Goal: Information Seeking & Learning: Learn about a topic

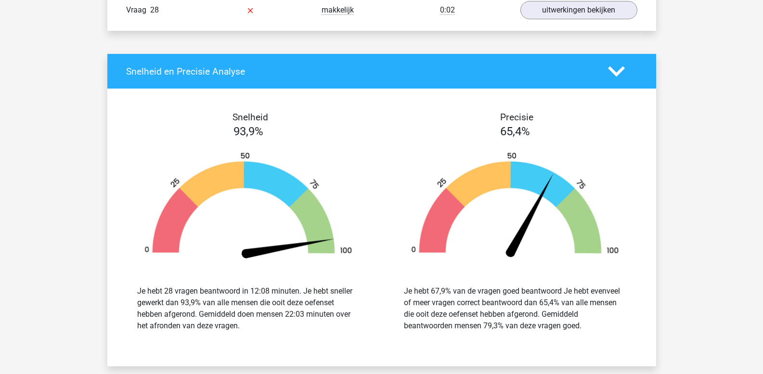
scroll to position [1545, 0]
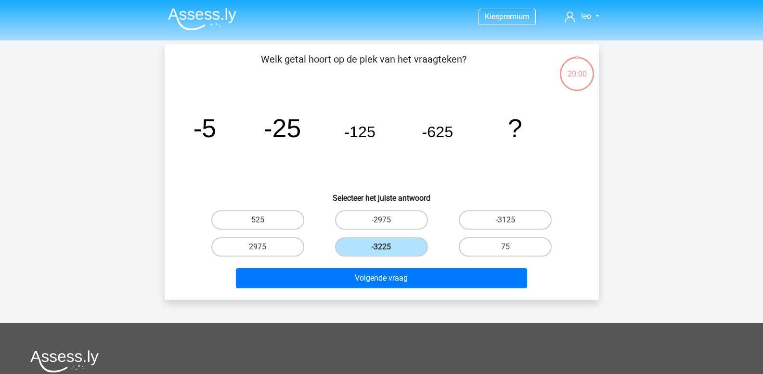
scroll to position [44, 0]
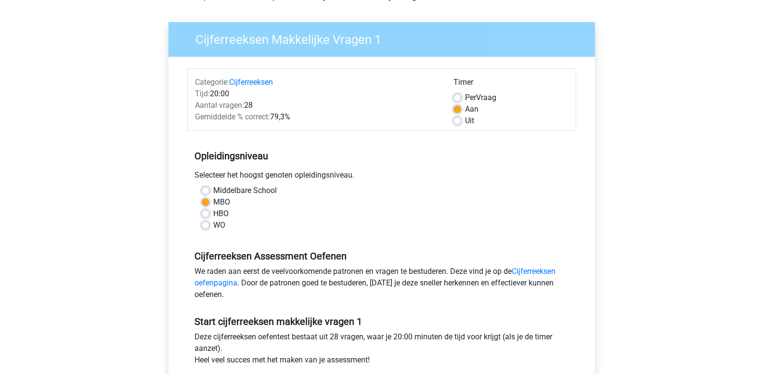
scroll to position [56, 0]
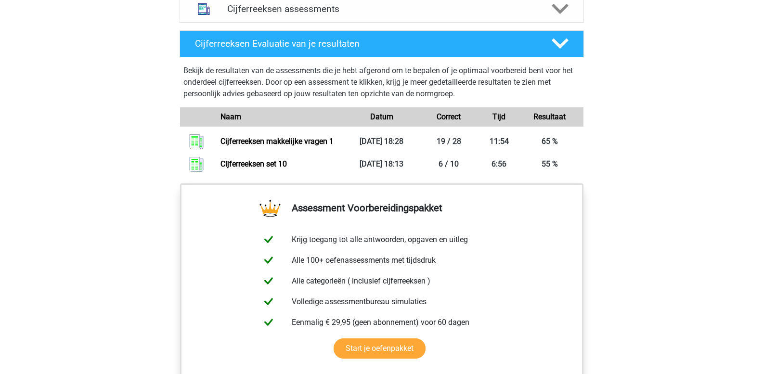
scroll to position [618, 0]
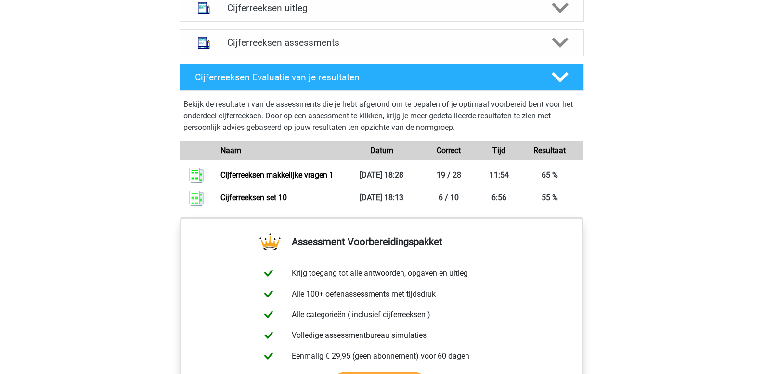
click at [557, 83] on polygon at bounding box center [560, 77] width 17 height 11
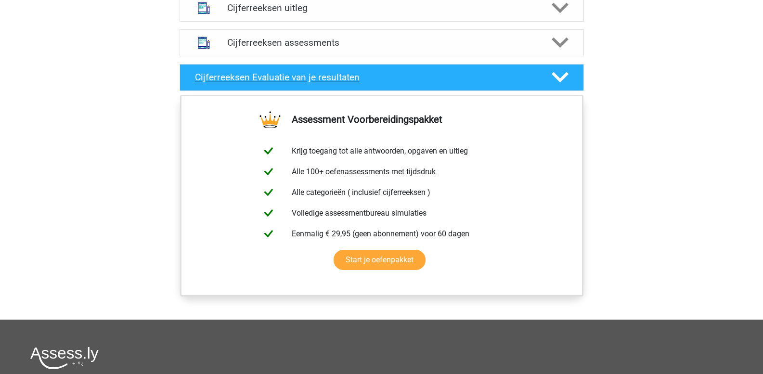
click at [557, 83] on polygon at bounding box center [560, 77] width 17 height 11
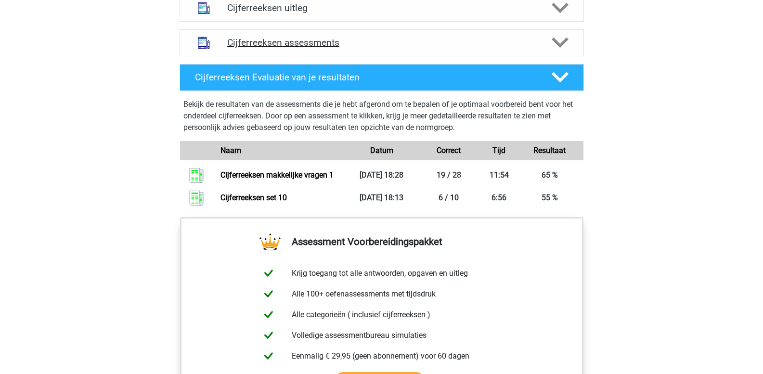
click at [560, 51] on icon at bounding box center [560, 42] width 17 height 17
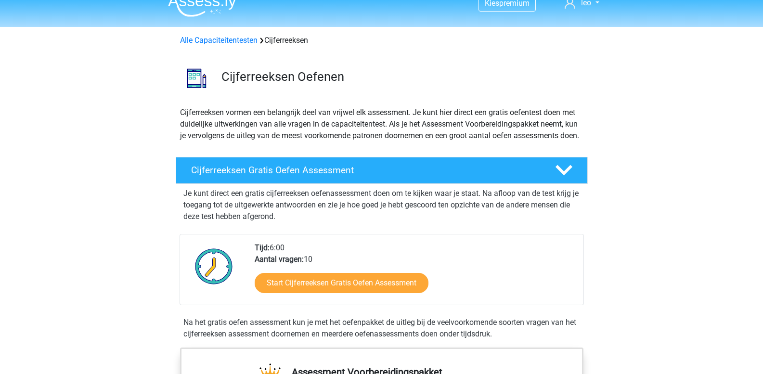
scroll to position [0, 0]
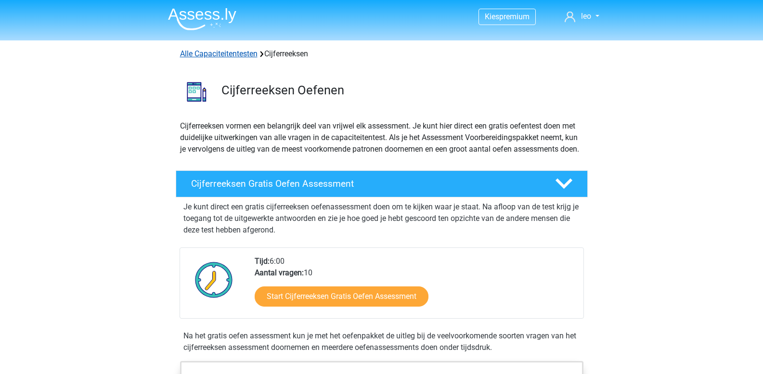
click at [239, 56] on link "Alle Capaciteitentesten" at bounding box center [219, 53] width 78 height 9
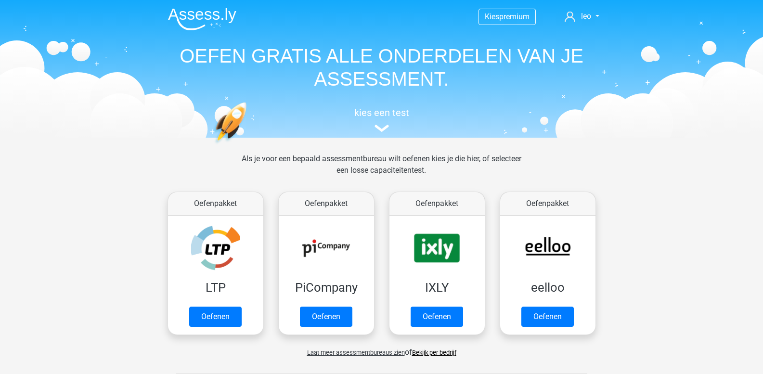
scroll to position [409, 0]
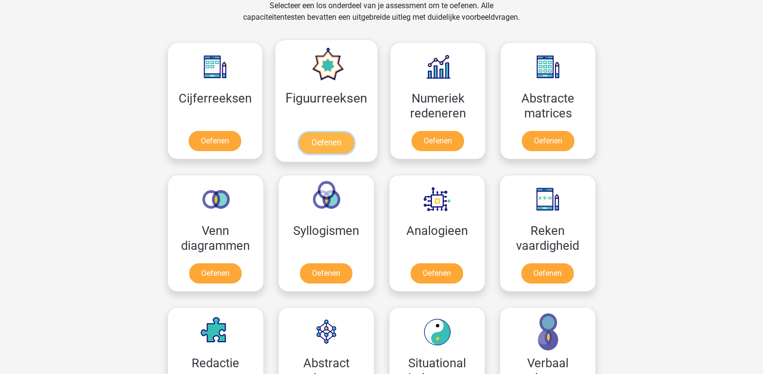
click at [342, 132] on link "Oefenen" at bounding box center [326, 142] width 55 height 21
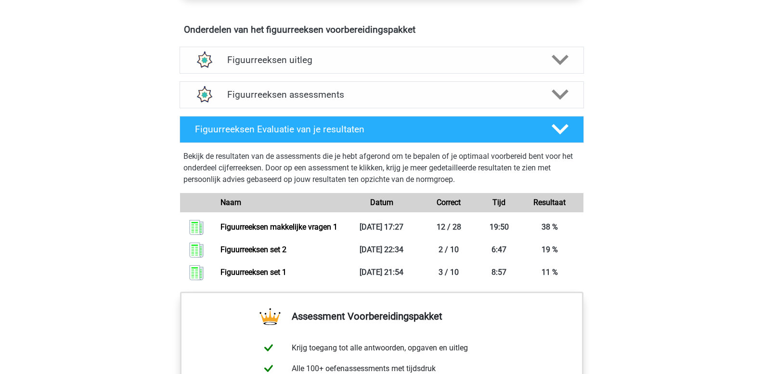
scroll to position [566, 0]
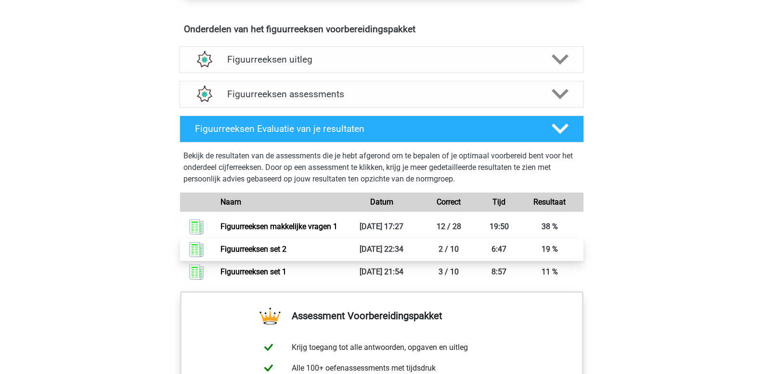
click at [286, 254] on link "Figuurreeksen set 2" at bounding box center [254, 249] width 66 height 9
click at [258, 246] on link "Figuurreeksen set 2" at bounding box center [254, 249] width 66 height 9
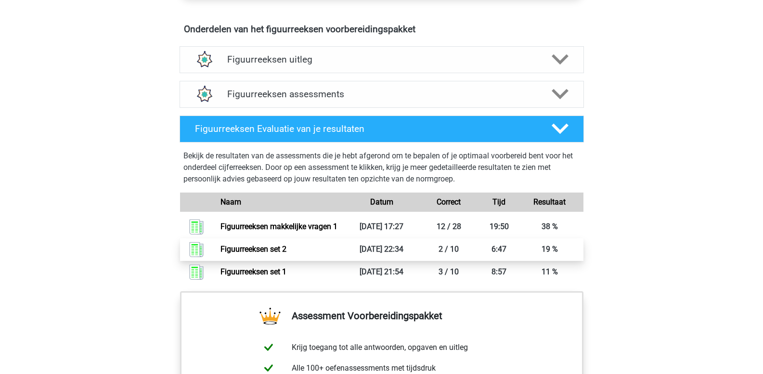
click at [258, 246] on link "Figuurreeksen set 2" at bounding box center [254, 249] width 66 height 9
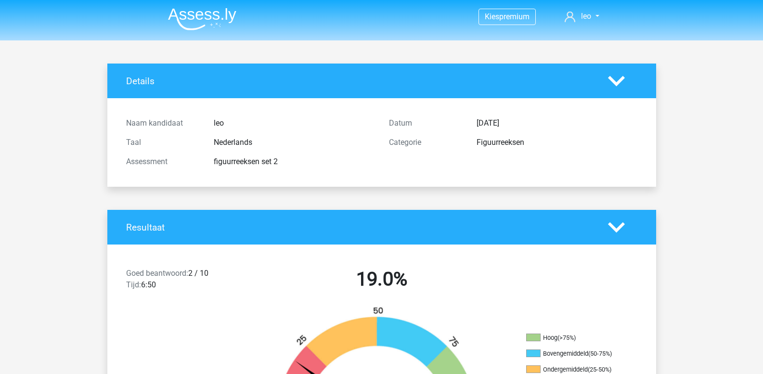
click at [618, 85] on icon at bounding box center [616, 81] width 17 height 17
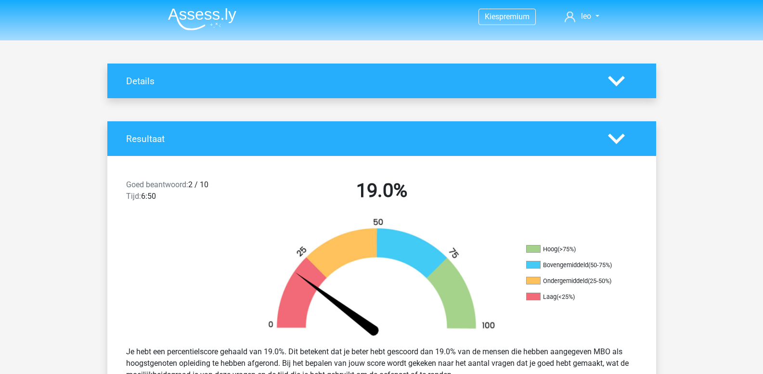
click at [618, 85] on icon at bounding box center [616, 81] width 17 height 17
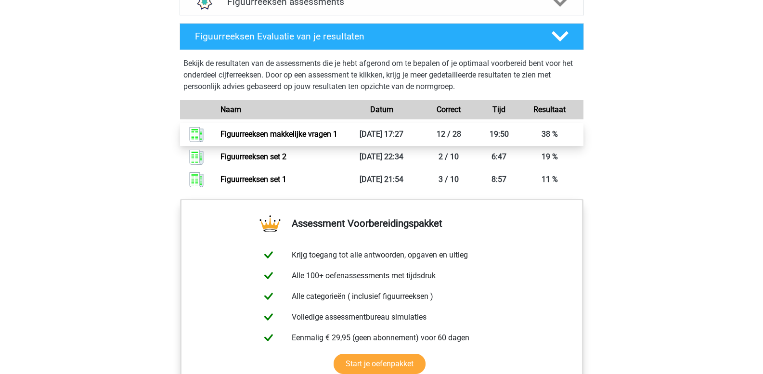
scroll to position [663, 0]
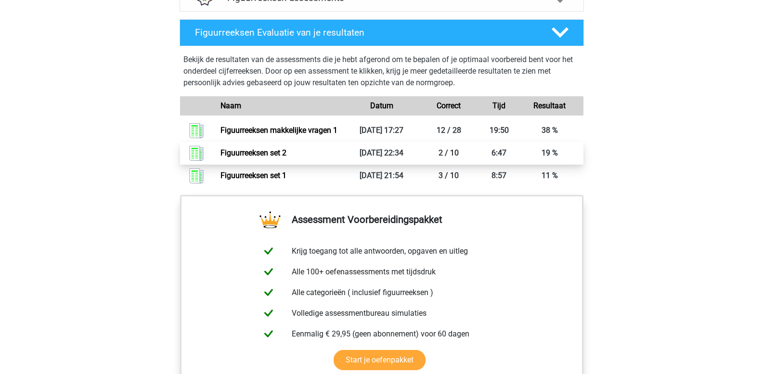
click at [286, 157] on link "Figuurreeksen set 2" at bounding box center [254, 152] width 66 height 9
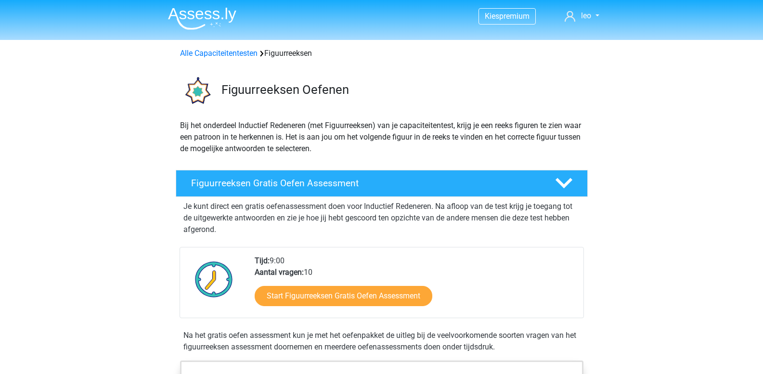
scroll to position [0, 0]
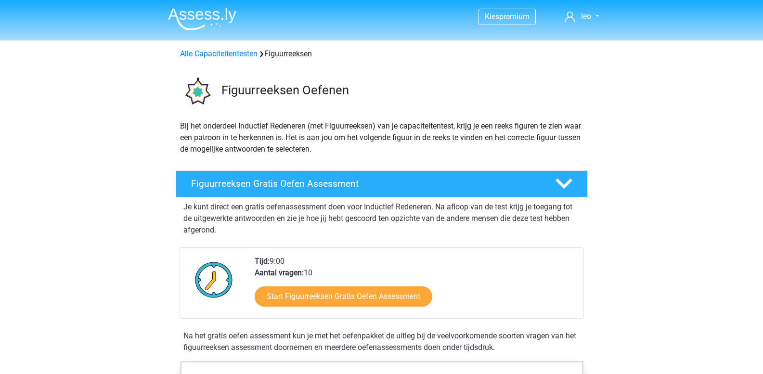
click at [196, 59] on div "Alle Capaciteitentesten Figuurreeksen" at bounding box center [381, 54] width 411 height 12
click at [196, 55] on link "Alle Capaciteitentesten" at bounding box center [219, 53] width 78 height 9
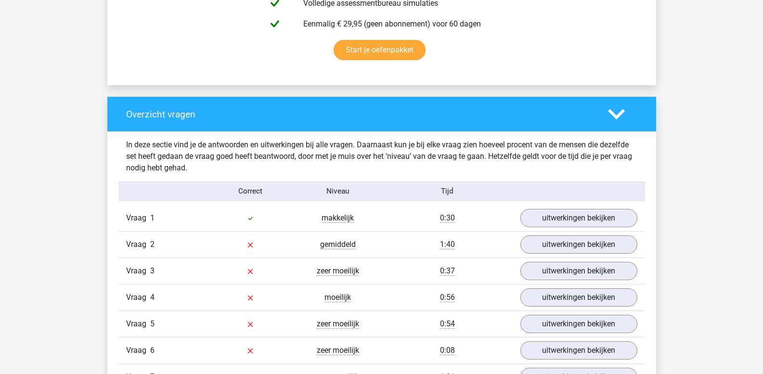
scroll to position [770, 0]
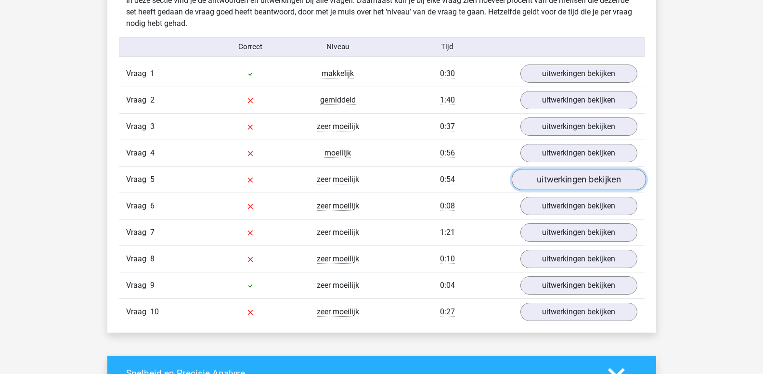
click at [547, 180] on link "uitwerkingen bekijken" at bounding box center [578, 179] width 134 height 21
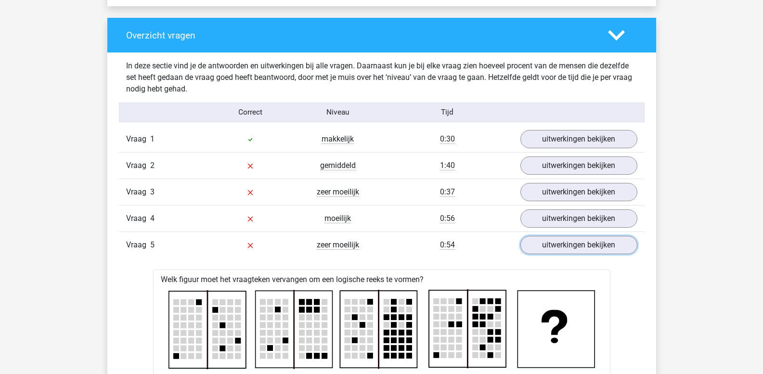
scroll to position [626, 0]
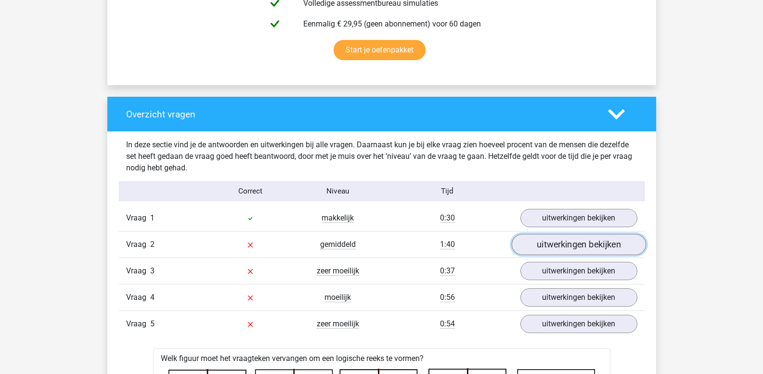
click at [551, 248] on link "uitwerkingen bekijken" at bounding box center [578, 244] width 134 height 21
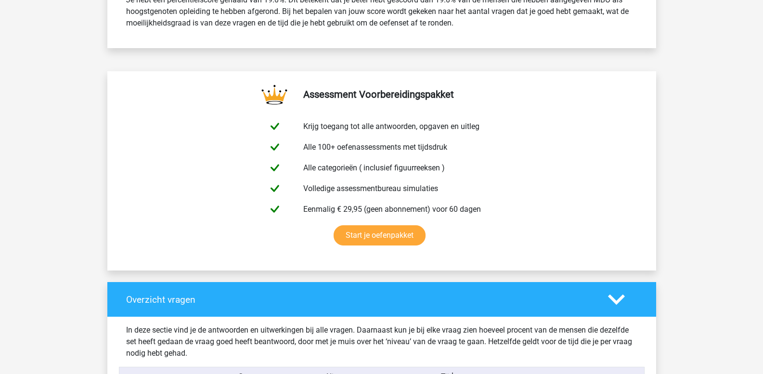
scroll to position [385, 0]
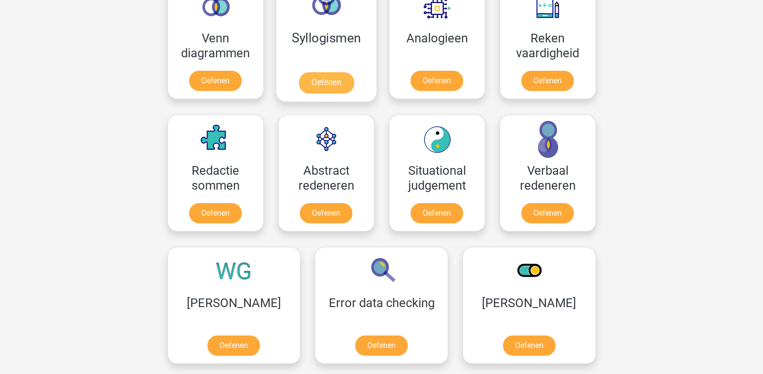
scroll to position [698, 0]
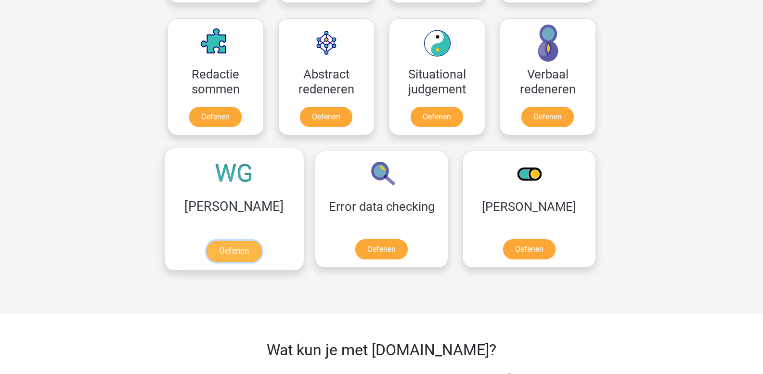
click at [225, 252] on link "Oefenen" at bounding box center [234, 251] width 55 height 21
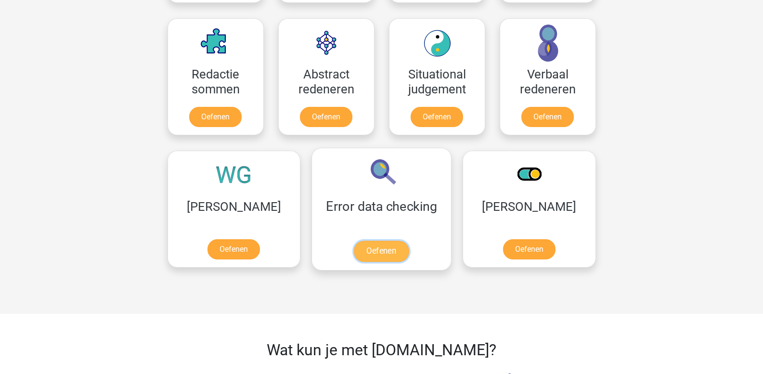
click at [354, 241] on link "Oefenen" at bounding box center [381, 251] width 55 height 21
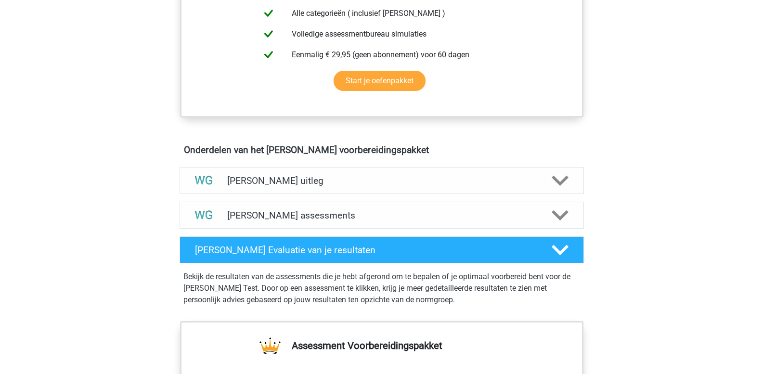
scroll to position [530, 0]
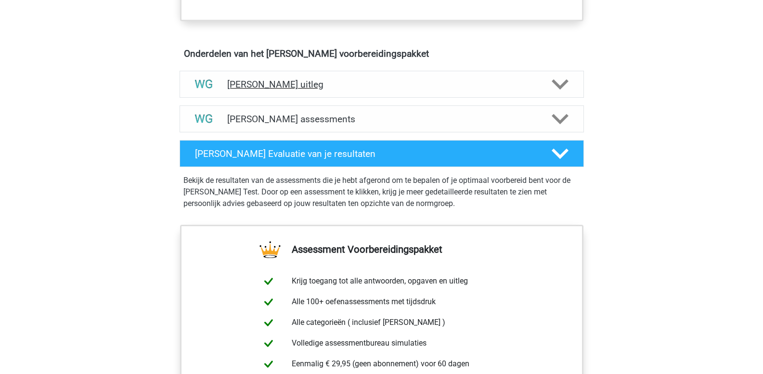
click at [557, 87] on polygon at bounding box center [560, 84] width 17 height 11
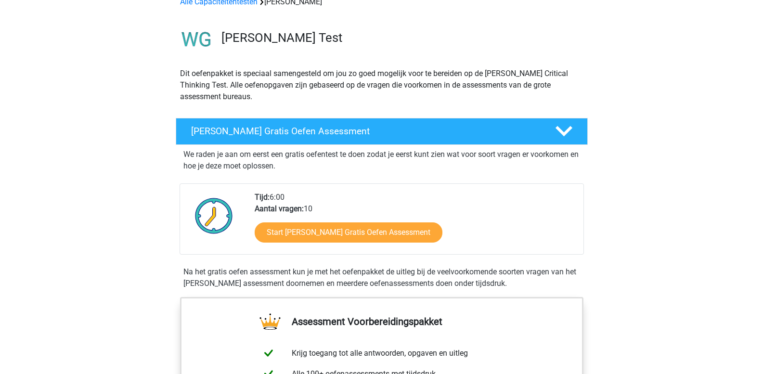
scroll to position [48, 0]
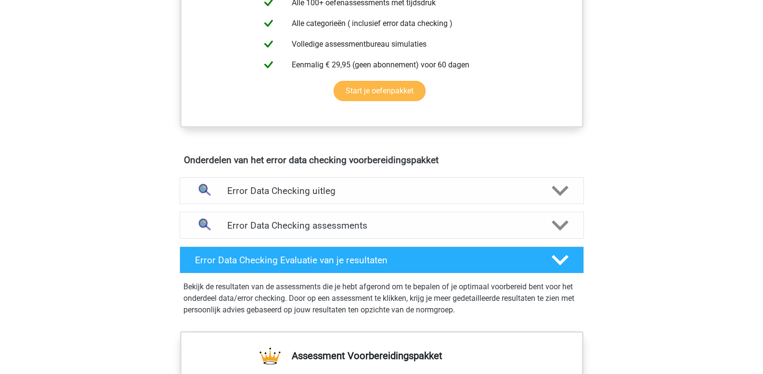
scroll to position [433, 0]
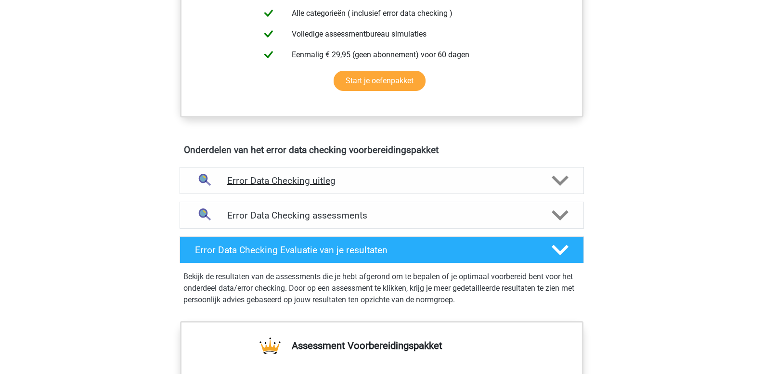
click at [297, 180] on h4 "Error Data Checking uitleg" at bounding box center [381, 180] width 309 height 11
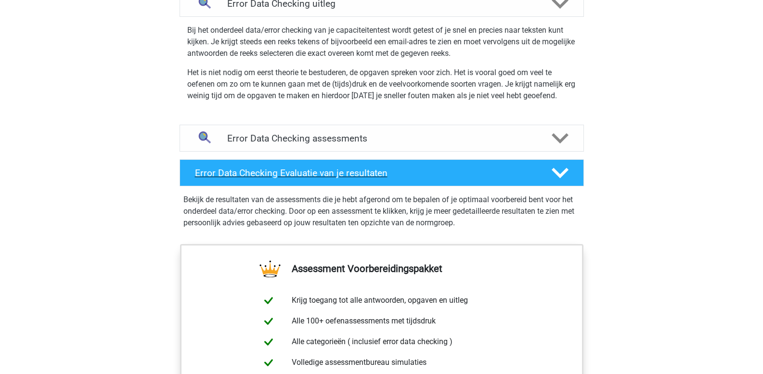
scroll to position [674, 0]
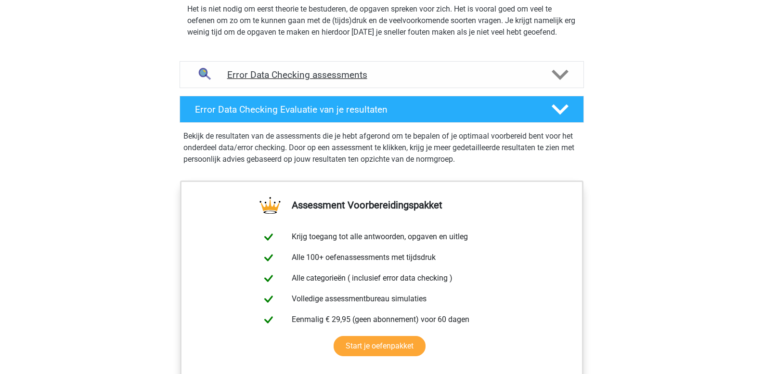
click at [560, 75] on icon at bounding box center [560, 74] width 17 height 17
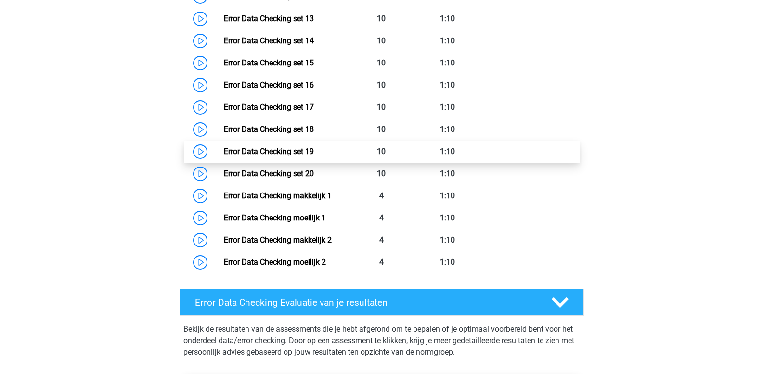
scroll to position [1107, 0]
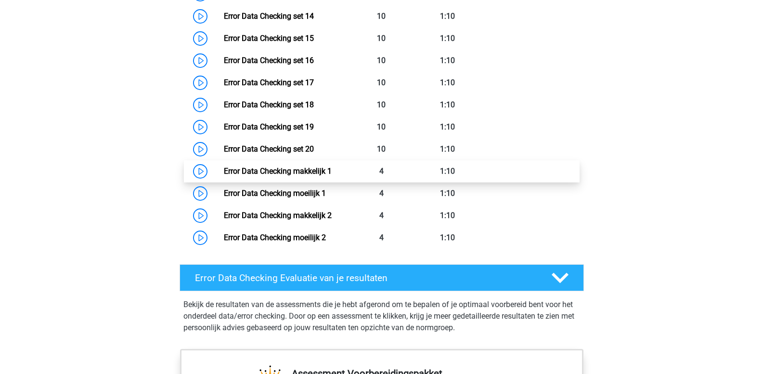
click at [313, 170] on link "Error Data Checking makkelijk 1" at bounding box center [278, 171] width 108 height 9
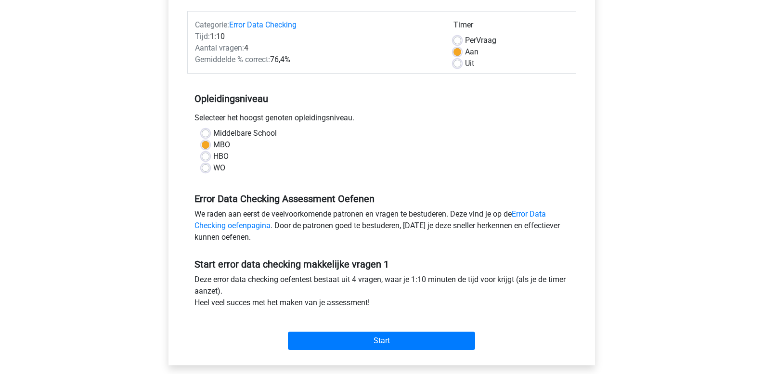
scroll to position [144, 0]
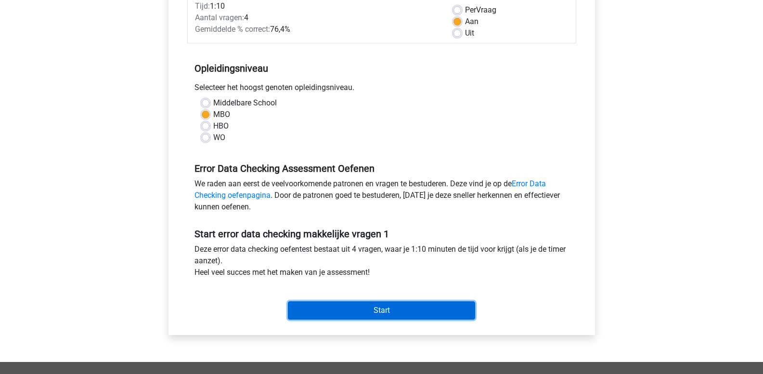
click at [338, 307] on input "Start" at bounding box center [381, 310] width 187 height 18
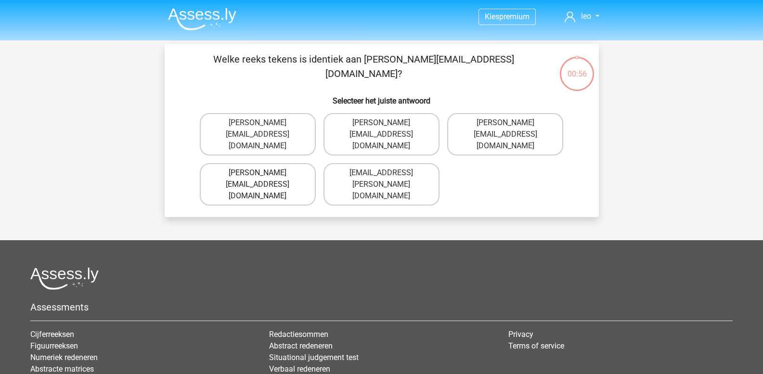
click at [289, 163] on label "[PERSON_NAME][EMAIL_ADDRESS][DOMAIN_NAME]" at bounding box center [258, 184] width 116 height 42
click at [264, 173] on input "[PERSON_NAME][EMAIL_ADDRESS][DOMAIN_NAME]" at bounding box center [261, 176] width 6 height 6
radio input "true"
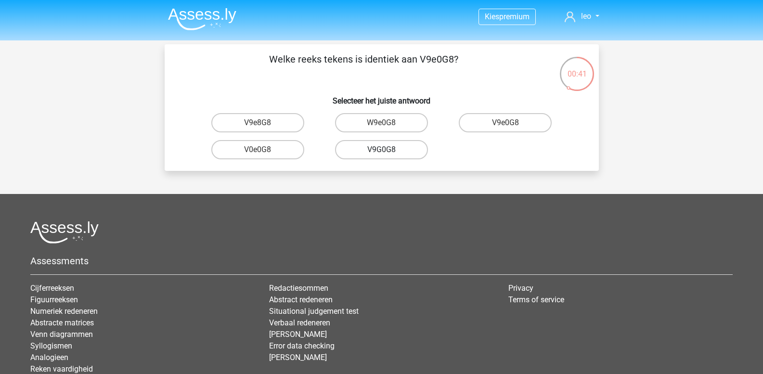
drag, startPoint x: 377, startPoint y: 152, endPoint x: 398, endPoint y: 151, distance: 21.2
click at [398, 151] on label "V9G0G8" at bounding box center [381, 149] width 93 height 19
click at [388, 151] on input "V9G0G8" at bounding box center [384, 153] width 6 height 6
radio input "true"
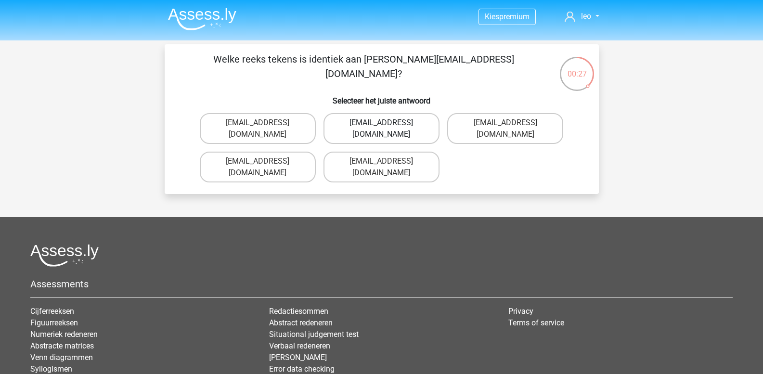
click at [393, 127] on label "Jack_Conley@hotmail.uk.com" at bounding box center [382, 128] width 116 height 31
click at [388, 127] on input "Jack_Conley@hotmail.uk.com" at bounding box center [384, 126] width 6 height 6
radio input "true"
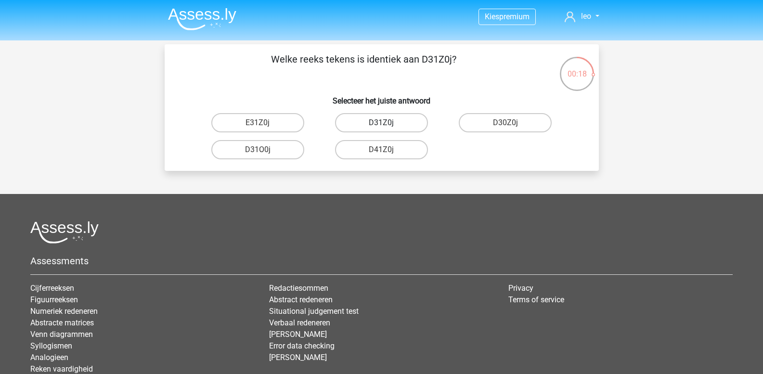
click at [374, 124] on label "D31Z0j" at bounding box center [381, 122] width 93 height 19
click at [381, 124] on input "D31Z0j" at bounding box center [384, 126] width 6 height 6
radio input "true"
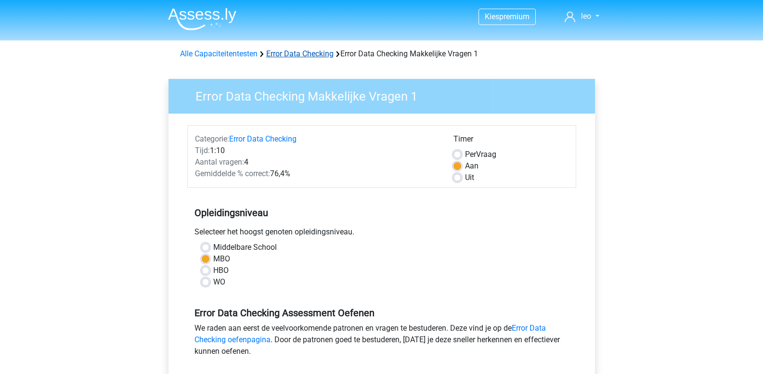
click at [300, 57] on link "Error Data Checking" at bounding box center [299, 53] width 67 height 9
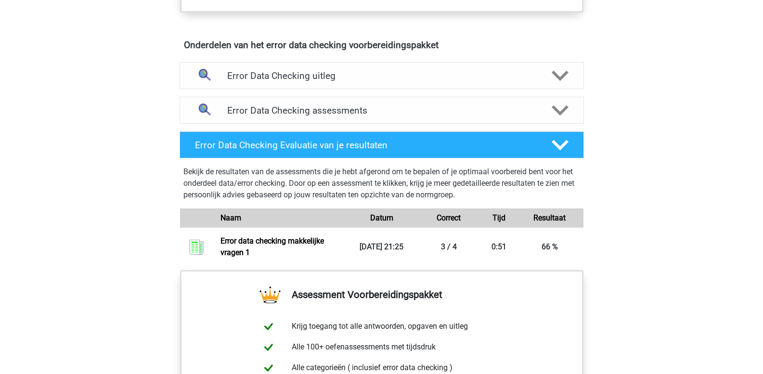
scroll to position [530, 0]
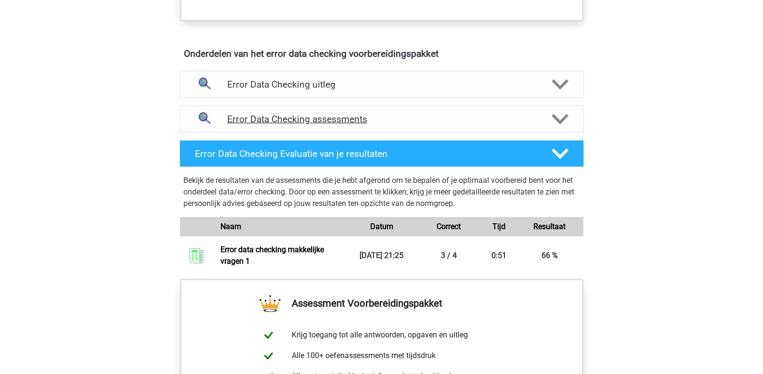
click at [559, 121] on polygon at bounding box center [560, 119] width 17 height 11
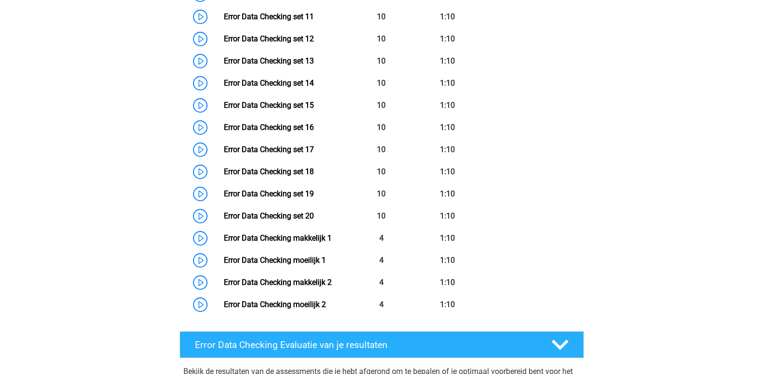
scroll to position [963, 0]
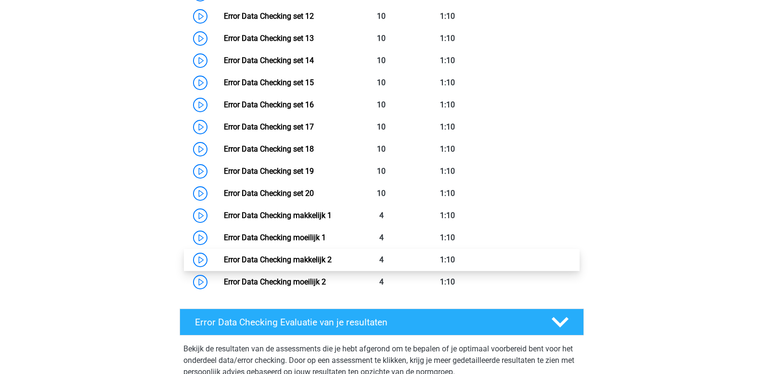
click at [318, 259] on link "Error Data Checking makkelijk 2" at bounding box center [278, 259] width 108 height 9
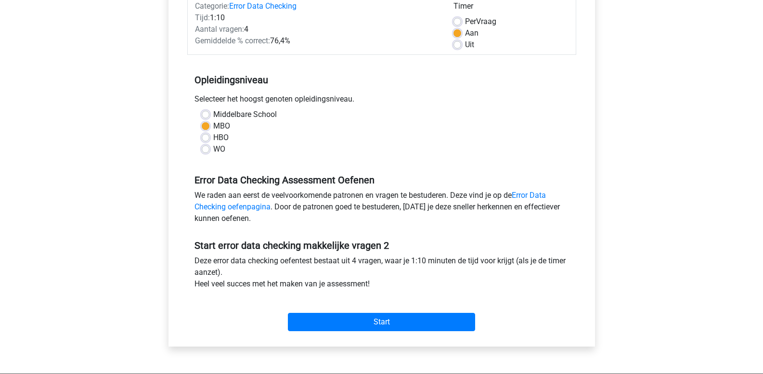
scroll to position [144, 0]
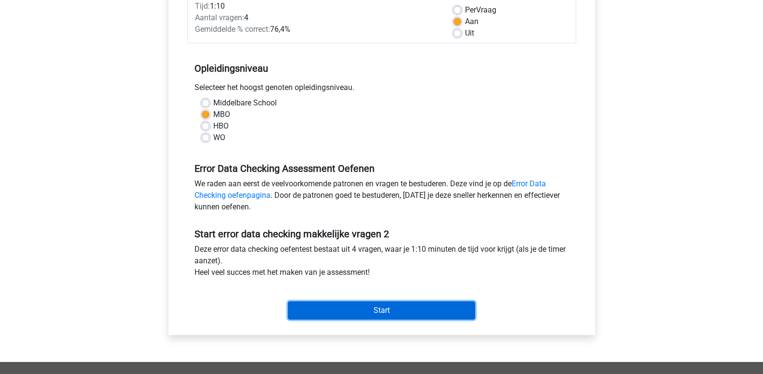
click at [331, 308] on input "Start" at bounding box center [381, 310] width 187 height 18
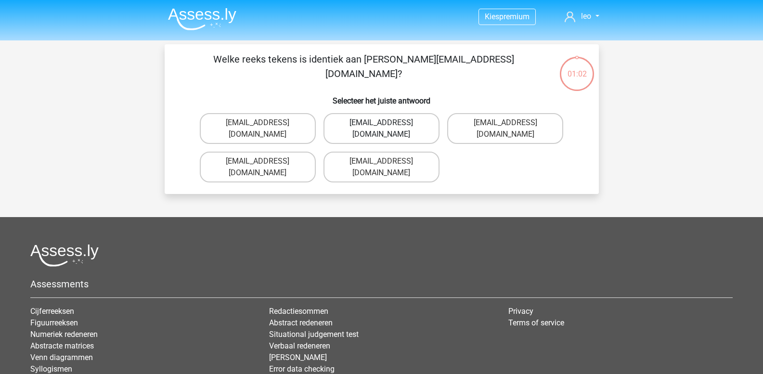
click at [396, 125] on label "Jack_Conley@hotmail.uk.com" at bounding box center [382, 128] width 116 height 31
click at [388, 125] on input "Jack_Conley@hotmail.uk.com" at bounding box center [384, 126] width 6 height 6
radio input "true"
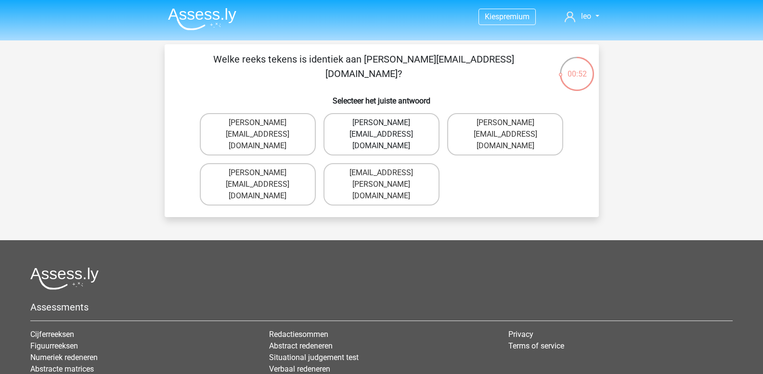
click at [403, 128] on label "Connor.Paterson@gmail.co.uk" at bounding box center [382, 134] width 116 height 42
click at [388, 128] on input "Connor.Paterson@gmail.co.uk" at bounding box center [384, 126] width 6 height 6
radio input "true"
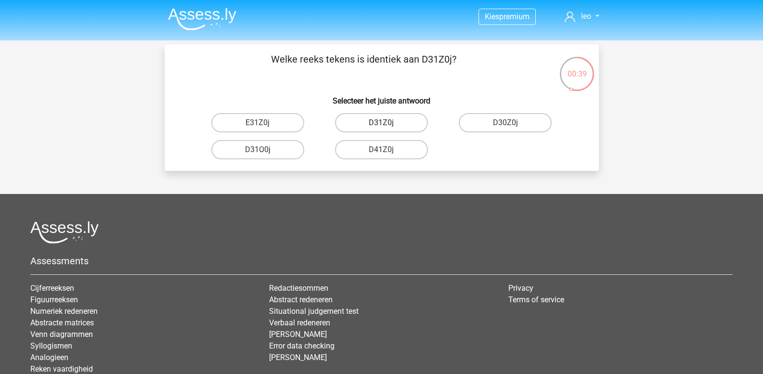
click at [396, 127] on label "D31Z0j" at bounding box center [381, 122] width 93 height 19
click at [388, 127] on input "D31Z0j" at bounding box center [384, 126] width 6 height 6
radio input "true"
click at [511, 128] on input "V9e0G8" at bounding box center [509, 126] width 6 height 6
radio input "true"
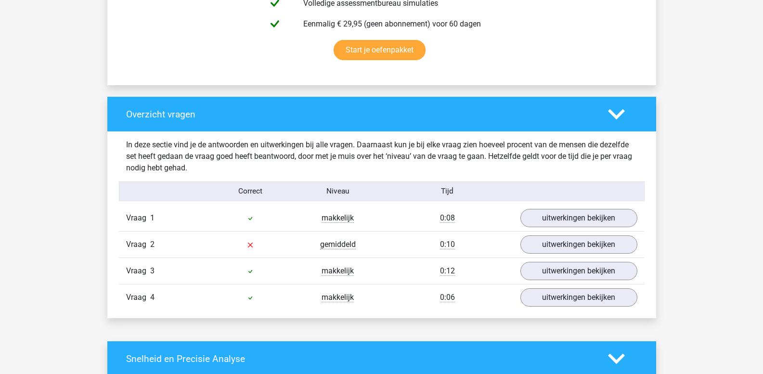
scroll to position [674, 0]
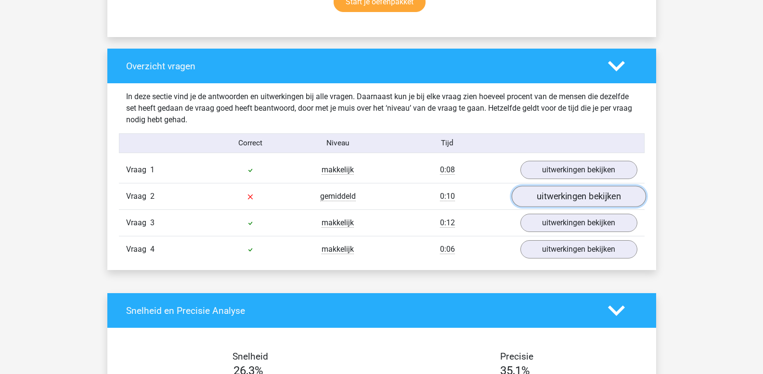
click at [534, 201] on link "uitwerkingen bekijken" at bounding box center [578, 196] width 134 height 21
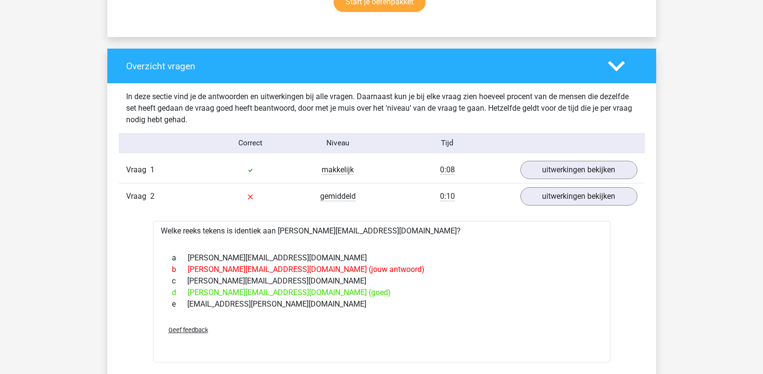
click at [613, 69] on icon at bounding box center [616, 66] width 17 height 17
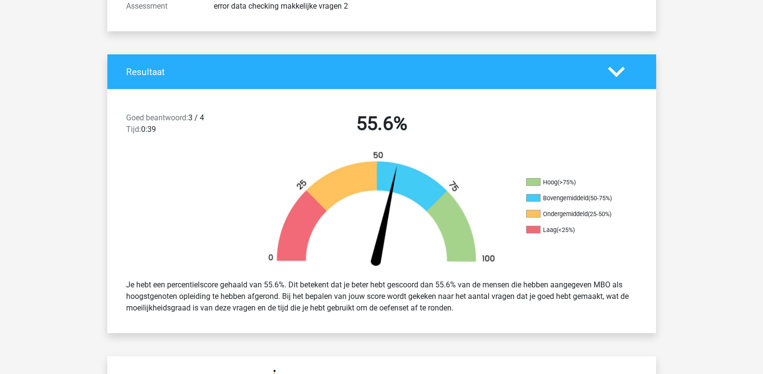
scroll to position [144, 0]
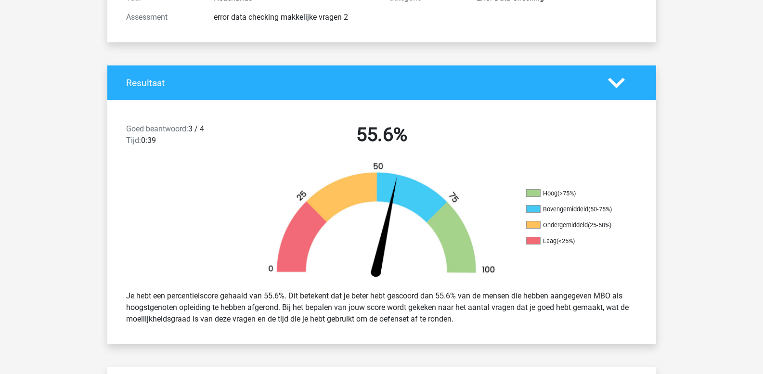
click at [613, 86] on icon at bounding box center [616, 83] width 17 height 17
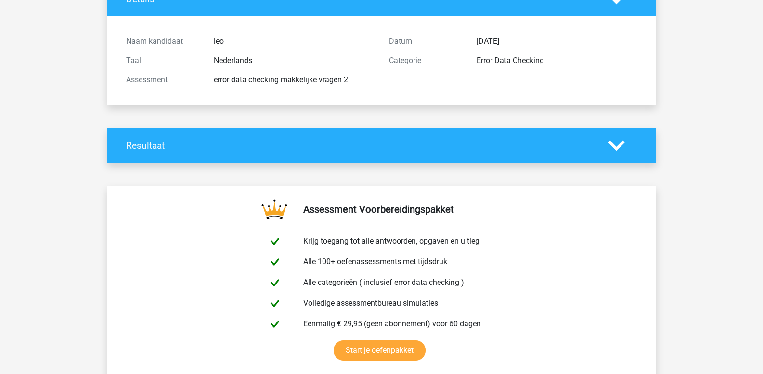
scroll to position [0, 0]
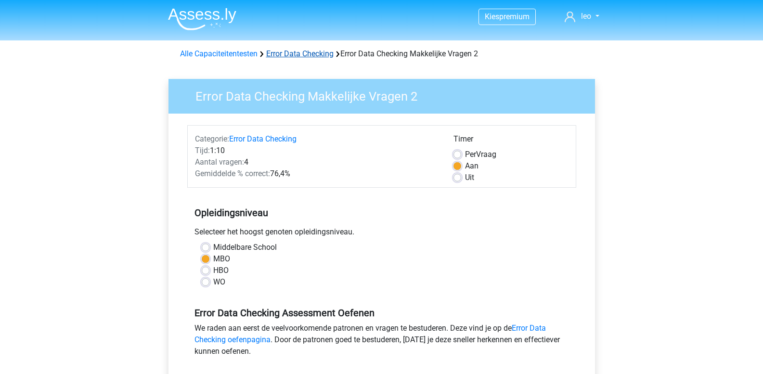
click at [284, 55] on link "Error Data Checking" at bounding box center [299, 53] width 67 height 9
click at [194, 54] on link "Alle Capaciteitentesten" at bounding box center [219, 53] width 78 height 9
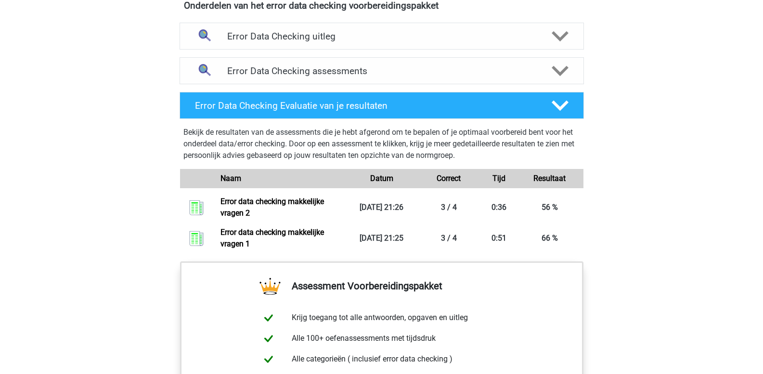
scroll to position [530, 0]
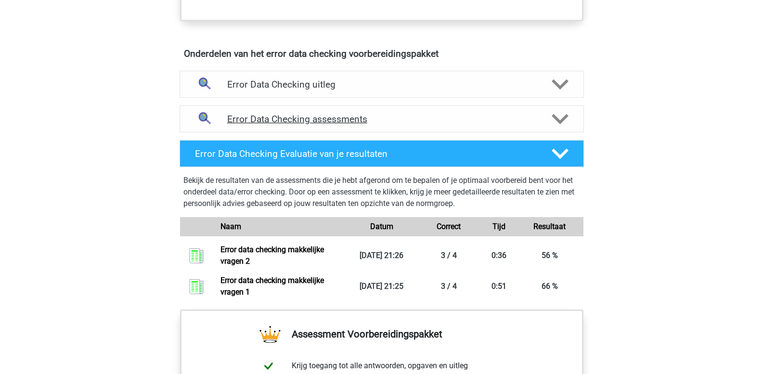
click at [557, 121] on polygon at bounding box center [560, 119] width 17 height 11
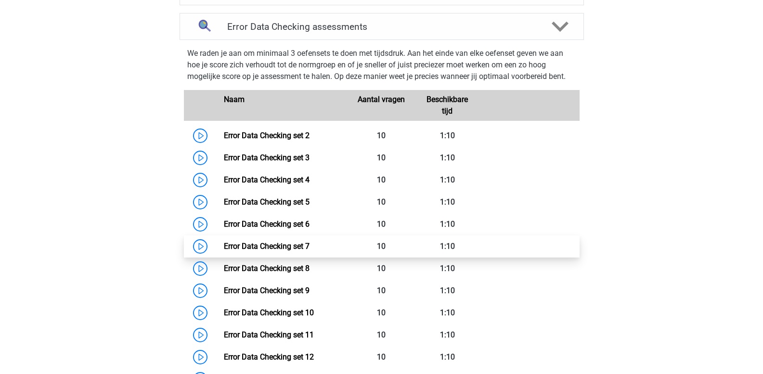
scroll to position [626, 0]
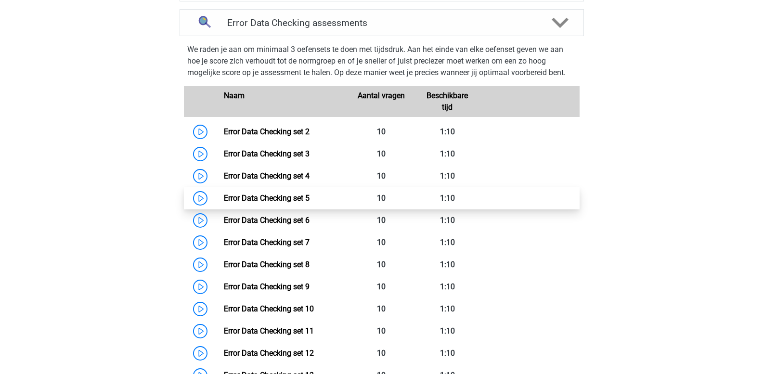
click at [296, 194] on link "Error Data Checking set 5" at bounding box center [267, 198] width 86 height 9
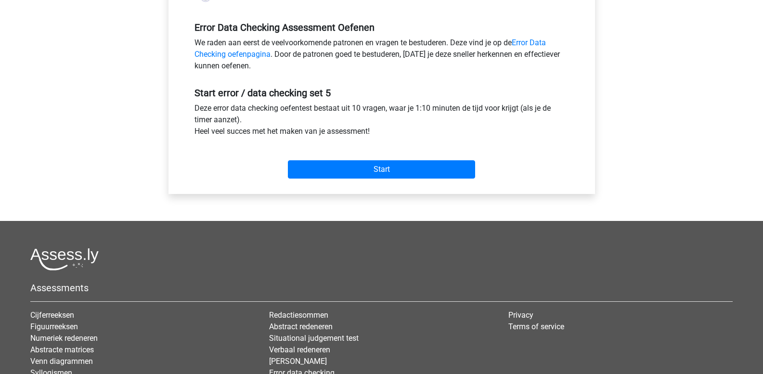
scroll to position [289, 0]
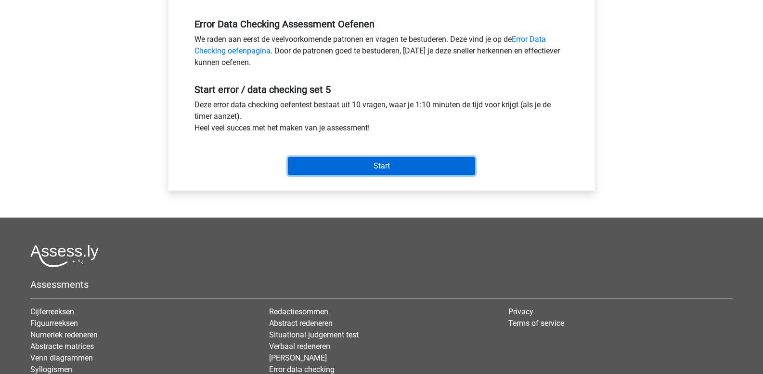
click at [355, 167] on input "Start" at bounding box center [381, 166] width 187 height 18
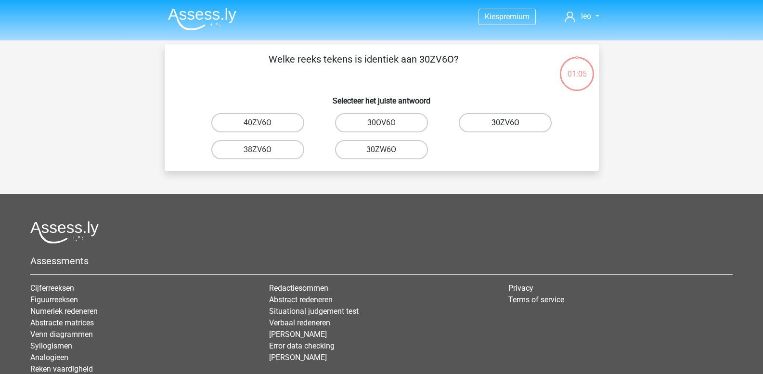
click at [489, 121] on label "30ZV6O" at bounding box center [505, 122] width 93 height 19
click at [506, 123] on input "30ZV6O" at bounding box center [509, 126] width 6 height 6
radio input "true"
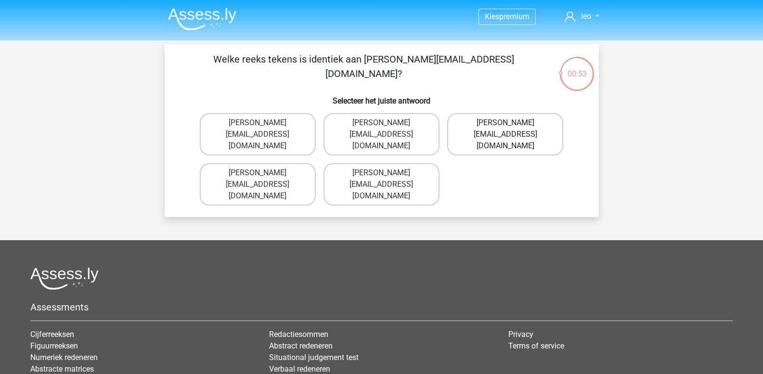
click at [503, 123] on label "Muhammad+Caroll@memail.gl" at bounding box center [505, 134] width 116 height 42
click at [506, 123] on input "Muhammad+Caroll@memail.gl" at bounding box center [509, 126] width 6 height 6
radio input "true"
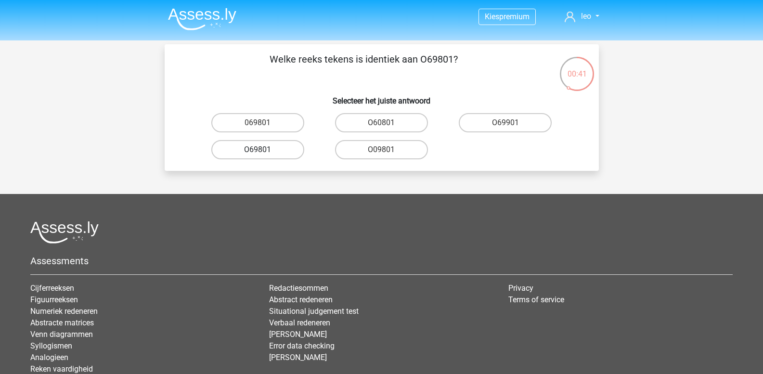
click at [267, 148] on label "O69801" at bounding box center [257, 149] width 93 height 19
click at [264, 150] on input "O69801" at bounding box center [261, 153] width 6 height 6
radio input "true"
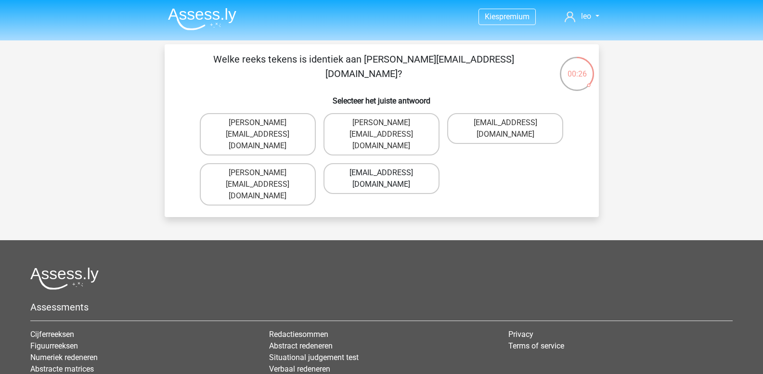
click at [387, 176] on label "George-Churchil@jointmail.com.co" at bounding box center [382, 178] width 116 height 31
click at [387, 176] on input "George-Churchil@jointmail.com.co" at bounding box center [384, 176] width 6 height 6
radio input "true"
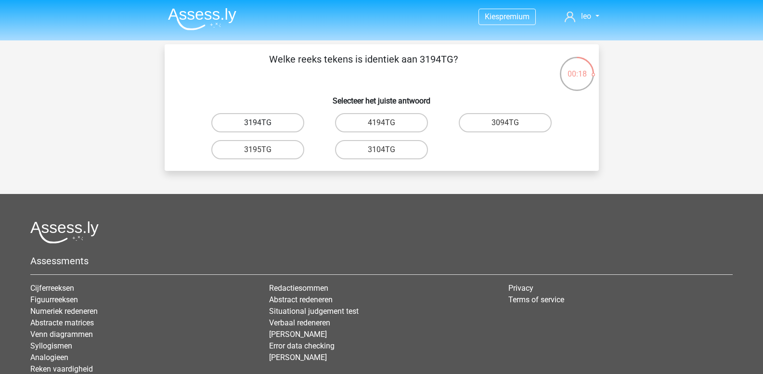
click at [271, 127] on label "3194TG" at bounding box center [257, 122] width 93 height 19
click at [264, 127] on input "3194TG" at bounding box center [261, 126] width 6 height 6
radio input "true"
click at [376, 127] on label "Si06C0" at bounding box center [381, 122] width 93 height 19
click at [381, 127] on input "Si06C0" at bounding box center [384, 126] width 6 height 6
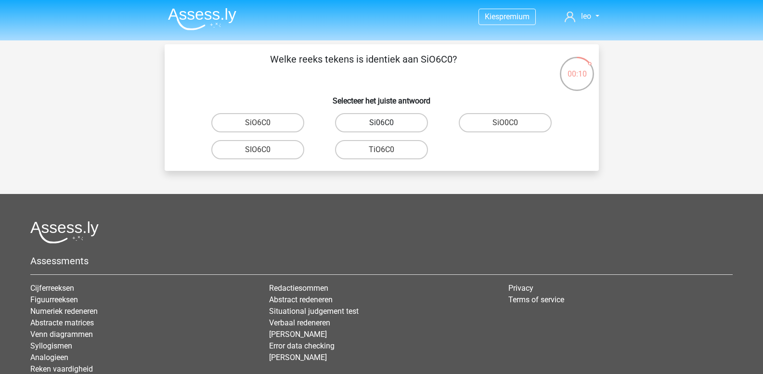
radio input "true"
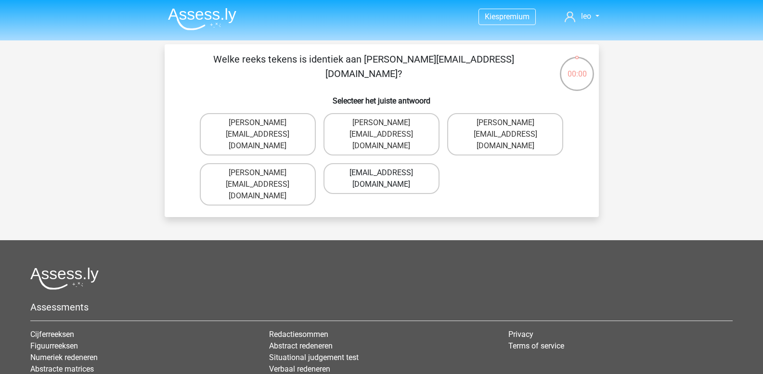
click at [377, 163] on label "Conor.Clarke@hotmails.gr" at bounding box center [382, 178] width 116 height 31
click at [381, 173] on input "Conor.Clarke@hotmails.gr" at bounding box center [384, 176] width 6 height 6
radio input "true"
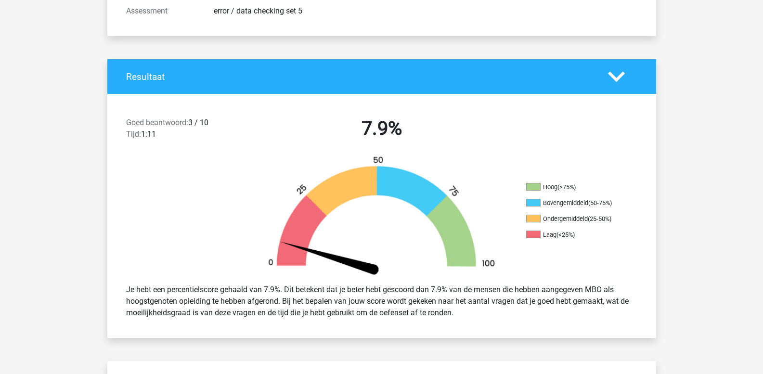
scroll to position [144, 0]
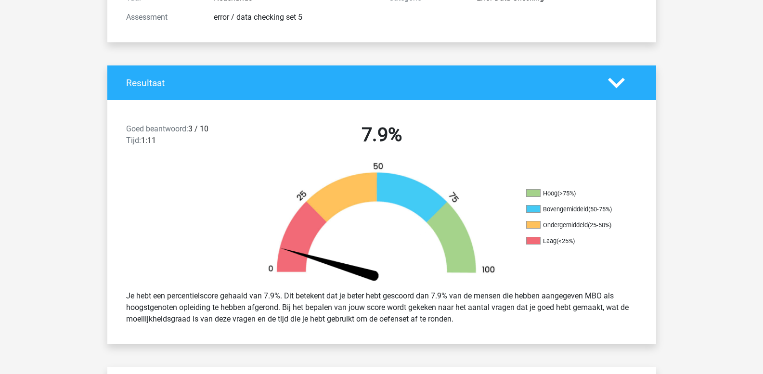
click at [617, 85] on polygon at bounding box center [616, 83] width 17 height 11
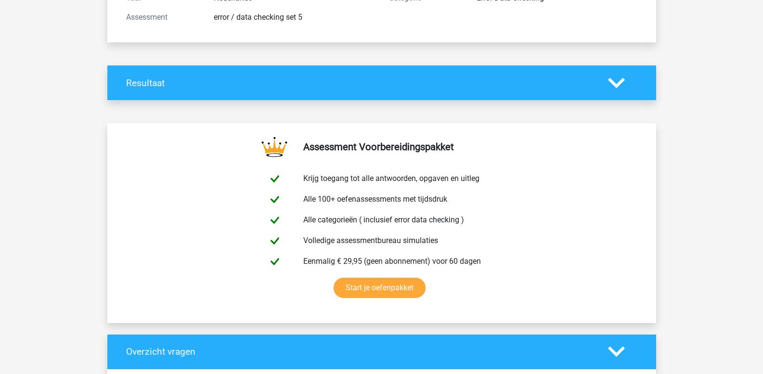
click at [621, 88] on icon at bounding box center [616, 83] width 17 height 17
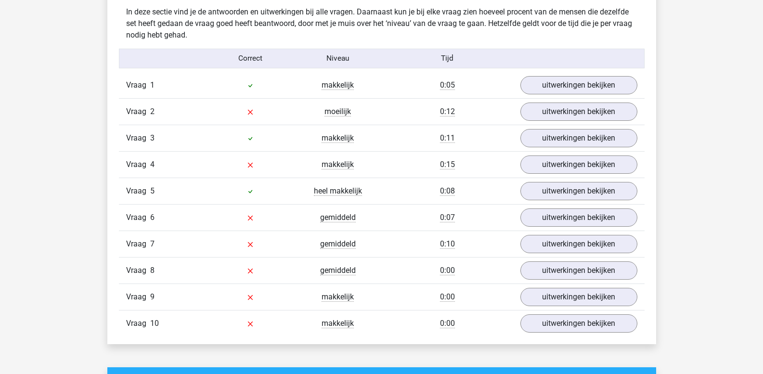
scroll to position [770, 0]
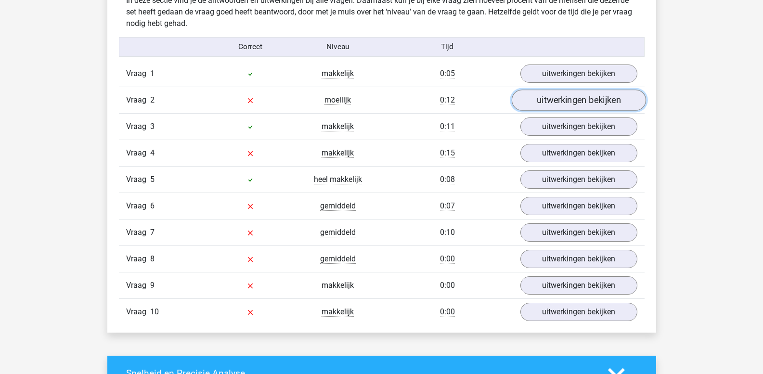
click at [553, 102] on link "uitwerkingen bekijken" at bounding box center [578, 100] width 134 height 21
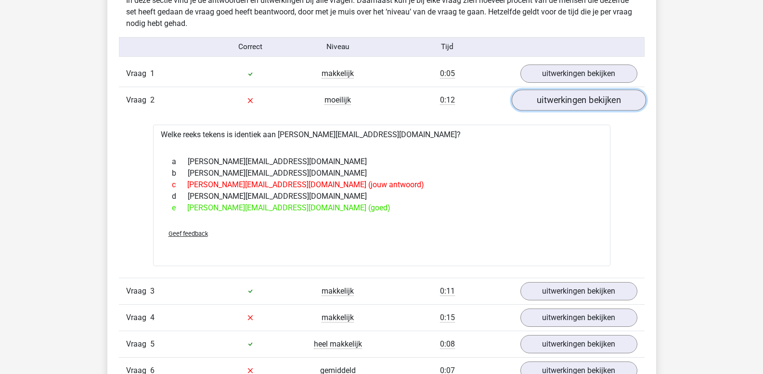
click at [552, 108] on link "uitwerkingen bekijken" at bounding box center [578, 100] width 134 height 21
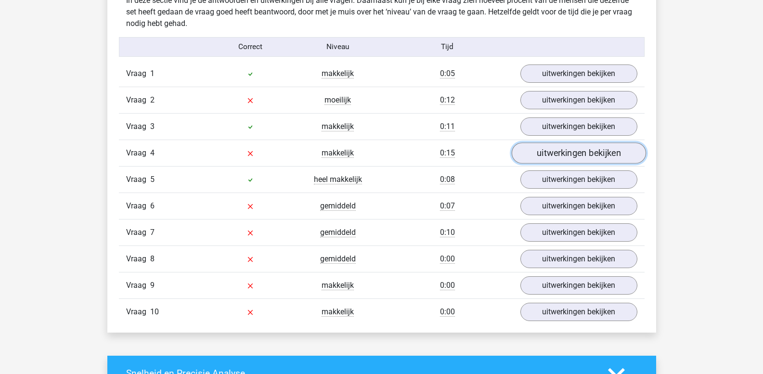
click at [543, 152] on link "uitwerkingen bekijken" at bounding box center [578, 153] width 134 height 21
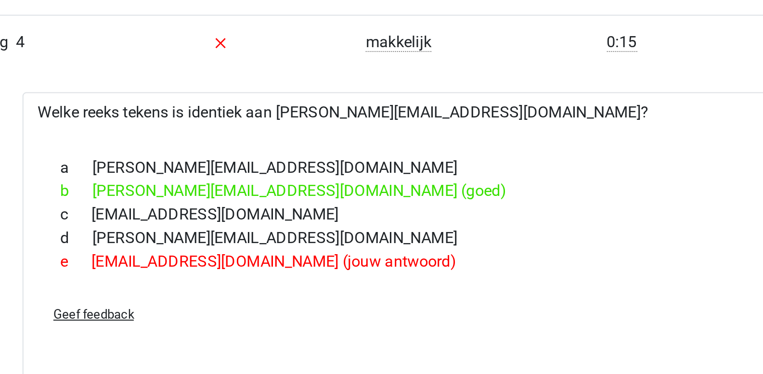
drag, startPoint x: 352, startPoint y: 297, endPoint x: 491, endPoint y: 264, distance: 142.0
click at [496, 274] on div "Geef feedback" at bounding box center [382, 286] width 442 height 25
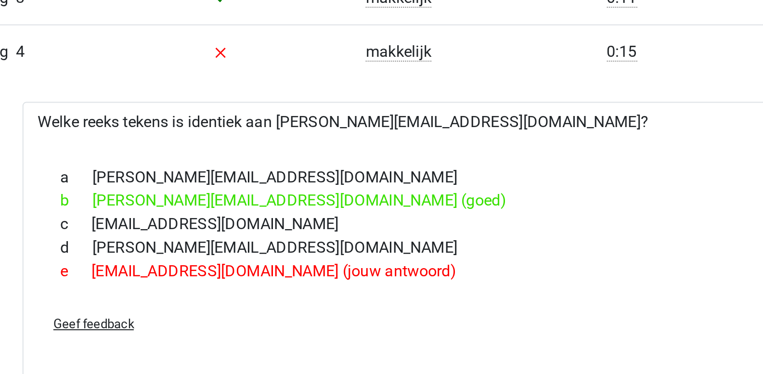
drag, startPoint x: 446, startPoint y: 249, endPoint x: 463, endPoint y: 211, distance: 41.2
click at [463, 211] on div "a George-Churchill@joinmail.com.co b George-Churchill@jointmail.com.co (goed) c…" at bounding box center [382, 237] width 434 height 65
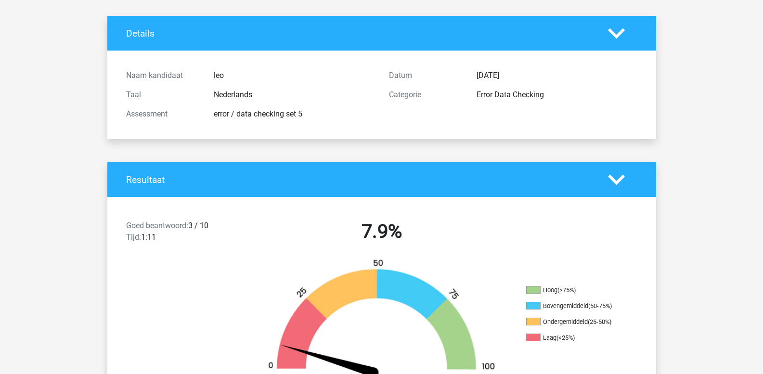
scroll to position [0, 0]
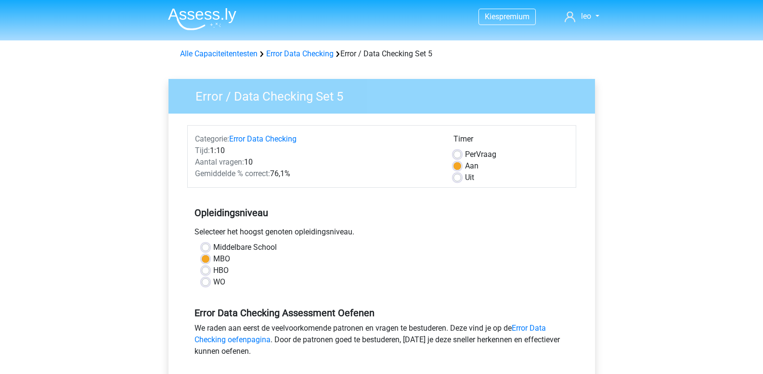
scroll to position [289, 0]
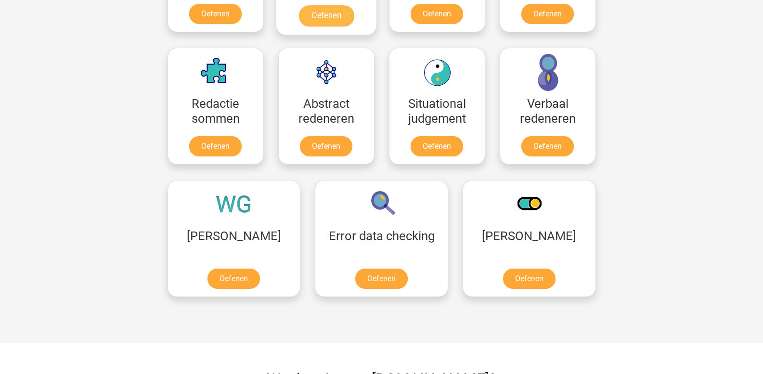
scroll to position [746, 0]
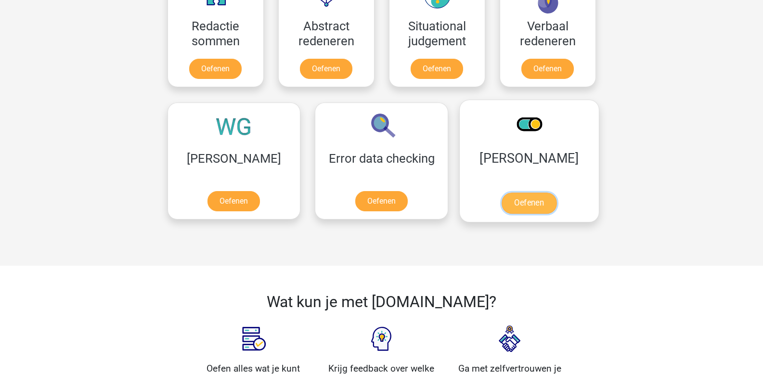
click at [502, 204] on link "Oefenen" at bounding box center [529, 203] width 55 height 21
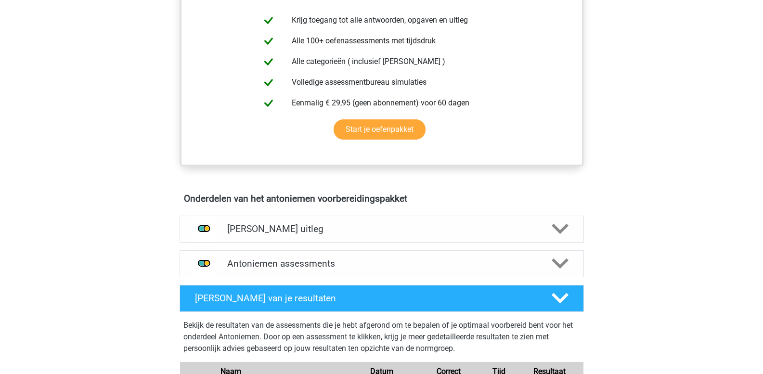
scroll to position [530, 0]
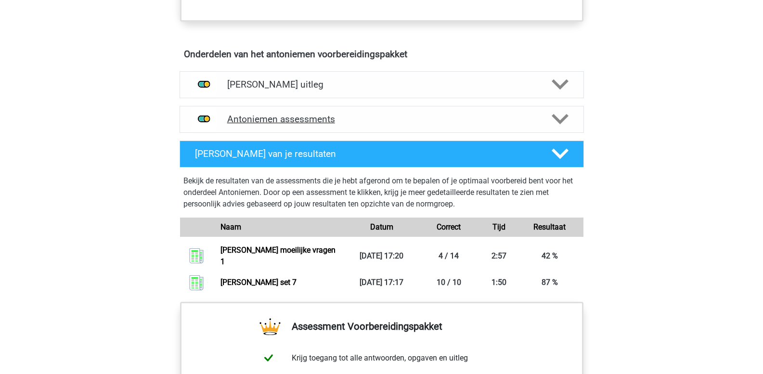
click at [560, 121] on polygon at bounding box center [560, 119] width 17 height 11
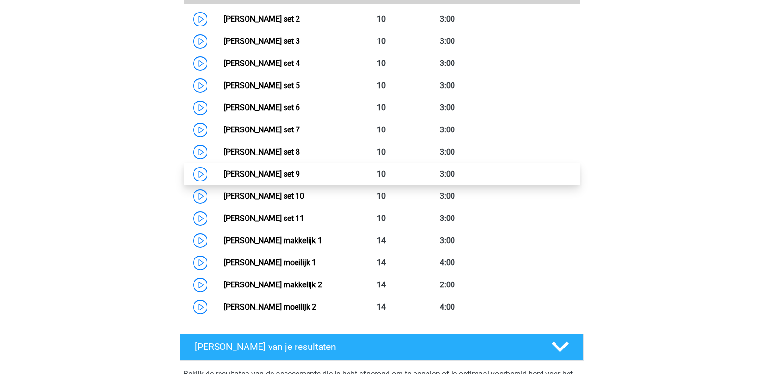
scroll to position [722, 0]
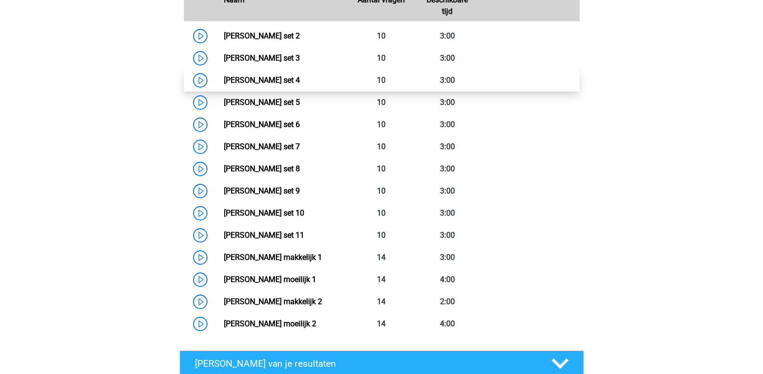
click at [300, 82] on link "Antoniemen set 4" at bounding box center [262, 80] width 76 height 9
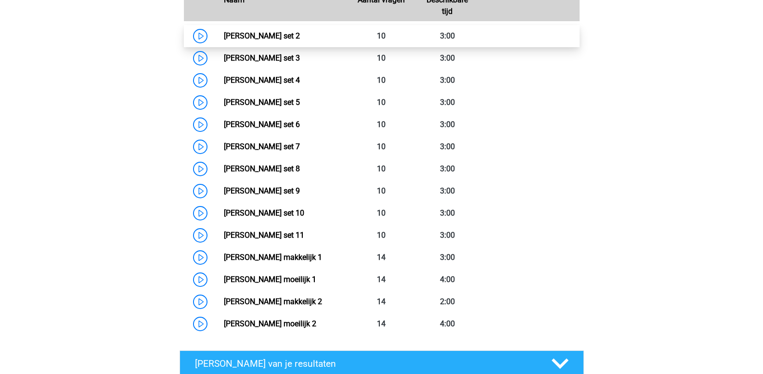
click at [300, 40] on link "Antoniemen set 2" at bounding box center [262, 35] width 76 height 9
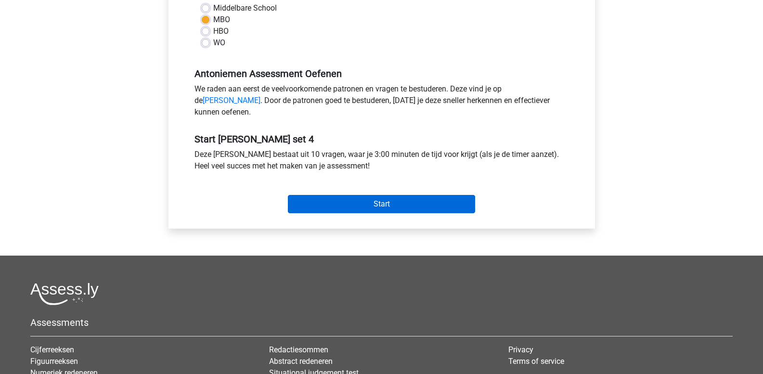
scroll to position [241, 0]
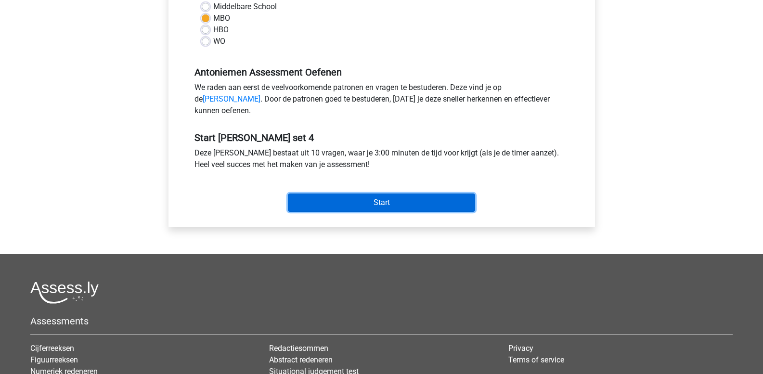
click at [382, 212] on input "Start" at bounding box center [381, 203] width 187 height 18
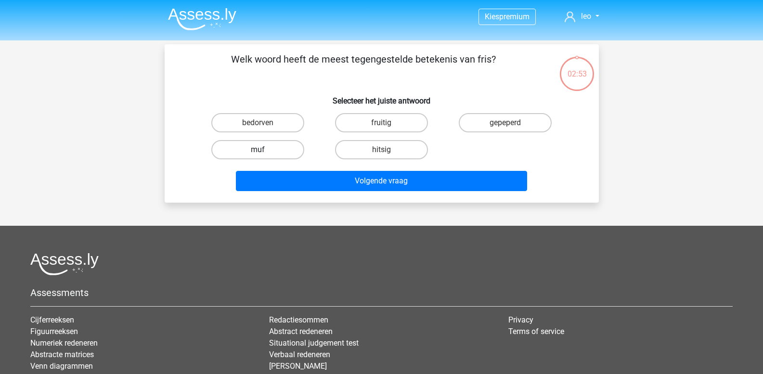
click at [270, 150] on label "muf" at bounding box center [257, 149] width 93 height 19
click at [264, 150] on input "muf" at bounding box center [261, 153] width 6 height 6
radio input "true"
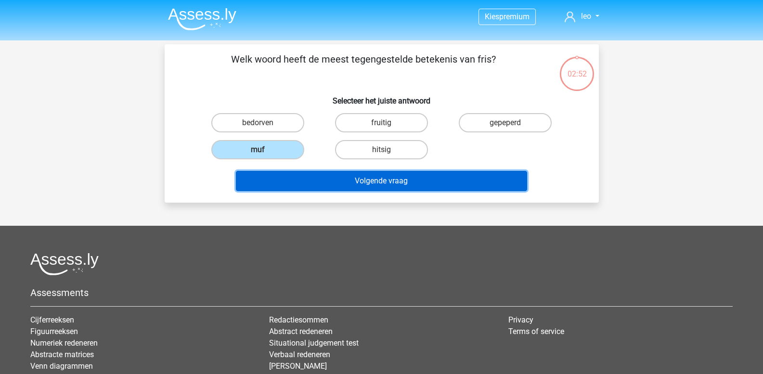
click at [299, 178] on button "Volgende vraag" at bounding box center [381, 181] width 291 height 20
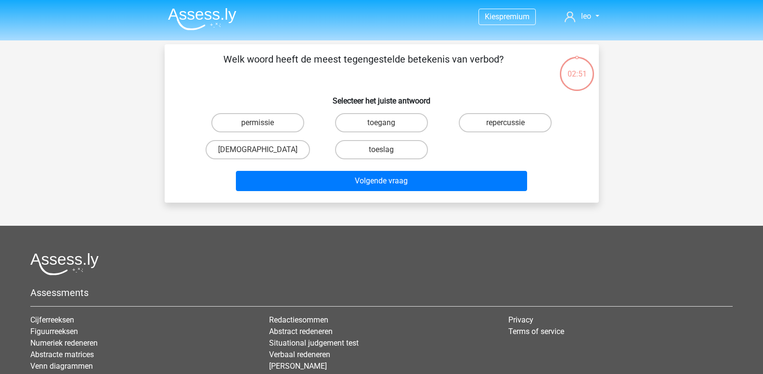
scroll to position [44, 0]
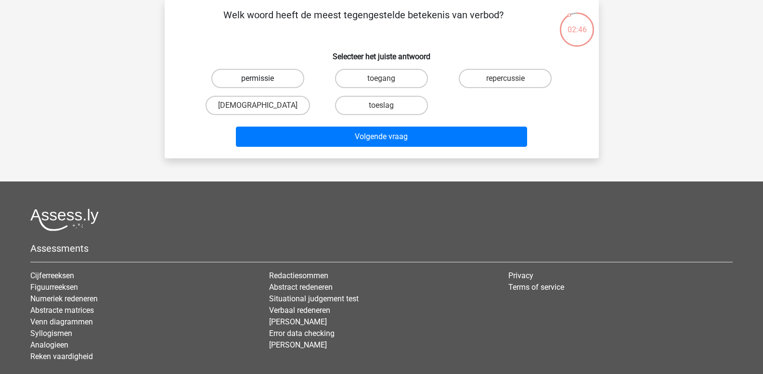
click at [278, 81] on label "permissie" at bounding box center [257, 78] width 93 height 19
click at [264, 81] on input "permissie" at bounding box center [261, 81] width 6 height 6
radio input "true"
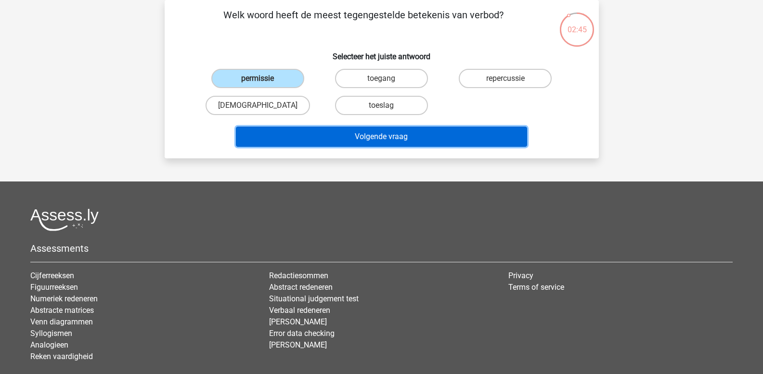
click at [319, 135] on button "Volgende vraag" at bounding box center [381, 137] width 291 height 20
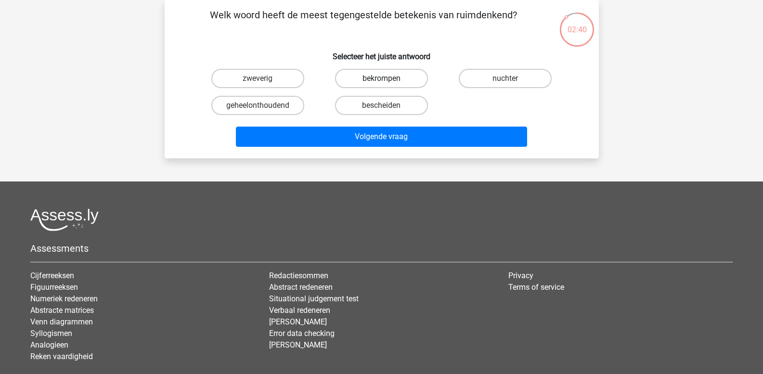
click at [376, 80] on label "bekrompen" at bounding box center [381, 78] width 93 height 19
click at [381, 80] on input "bekrompen" at bounding box center [384, 81] width 6 height 6
radio input "true"
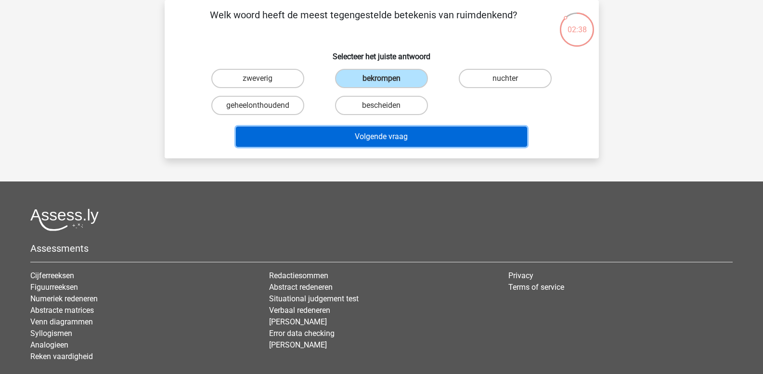
click at [365, 133] on button "Volgende vraag" at bounding box center [381, 137] width 291 height 20
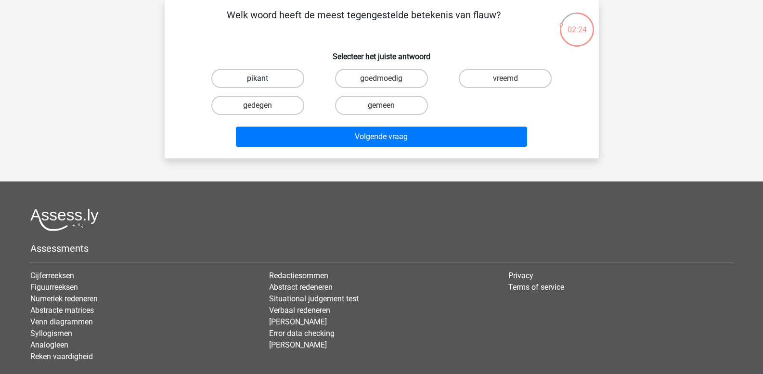
click at [277, 79] on label "pikant" at bounding box center [257, 78] width 93 height 19
click at [264, 79] on input "pikant" at bounding box center [261, 81] width 6 height 6
radio input "true"
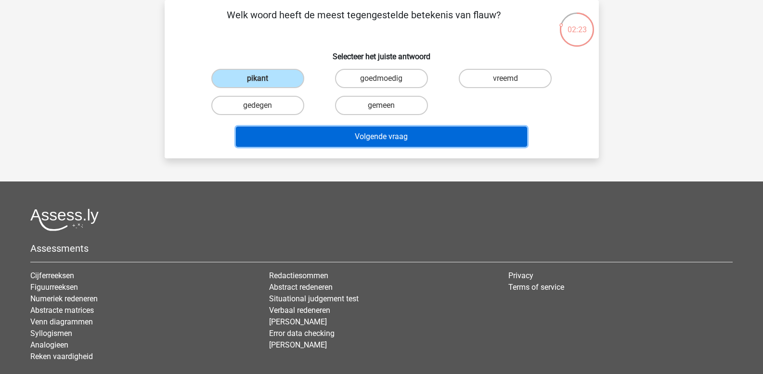
click at [323, 135] on button "Volgende vraag" at bounding box center [381, 137] width 291 height 20
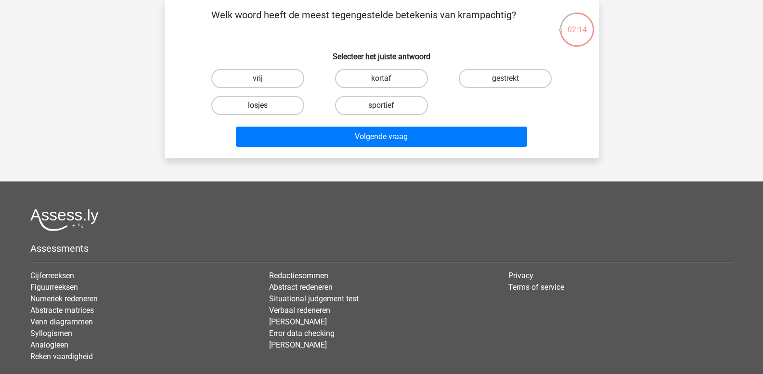
click at [271, 106] on label "losjes" at bounding box center [257, 105] width 93 height 19
click at [264, 106] on input "losjes" at bounding box center [261, 108] width 6 height 6
radio input "true"
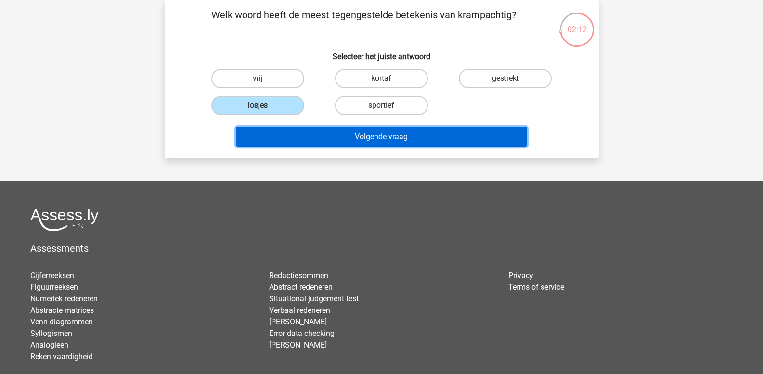
click at [307, 134] on button "Volgende vraag" at bounding box center [381, 137] width 291 height 20
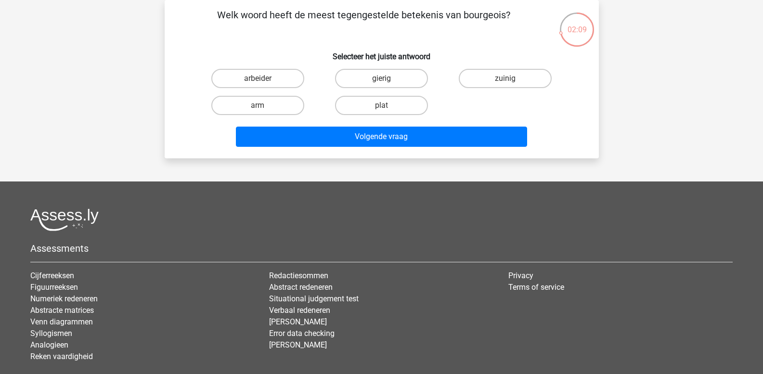
click at [261, 78] on input "arbeider" at bounding box center [261, 81] width 6 height 6
radio input "true"
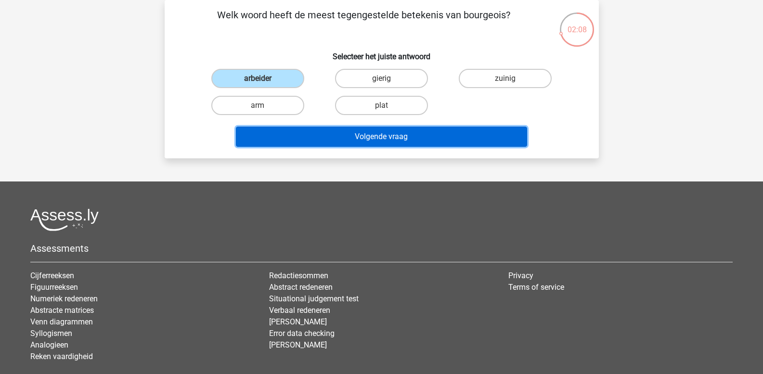
click at [302, 135] on button "Volgende vraag" at bounding box center [381, 137] width 291 height 20
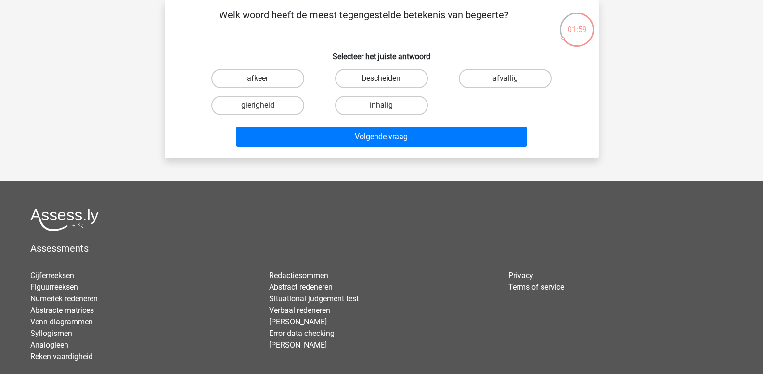
click at [375, 80] on label "bescheiden" at bounding box center [381, 78] width 93 height 19
click at [381, 80] on input "bescheiden" at bounding box center [384, 81] width 6 height 6
radio input "true"
click at [270, 77] on label "afkeer" at bounding box center [257, 78] width 93 height 19
click at [264, 78] on input "afkeer" at bounding box center [261, 81] width 6 height 6
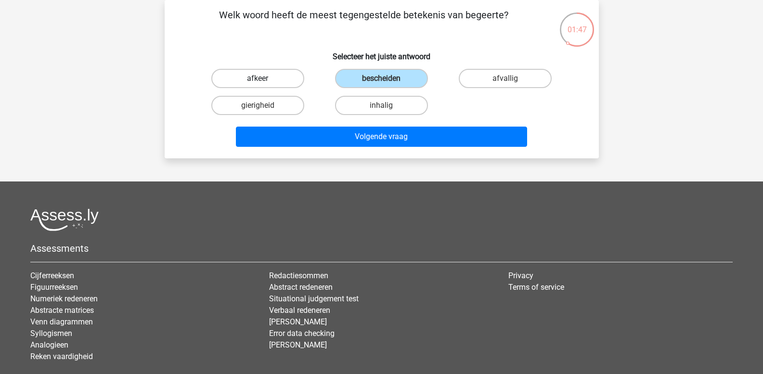
radio input "true"
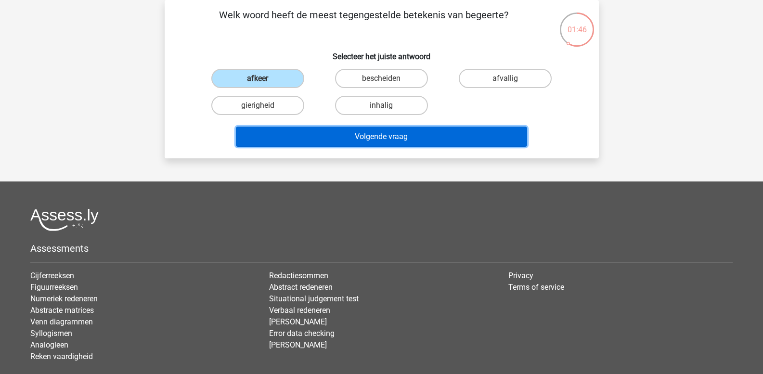
click at [340, 134] on button "Volgende vraag" at bounding box center [381, 137] width 291 height 20
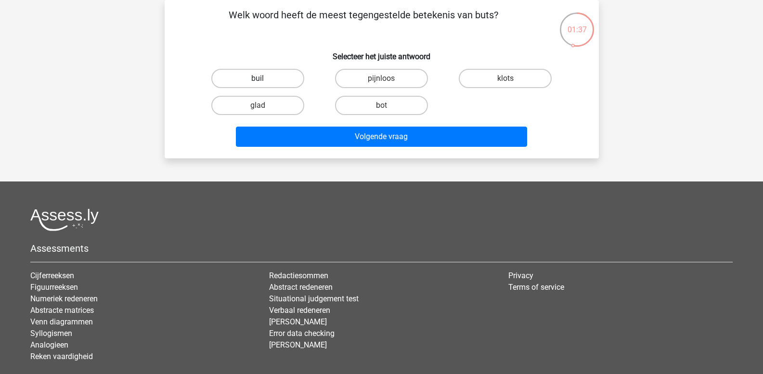
click at [282, 79] on label "buil" at bounding box center [257, 78] width 93 height 19
click at [264, 79] on input "buil" at bounding box center [261, 81] width 6 height 6
radio input "true"
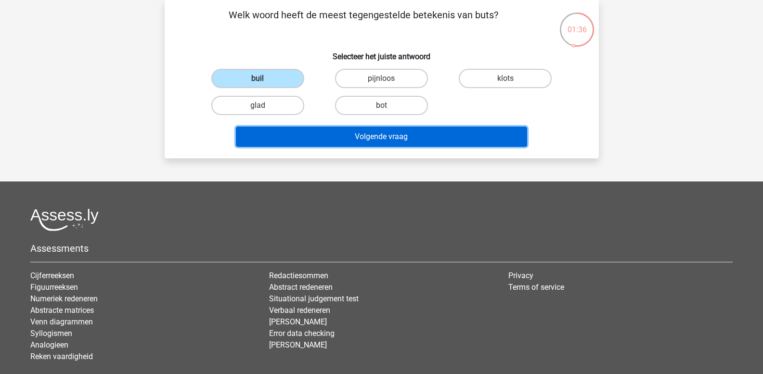
click at [325, 137] on button "Volgende vraag" at bounding box center [381, 137] width 291 height 20
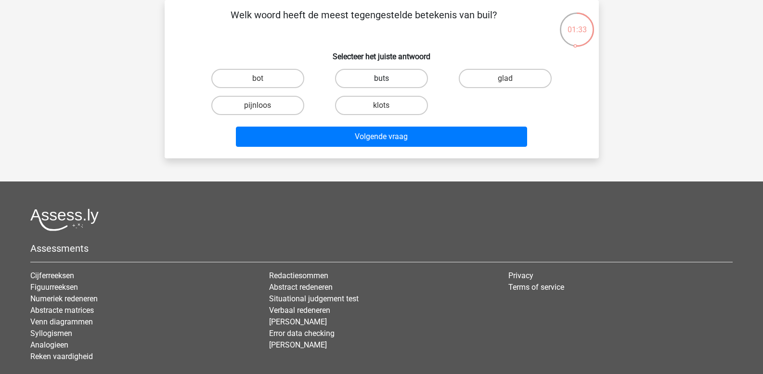
click at [364, 81] on label "buts" at bounding box center [381, 78] width 93 height 19
click at [381, 81] on input "buts" at bounding box center [384, 81] width 6 height 6
radio input "true"
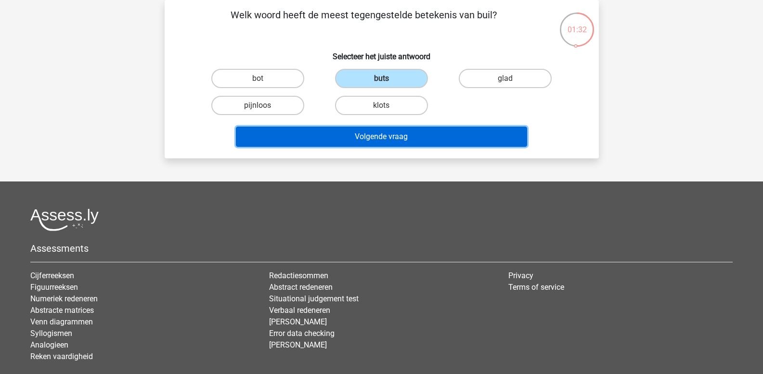
click at [362, 139] on button "Volgende vraag" at bounding box center [381, 137] width 291 height 20
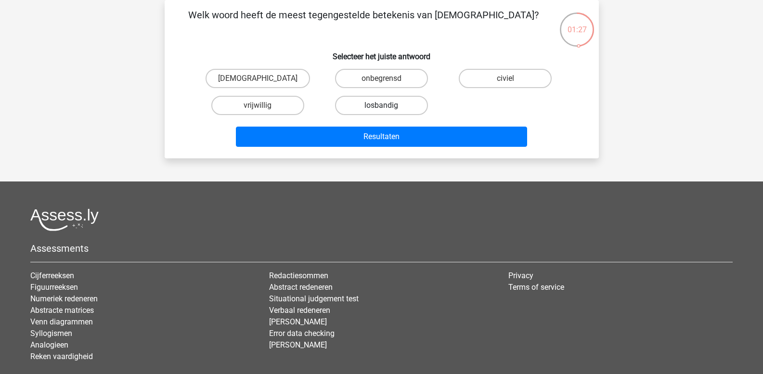
click at [370, 107] on label "losbandig" at bounding box center [381, 105] width 93 height 19
click at [381, 107] on input "losbandig" at bounding box center [384, 108] width 6 height 6
radio input "true"
click at [485, 79] on label "civiel" at bounding box center [505, 78] width 93 height 19
click at [506, 79] on input "civiel" at bounding box center [509, 81] width 6 height 6
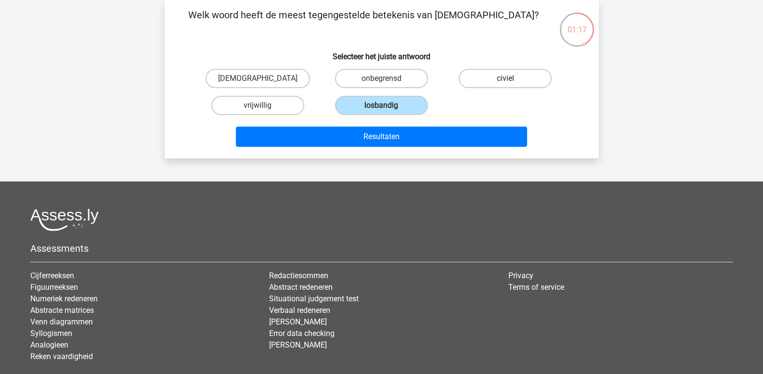
radio input "true"
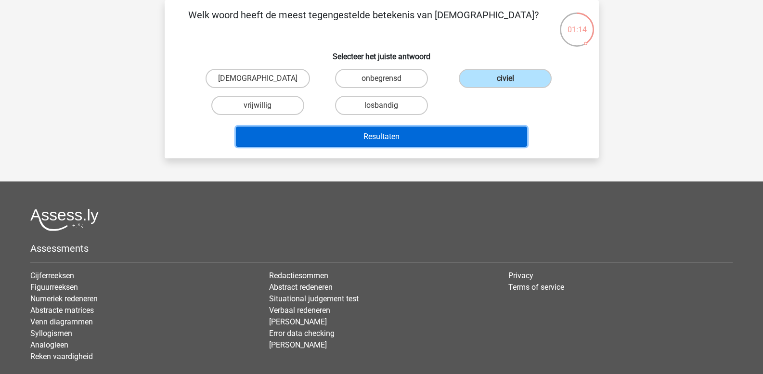
click at [390, 136] on button "Resultaten" at bounding box center [381, 137] width 291 height 20
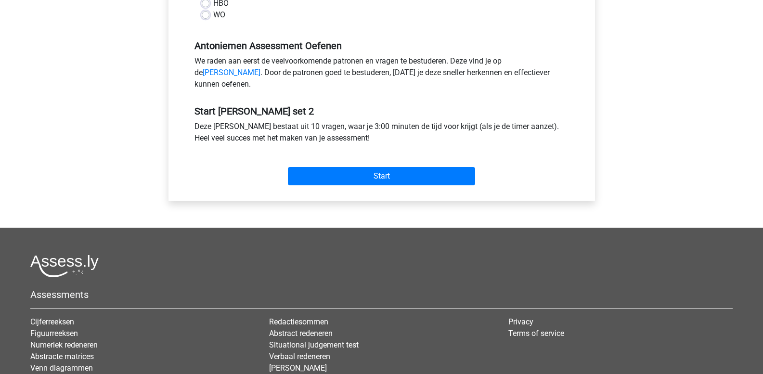
scroll to position [289, 0]
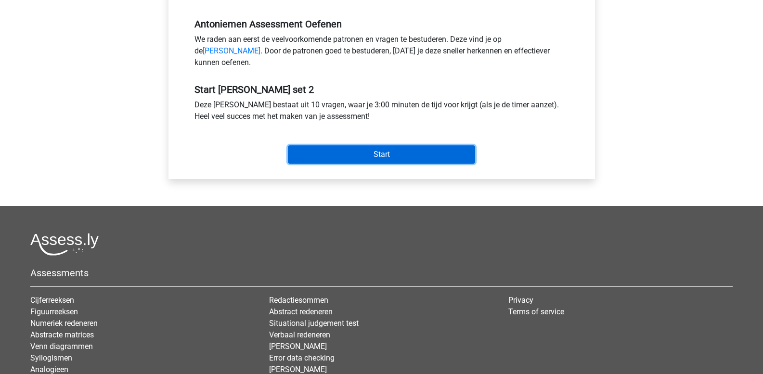
click at [322, 164] on input "Start" at bounding box center [381, 154] width 187 height 18
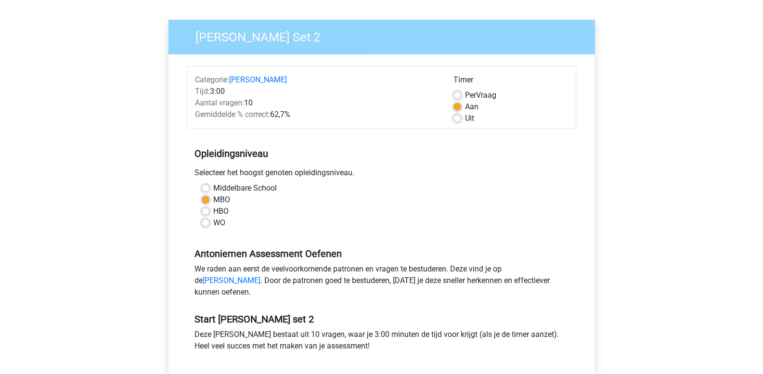
scroll to position [0, 0]
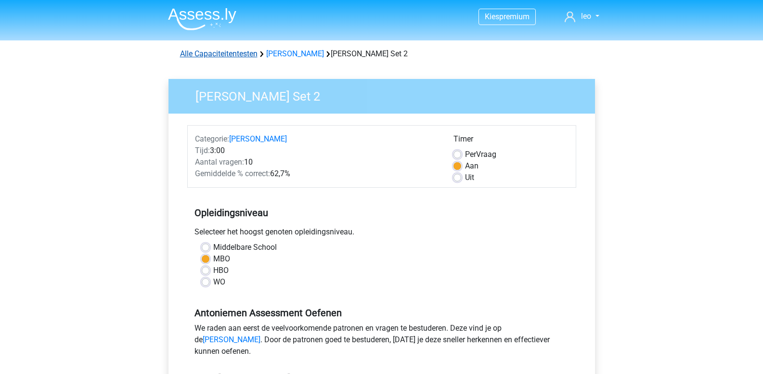
click at [233, 52] on link "Alle Capaciteitentesten" at bounding box center [219, 53] width 78 height 9
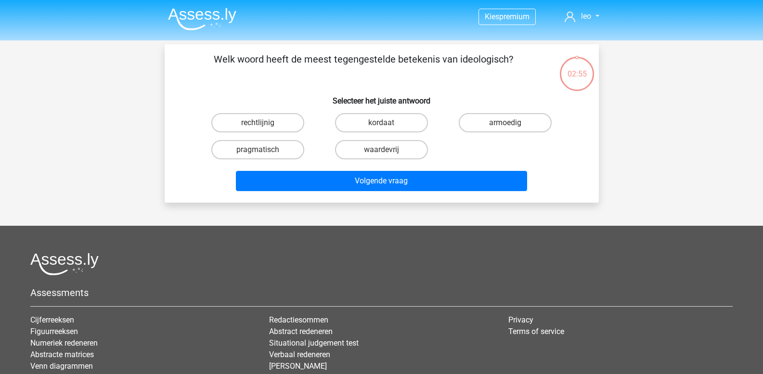
click at [264, 150] on input "pragmatisch" at bounding box center [261, 153] width 6 height 6
radio input "true"
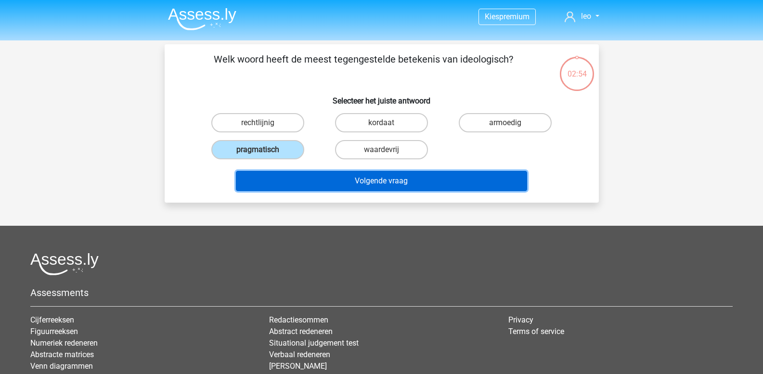
click at [308, 180] on button "Volgende vraag" at bounding box center [381, 181] width 291 height 20
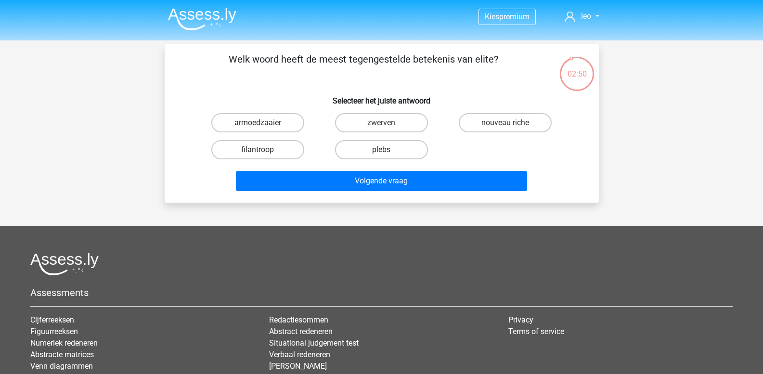
click at [380, 149] on label "plebs" at bounding box center [381, 149] width 93 height 19
click at [381, 150] on input "plebs" at bounding box center [384, 153] width 6 height 6
radio input "true"
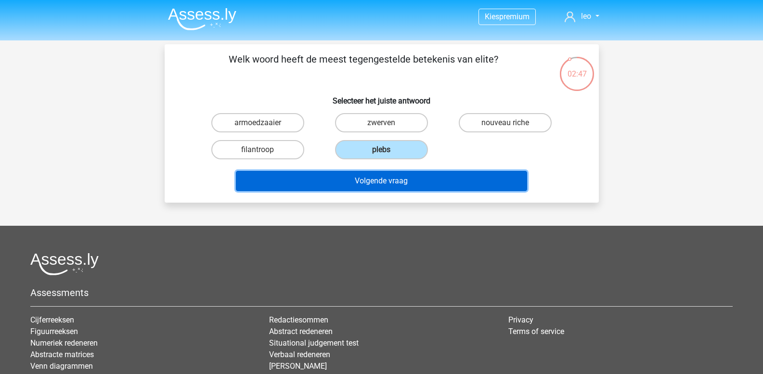
click at [354, 182] on button "Volgende vraag" at bounding box center [381, 181] width 291 height 20
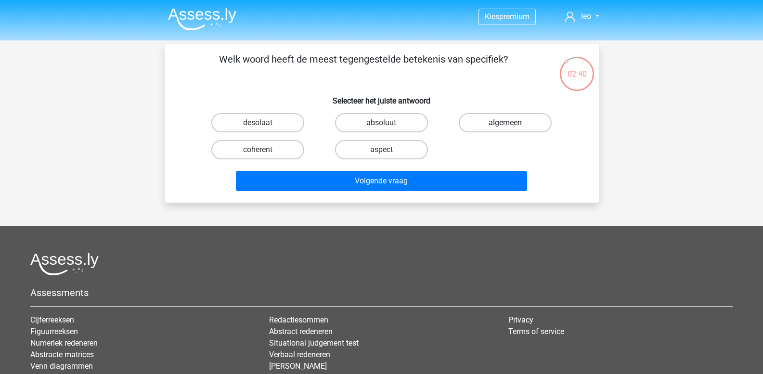
click at [482, 125] on label "algemeen" at bounding box center [505, 122] width 93 height 19
click at [506, 125] on input "algemeen" at bounding box center [509, 126] width 6 height 6
radio input "true"
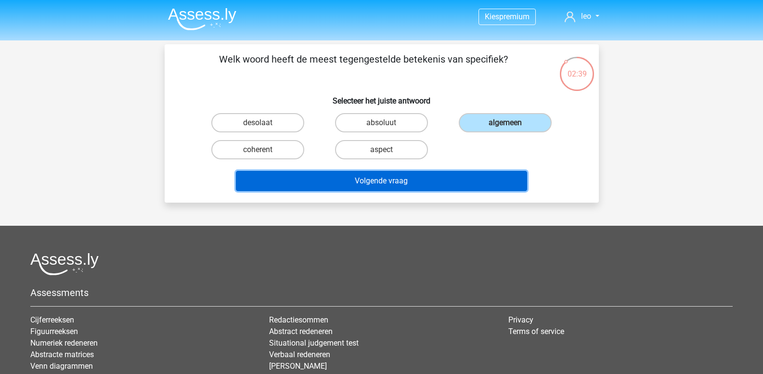
click at [388, 183] on button "Volgende vraag" at bounding box center [381, 181] width 291 height 20
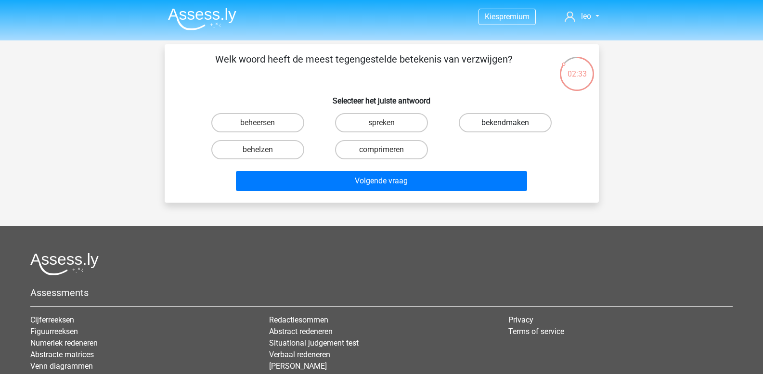
click at [481, 124] on label "bekendmaken" at bounding box center [505, 122] width 93 height 19
click at [506, 124] on input "bekendmaken" at bounding box center [509, 126] width 6 height 6
radio input "true"
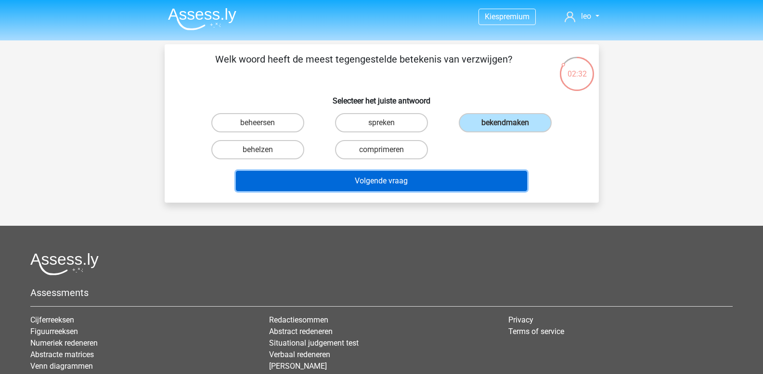
click at [404, 180] on button "Volgende vraag" at bounding box center [381, 181] width 291 height 20
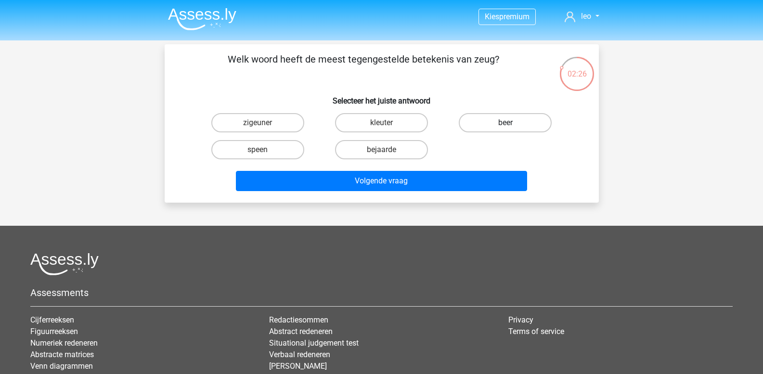
click at [481, 124] on label "beer" at bounding box center [505, 122] width 93 height 19
click at [506, 124] on input "beer" at bounding box center [509, 126] width 6 height 6
radio input "true"
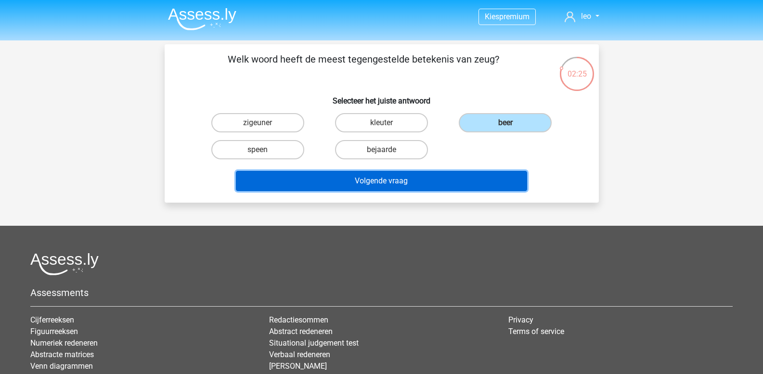
click at [400, 180] on button "Volgende vraag" at bounding box center [381, 181] width 291 height 20
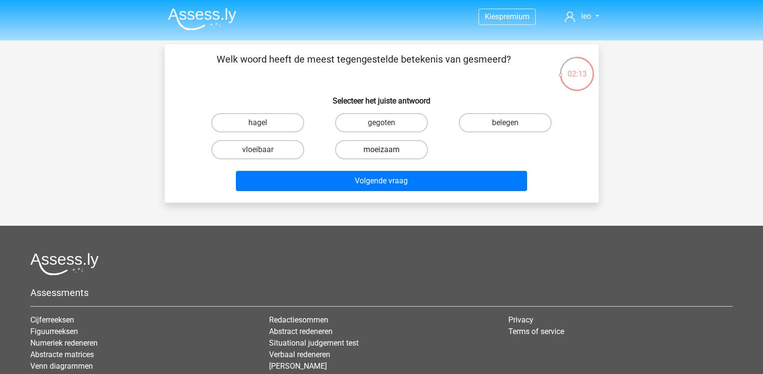
click at [380, 152] on label "moeizaam" at bounding box center [381, 149] width 93 height 19
click at [381, 152] on input "moeizaam" at bounding box center [384, 153] width 6 height 6
radio input "true"
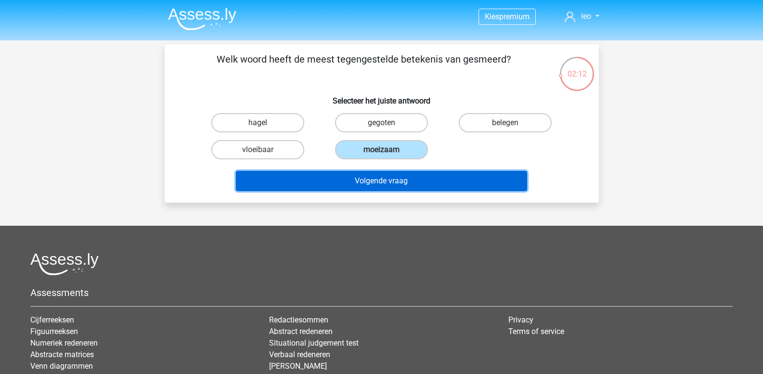
click at [376, 177] on button "Volgende vraag" at bounding box center [381, 181] width 291 height 20
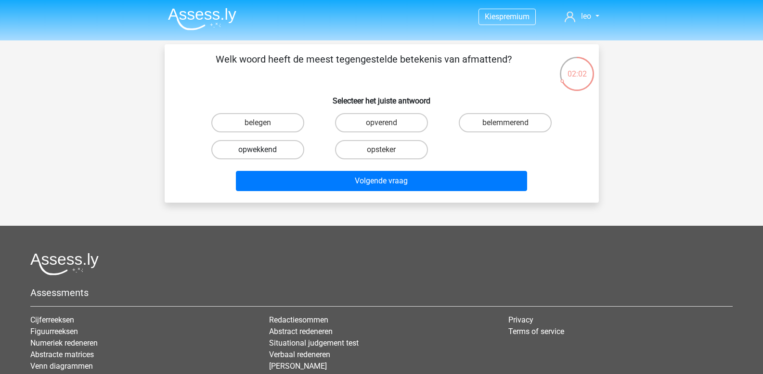
click at [257, 153] on label "opwekkend" at bounding box center [257, 149] width 93 height 19
click at [258, 153] on input "opwekkend" at bounding box center [261, 153] width 6 height 6
radio input "true"
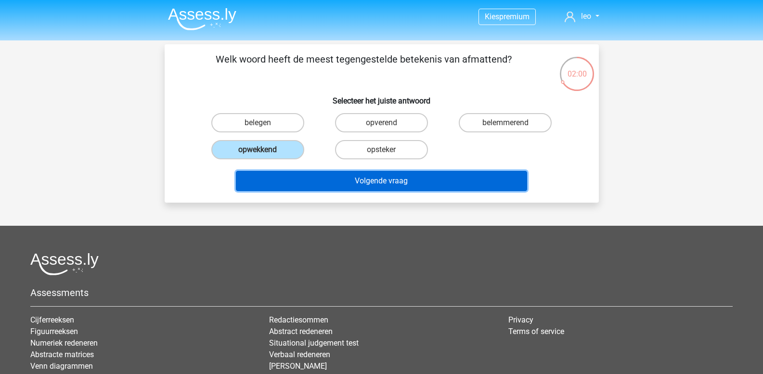
click at [300, 185] on button "Volgende vraag" at bounding box center [381, 181] width 291 height 20
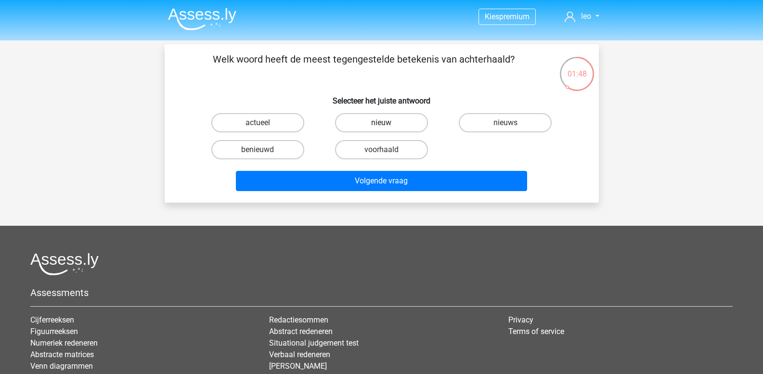
click at [354, 127] on label "nieuw" at bounding box center [381, 122] width 93 height 19
click at [381, 127] on input "nieuw" at bounding box center [384, 126] width 6 height 6
radio input "true"
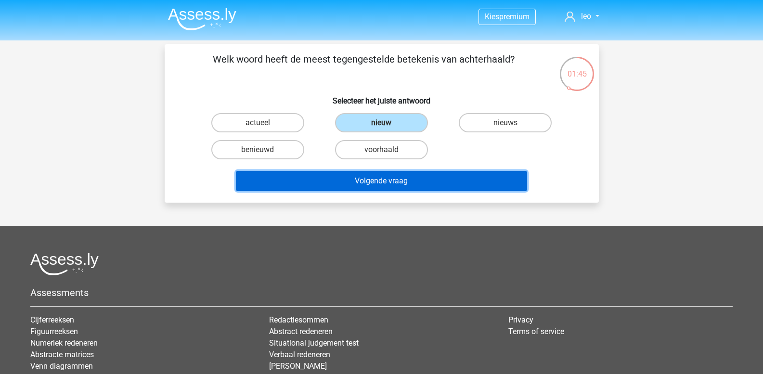
click at [358, 179] on button "Volgende vraag" at bounding box center [381, 181] width 291 height 20
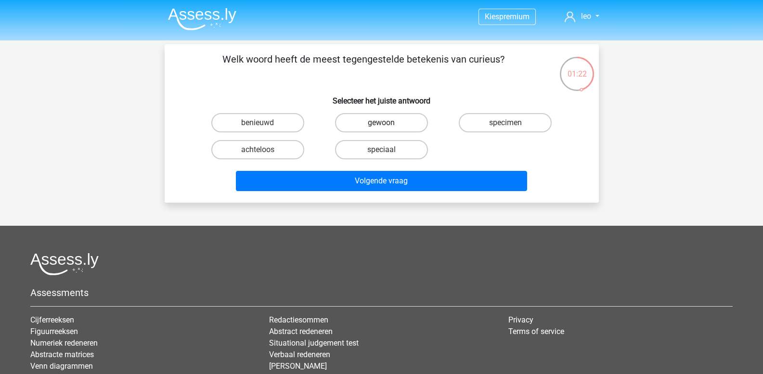
click at [369, 127] on label "gewoon" at bounding box center [381, 122] width 93 height 19
click at [381, 127] on input "gewoon" at bounding box center [384, 126] width 6 height 6
radio input "true"
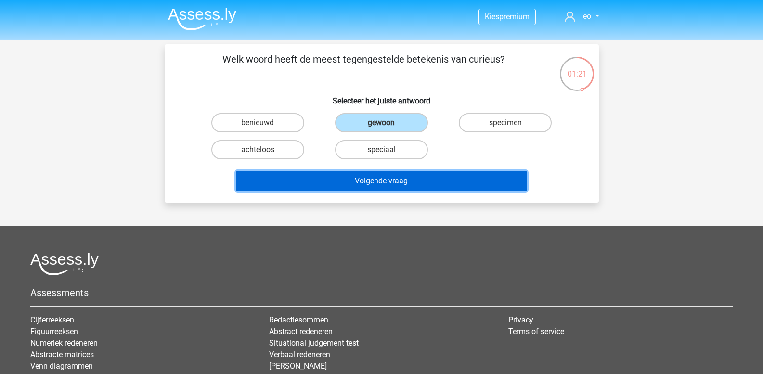
click at [364, 179] on button "Volgende vraag" at bounding box center [381, 181] width 291 height 20
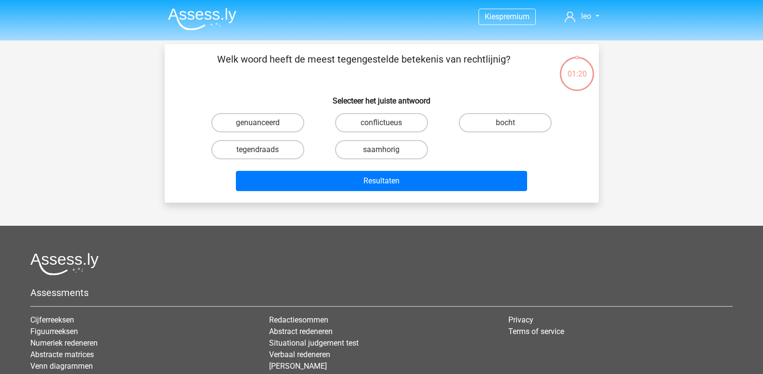
scroll to position [44, 0]
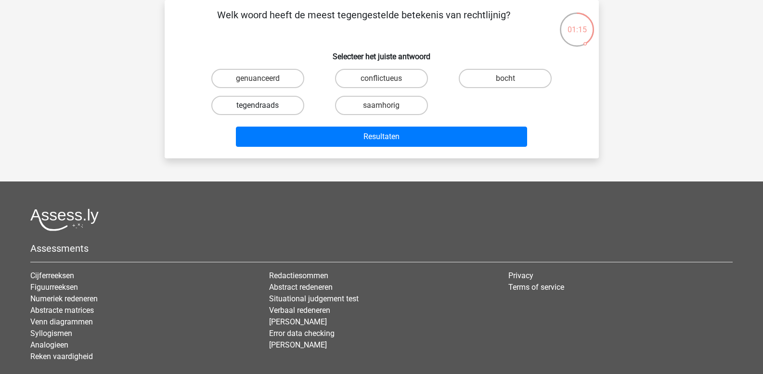
click at [276, 108] on label "tegendraads" at bounding box center [257, 105] width 93 height 19
click at [264, 108] on input "tegendraads" at bounding box center [261, 108] width 6 height 6
radio input "true"
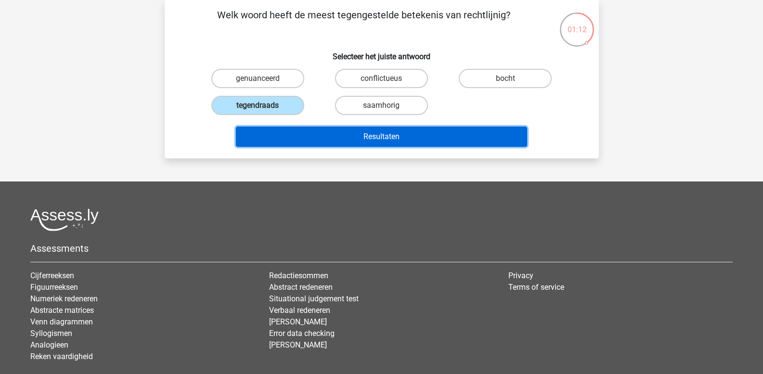
click at [297, 138] on button "Resultaten" at bounding box center [381, 137] width 291 height 20
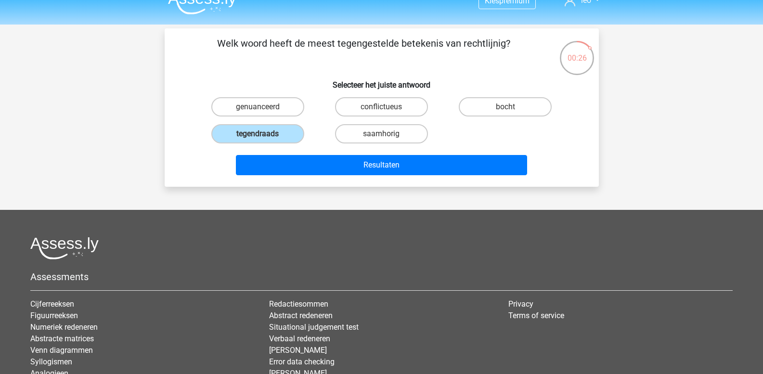
scroll to position [0, 0]
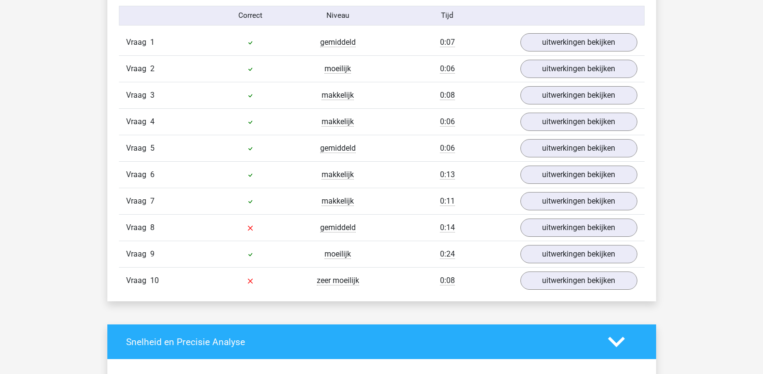
scroll to position [819, 0]
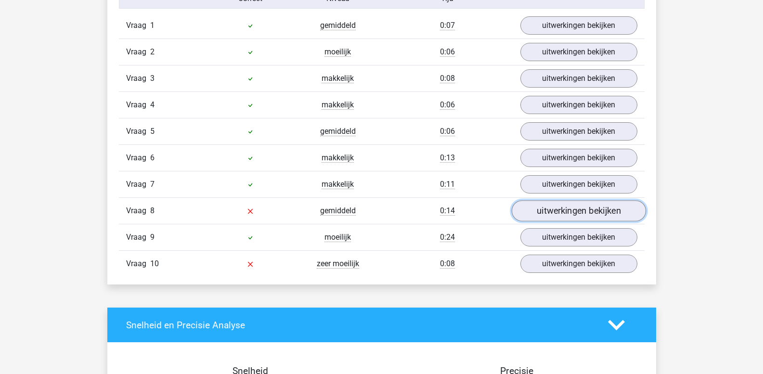
click at [547, 209] on link "uitwerkingen bekijken" at bounding box center [578, 211] width 134 height 21
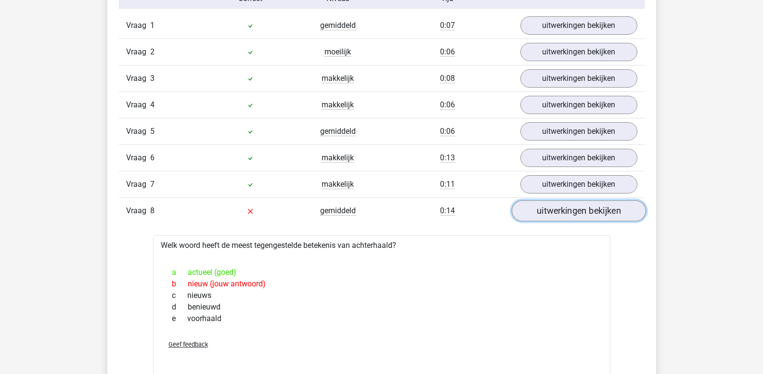
click at [534, 216] on link "uitwerkingen bekijken" at bounding box center [578, 211] width 134 height 21
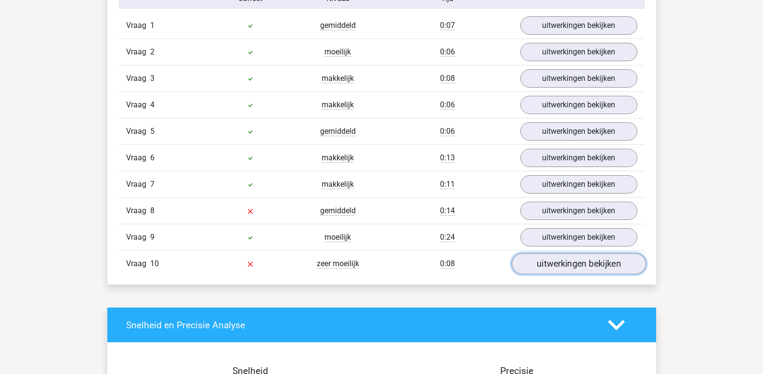
click at [552, 264] on link "uitwerkingen bekijken" at bounding box center [578, 264] width 134 height 21
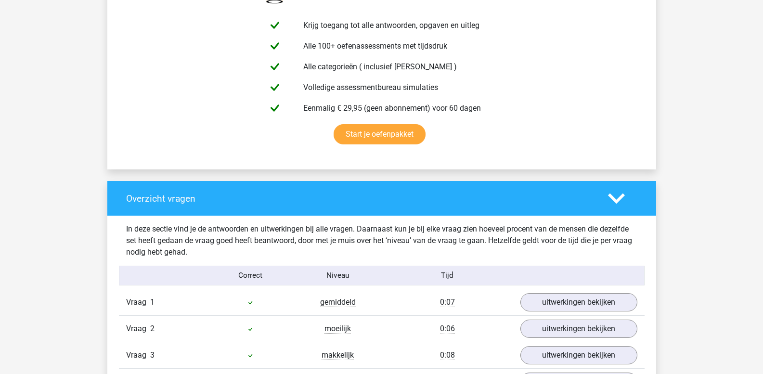
scroll to position [530, 0]
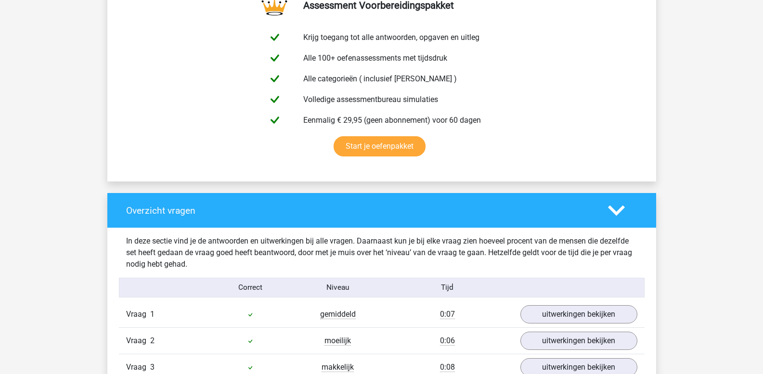
click at [618, 218] on icon at bounding box center [616, 210] width 17 height 17
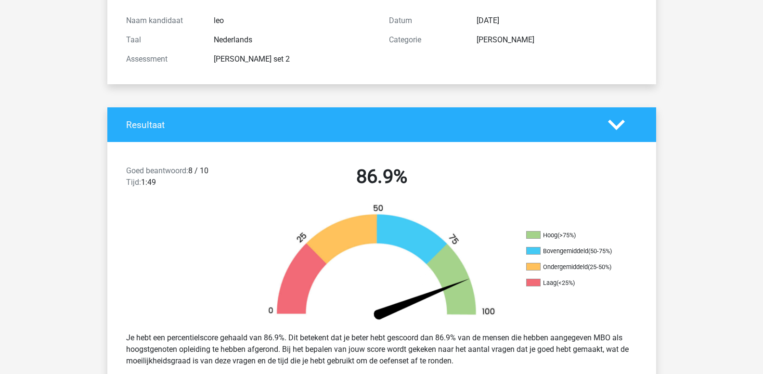
scroll to position [0, 0]
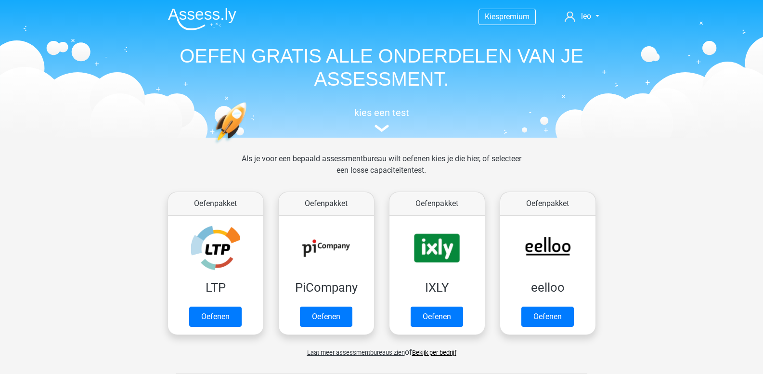
scroll to position [409, 0]
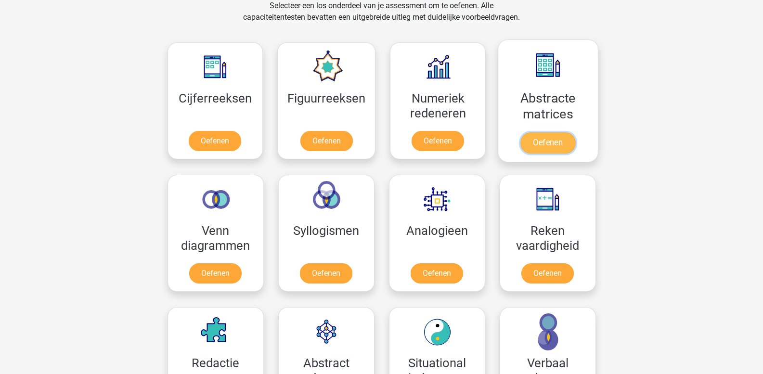
click at [531, 141] on link "Oefenen" at bounding box center [548, 142] width 55 height 21
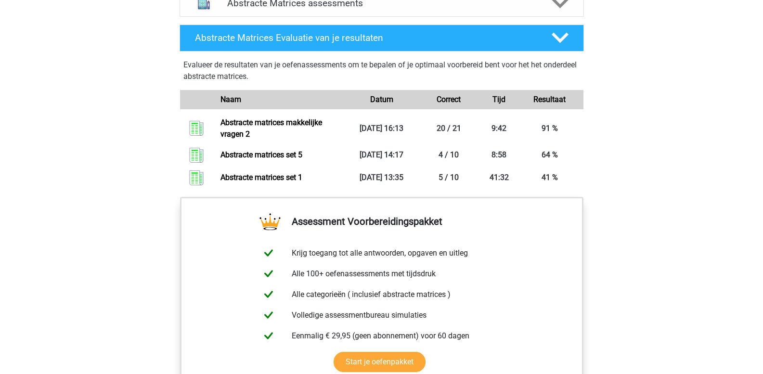
scroll to position [674, 0]
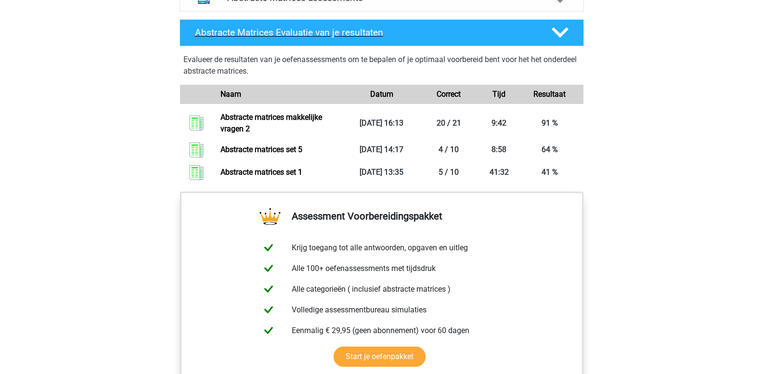
click at [557, 34] on polygon at bounding box center [560, 32] width 17 height 11
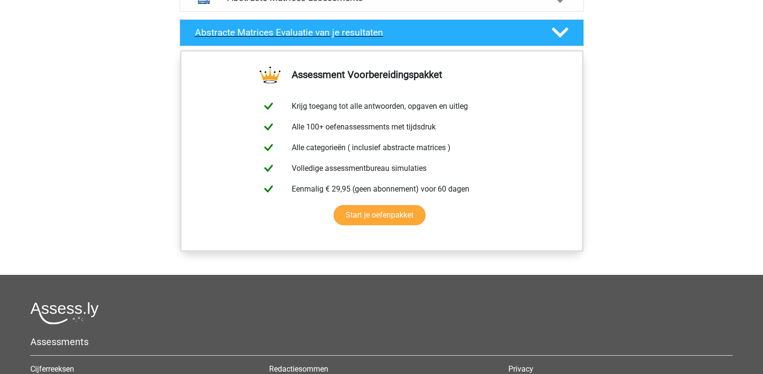
click at [557, 34] on polygon at bounding box center [560, 32] width 17 height 11
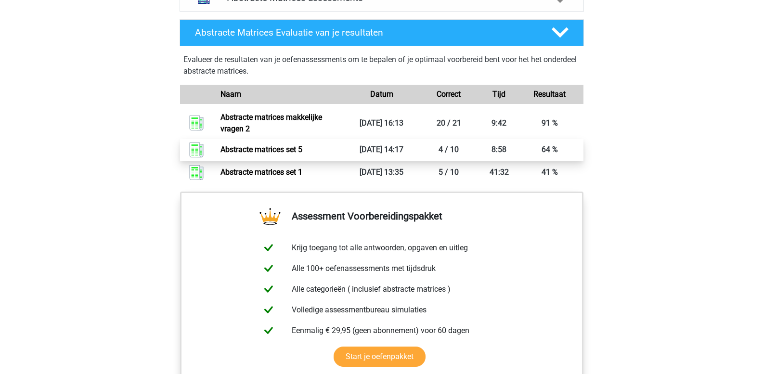
click at [302, 150] on link "Abstracte matrices set 5" at bounding box center [262, 149] width 82 height 9
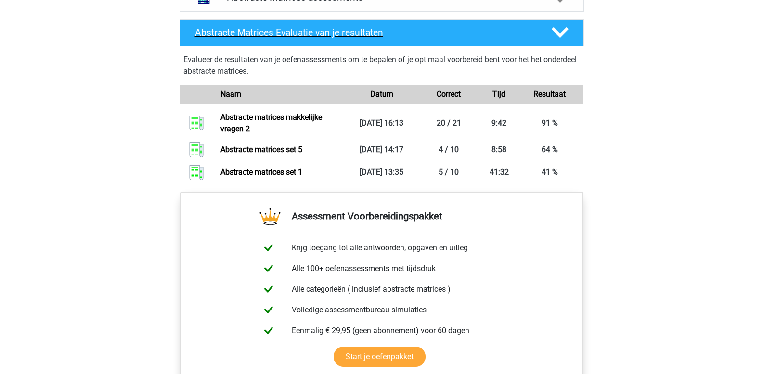
click at [558, 34] on polygon at bounding box center [560, 32] width 17 height 11
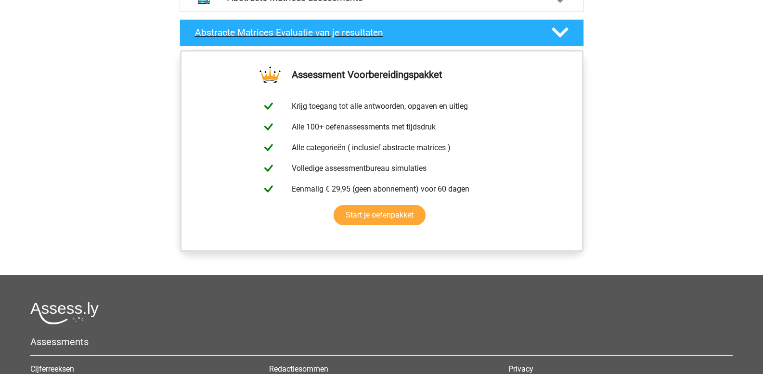
click at [558, 34] on polygon at bounding box center [560, 32] width 17 height 11
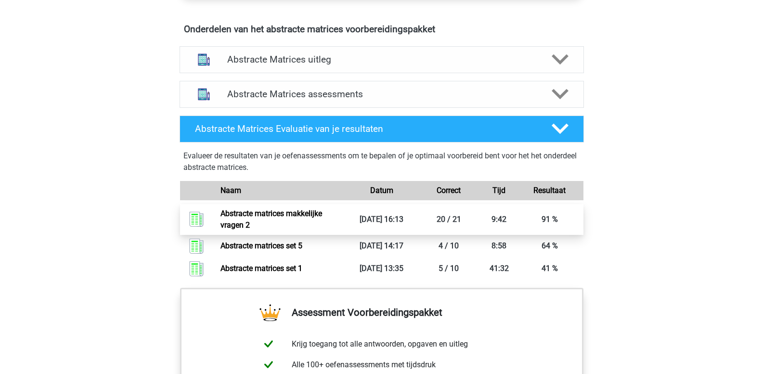
scroll to position [530, 0]
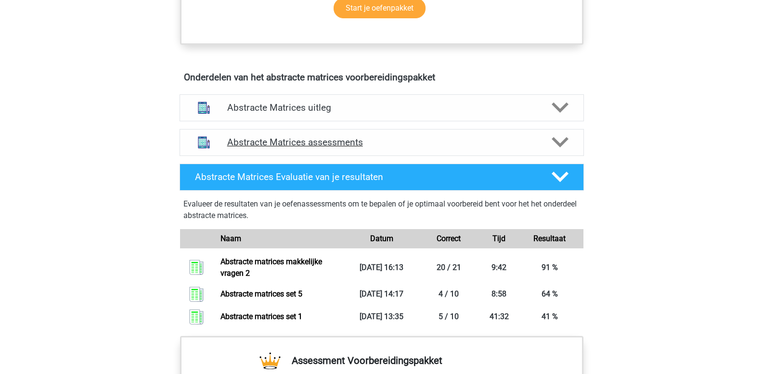
click at [559, 142] on icon at bounding box center [560, 142] width 17 height 17
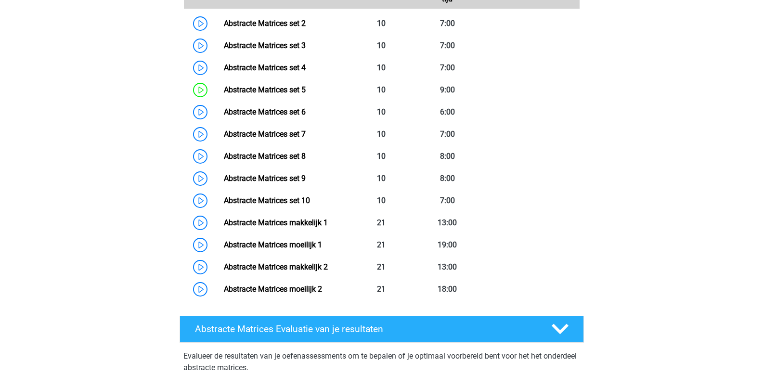
scroll to position [770, 0]
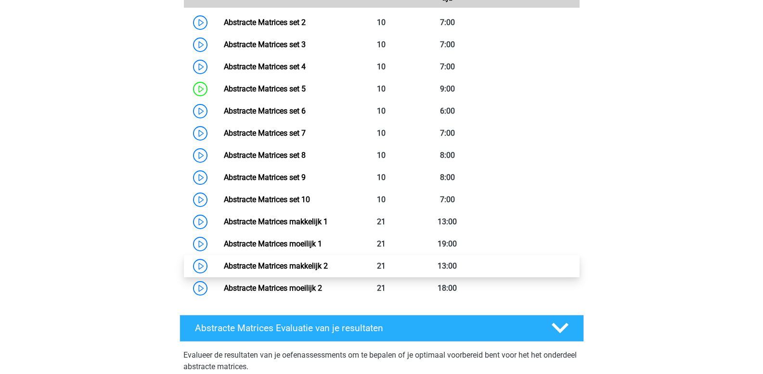
click at [309, 263] on link "Abstracte Matrices makkelijk 2" at bounding box center [276, 265] width 104 height 9
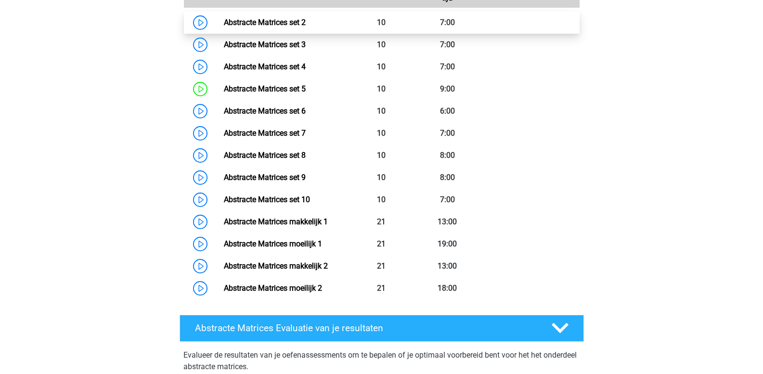
click at [281, 23] on link "Abstracte Matrices set 2" at bounding box center [265, 22] width 82 height 9
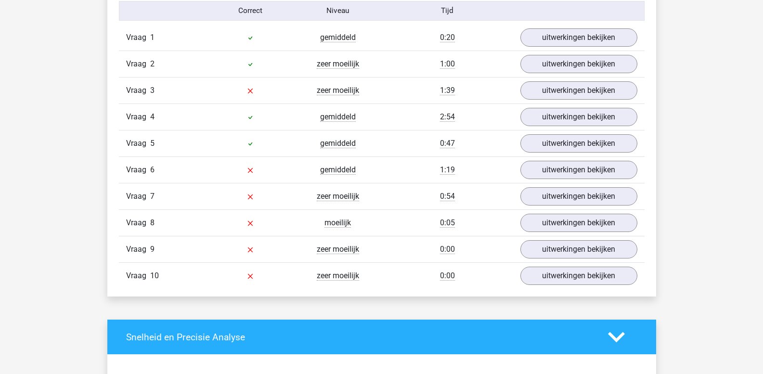
scroll to position [819, 0]
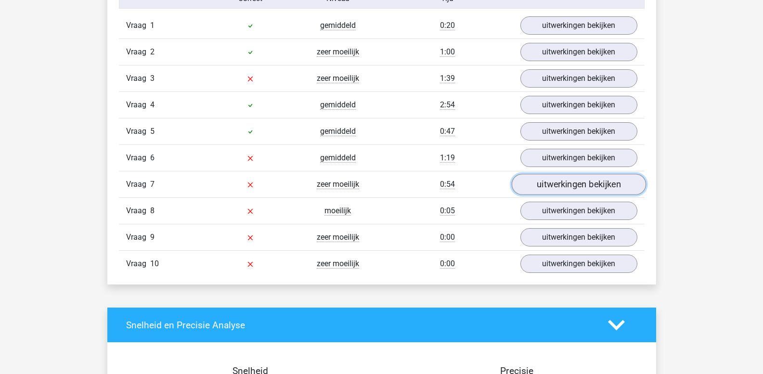
click at [553, 178] on link "uitwerkingen bekijken" at bounding box center [578, 184] width 134 height 21
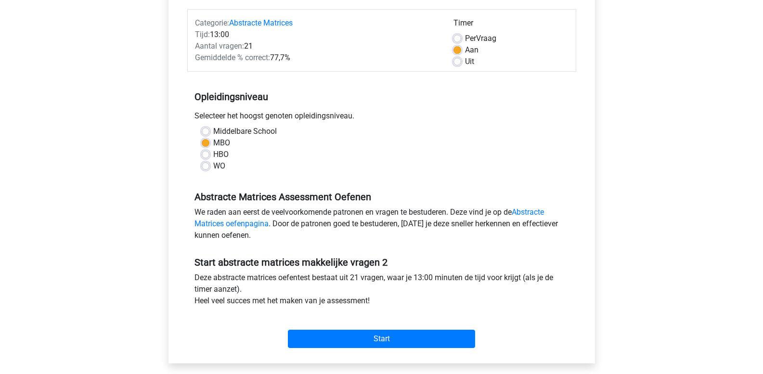
scroll to position [241, 0]
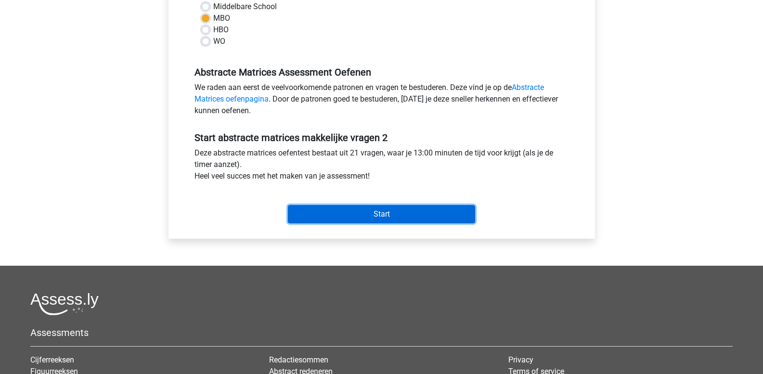
click at [368, 214] on input "Start" at bounding box center [381, 214] width 187 height 18
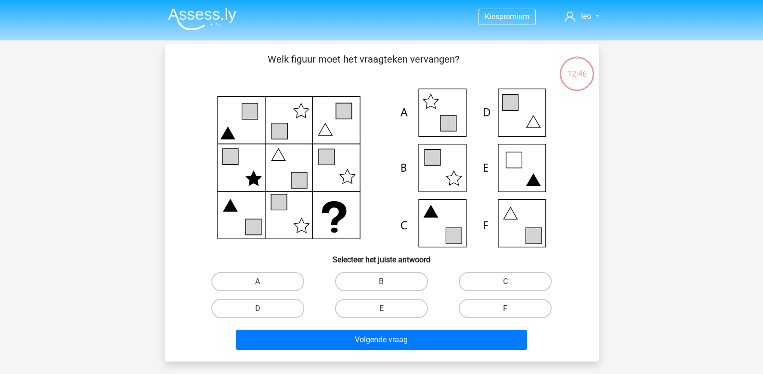
click at [507, 310] on input "F" at bounding box center [509, 312] width 6 height 6
radio input "true"
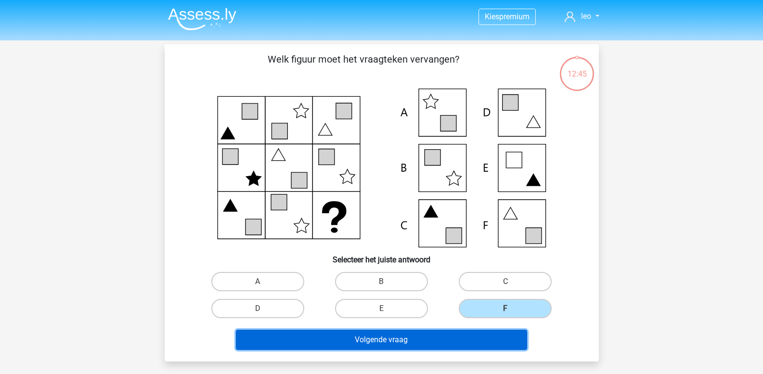
click at [425, 343] on button "Volgende vraag" at bounding box center [381, 340] width 291 height 20
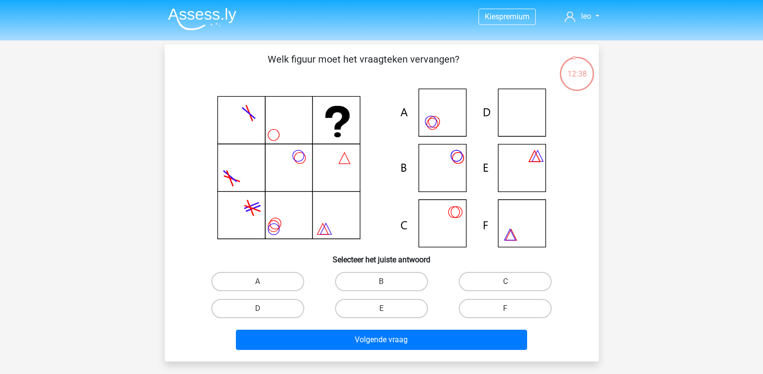
click at [511, 120] on icon at bounding box center [382, 168] width 388 height 159
click at [269, 305] on label "D" at bounding box center [257, 308] width 93 height 19
click at [264, 309] on input "D" at bounding box center [261, 312] width 6 height 6
radio input "true"
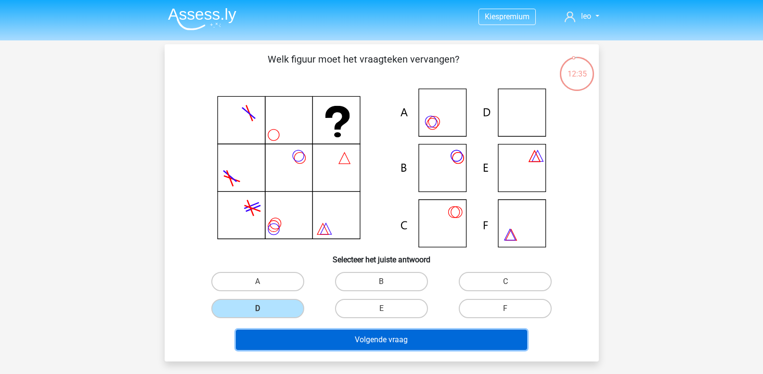
click at [301, 339] on button "Volgende vraag" at bounding box center [381, 340] width 291 height 20
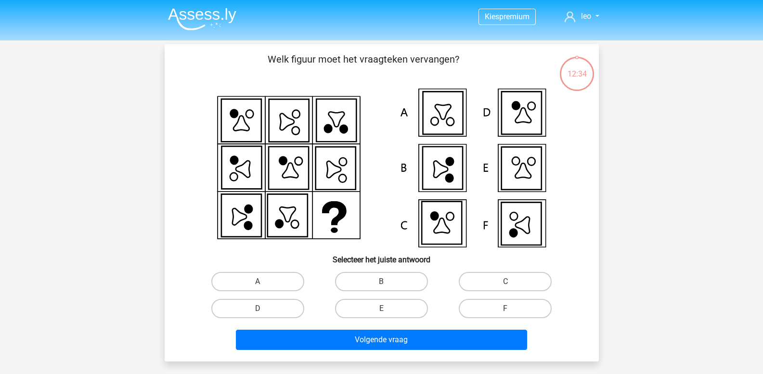
scroll to position [44, 0]
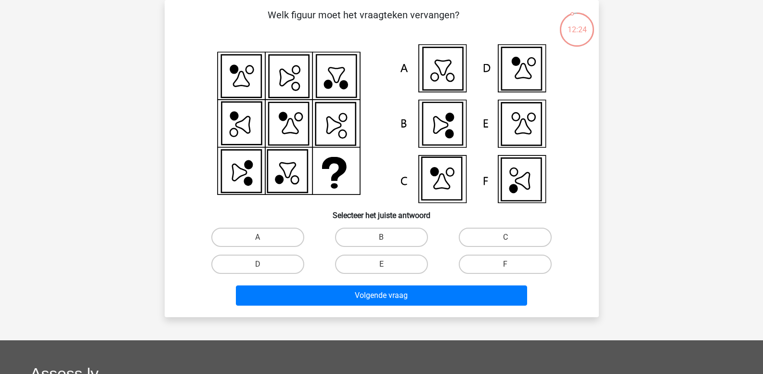
click at [514, 172] on icon at bounding box center [521, 179] width 40 height 43
click at [488, 263] on label "F" at bounding box center [505, 264] width 93 height 19
click at [506, 264] on input "F" at bounding box center [509, 267] width 6 height 6
radio input "true"
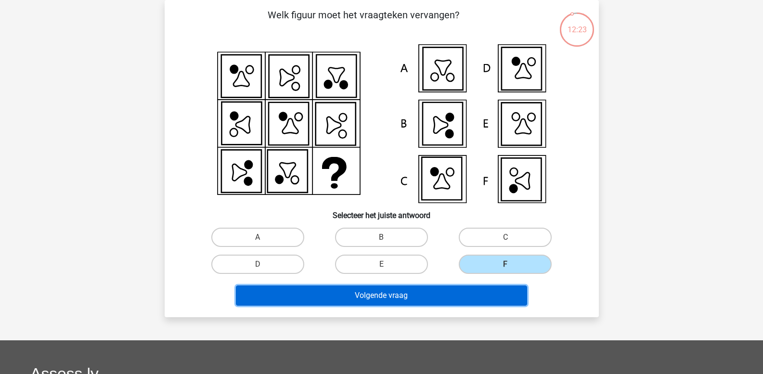
click at [449, 298] on button "Volgende vraag" at bounding box center [381, 296] width 291 height 20
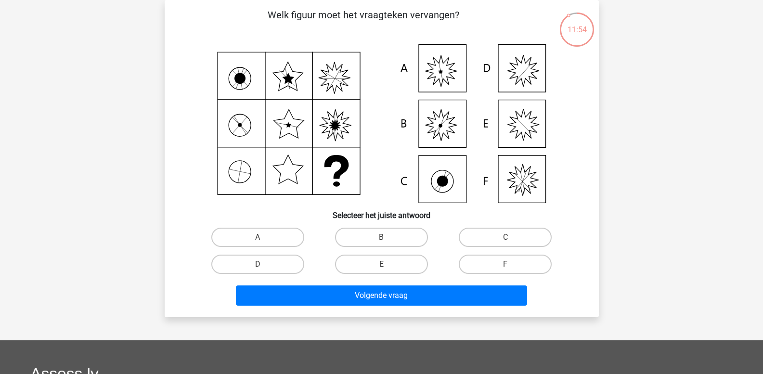
click at [448, 75] on icon at bounding box center [382, 123] width 388 height 159
click at [274, 234] on label "A" at bounding box center [257, 237] width 93 height 19
click at [264, 237] on input "A" at bounding box center [261, 240] width 6 height 6
radio input "true"
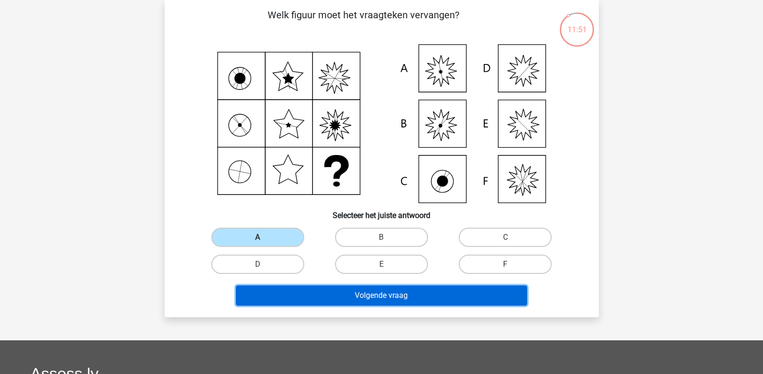
click at [312, 293] on button "Volgende vraag" at bounding box center [381, 296] width 291 height 20
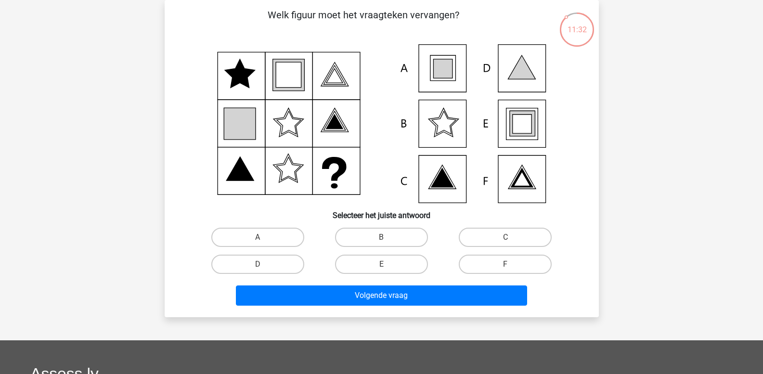
click at [524, 130] on icon at bounding box center [521, 124] width 19 height 19
click at [386, 260] on label "E" at bounding box center [381, 264] width 93 height 19
click at [386, 264] on input "E" at bounding box center [384, 267] width 6 height 6
radio input "true"
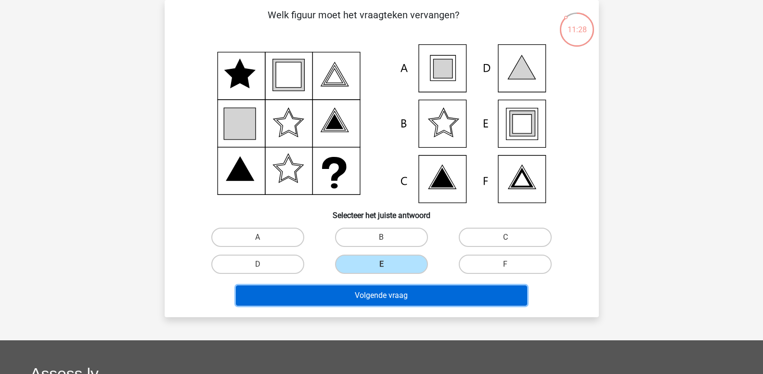
click at [381, 295] on button "Volgende vraag" at bounding box center [381, 296] width 291 height 20
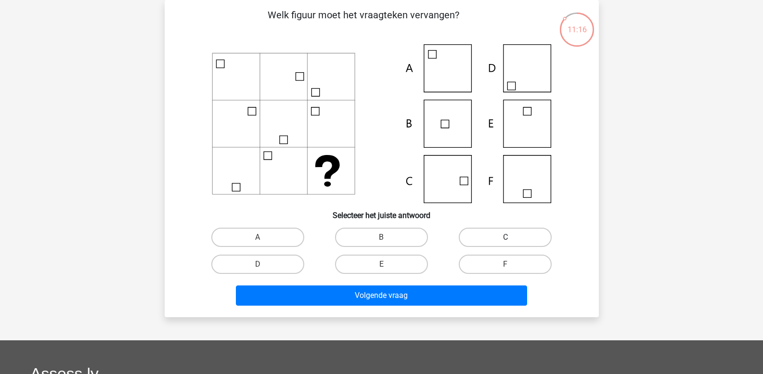
click at [497, 235] on label "C" at bounding box center [505, 237] width 93 height 19
click at [506, 237] on input "C" at bounding box center [509, 240] width 6 height 6
radio input "true"
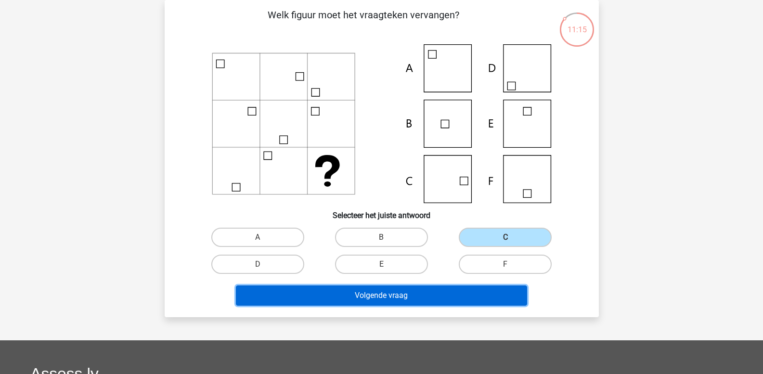
click at [405, 295] on button "Volgende vraag" at bounding box center [381, 296] width 291 height 20
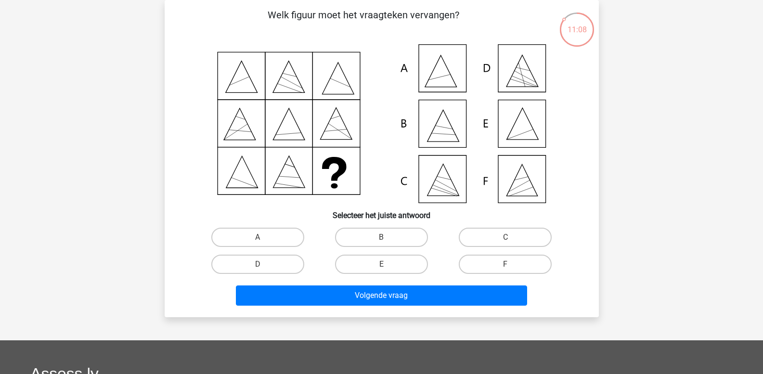
click at [518, 132] on icon at bounding box center [382, 123] width 388 height 159
click at [396, 270] on label "E" at bounding box center [381, 264] width 93 height 19
click at [388, 270] on input "E" at bounding box center [384, 267] width 6 height 6
radio input "true"
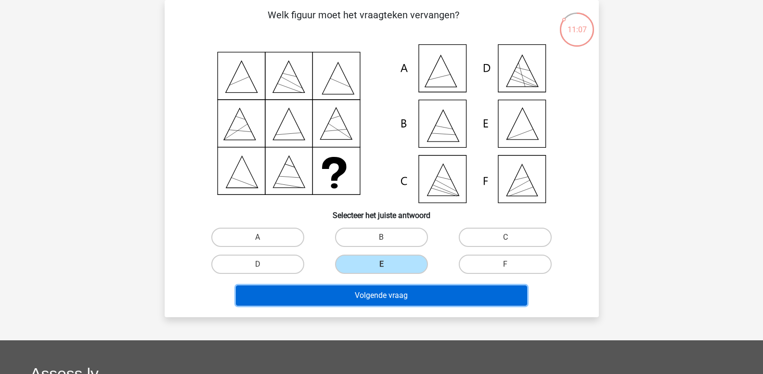
click at [391, 288] on button "Volgende vraag" at bounding box center [381, 296] width 291 height 20
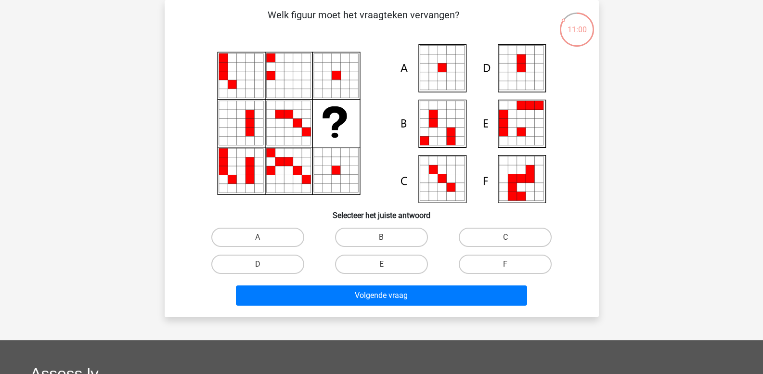
click at [258, 243] on input "A" at bounding box center [261, 240] width 6 height 6
radio input "true"
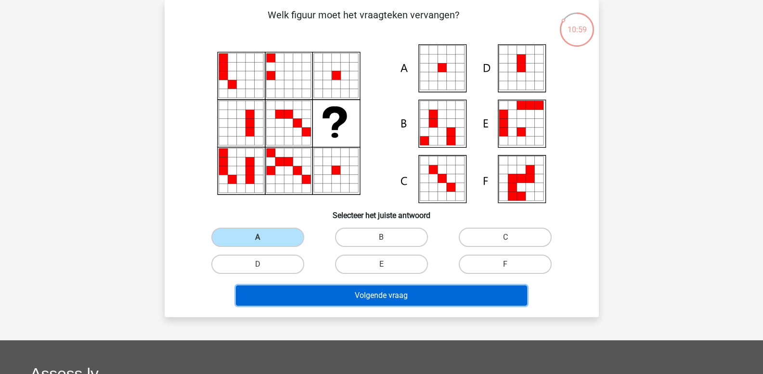
click at [282, 290] on button "Volgende vraag" at bounding box center [381, 296] width 291 height 20
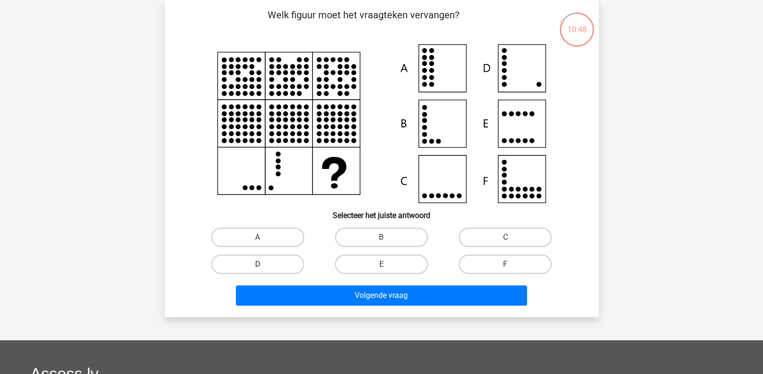
click at [264, 262] on label "D" at bounding box center [257, 264] width 93 height 19
click at [264, 264] on input "D" at bounding box center [261, 267] width 6 height 6
radio input "true"
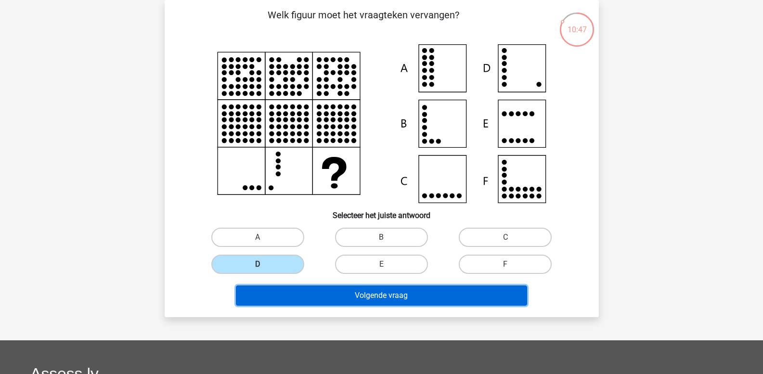
click at [295, 293] on button "Volgende vraag" at bounding box center [381, 296] width 291 height 20
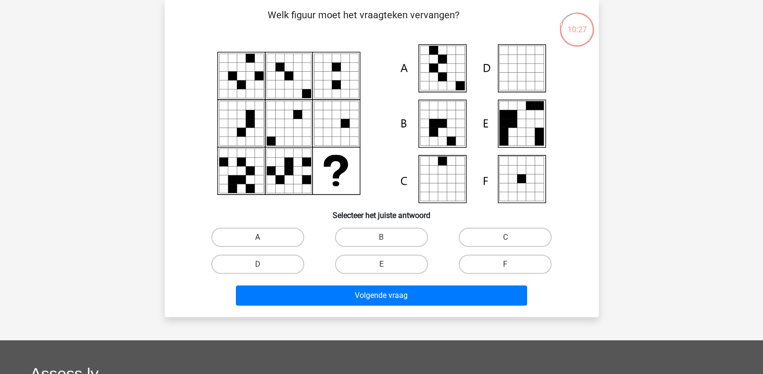
click at [267, 236] on label "A" at bounding box center [257, 237] width 93 height 19
click at [264, 237] on input "A" at bounding box center [261, 240] width 6 height 6
radio input "true"
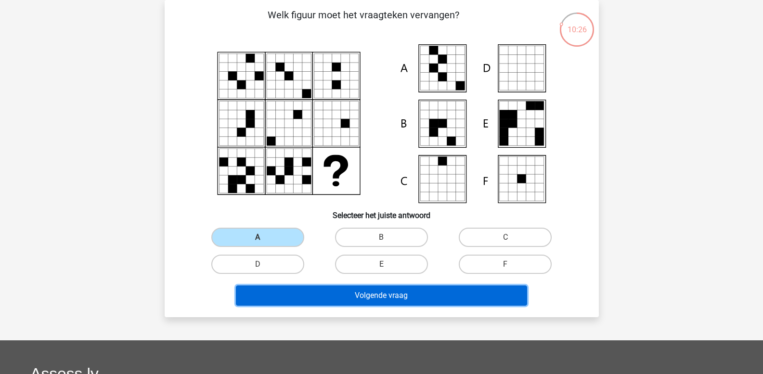
click at [299, 295] on button "Volgende vraag" at bounding box center [381, 296] width 291 height 20
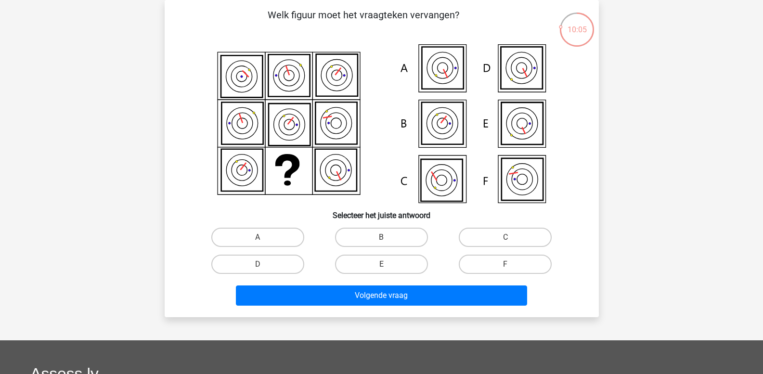
click at [517, 182] on icon at bounding box center [521, 179] width 41 height 42
click at [506, 266] on input "F" at bounding box center [509, 267] width 6 height 6
radio input "true"
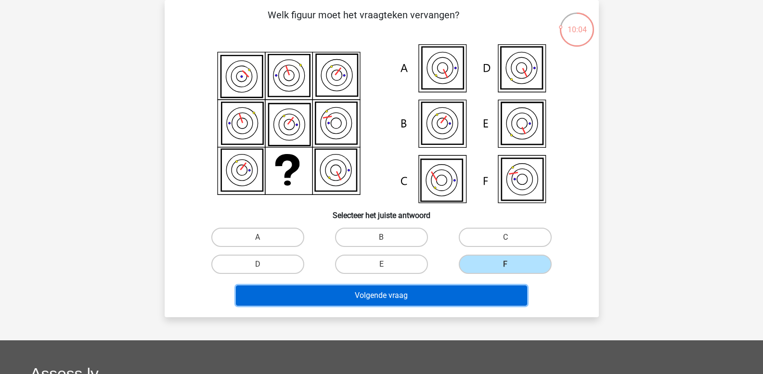
click at [460, 294] on button "Volgende vraag" at bounding box center [381, 296] width 291 height 20
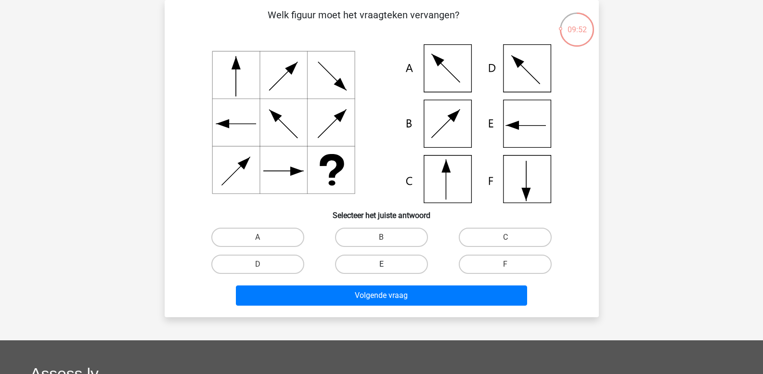
click at [378, 268] on label "E" at bounding box center [381, 264] width 93 height 19
click at [381, 268] on input "E" at bounding box center [384, 267] width 6 height 6
radio input "true"
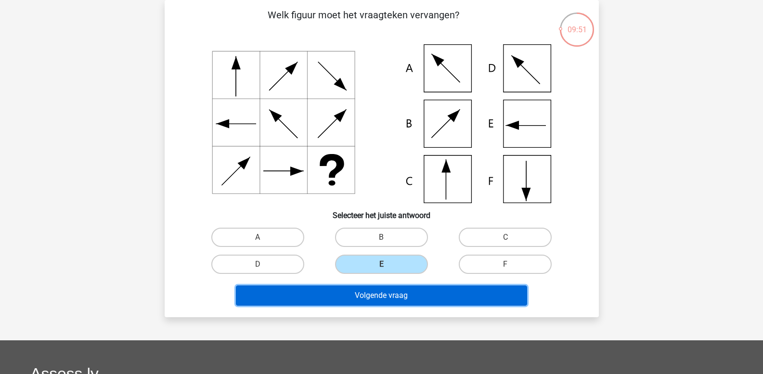
click at [376, 294] on button "Volgende vraag" at bounding box center [381, 296] width 291 height 20
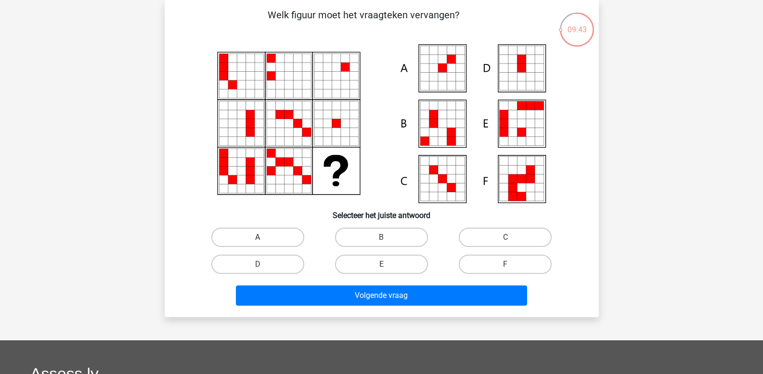
click at [265, 234] on label "A" at bounding box center [257, 237] width 93 height 19
click at [264, 237] on input "A" at bounding box center [261, 240] width 6 height 6
radio input "true"
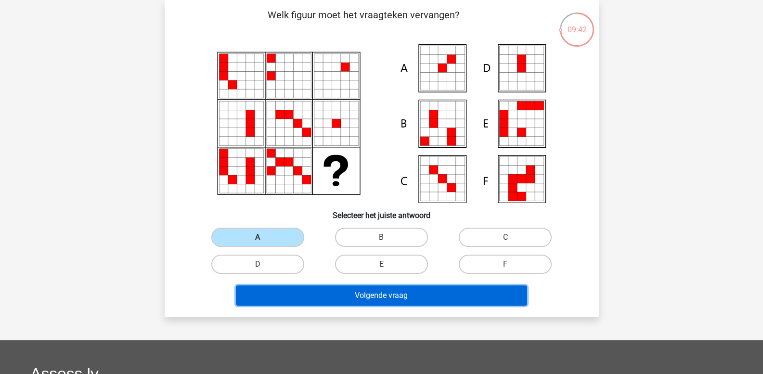
click at [288, 290] on button "Volgende vraag" at bounding box center [381, 296] width 291 height 20
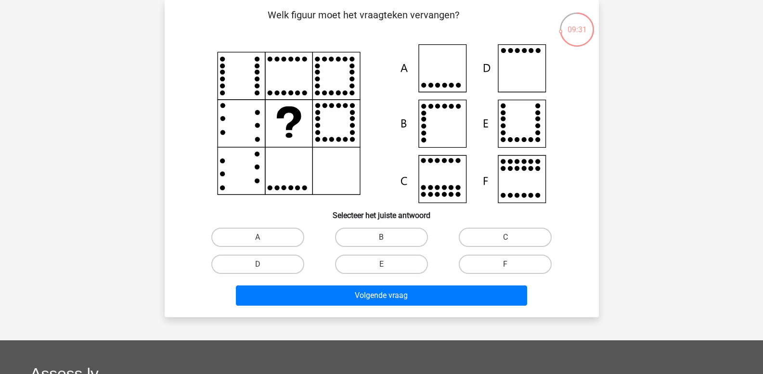
click at [259, 265] on input "D" at bounding box center [261, 267] width 6 height 6
radio input "true"
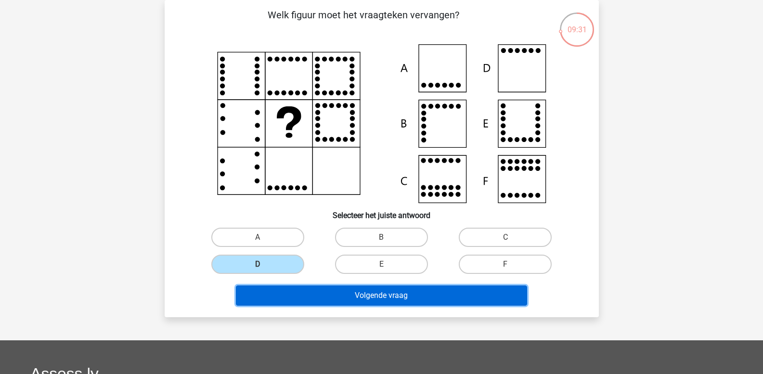
click at [298, 299] on button "Volgende vraag" at bounding box center [381, 296] width 291 height 20
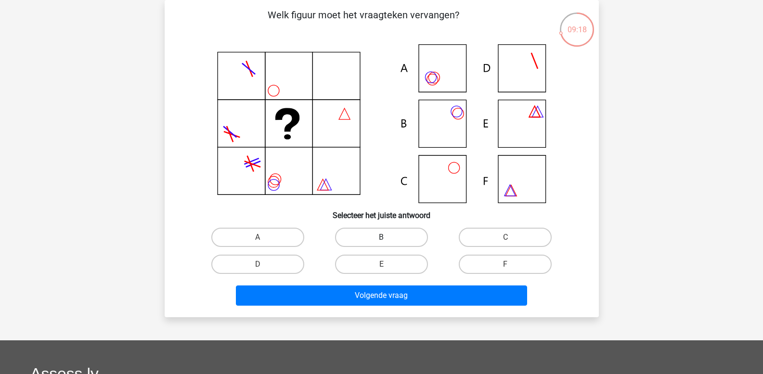
click at [378, 239] on label "B" at bounding box center [381, 237] width 93 height 19
click at [381, 239] on input "B" at bounding box center [384, 240] width 6 height 6
radio input "true"
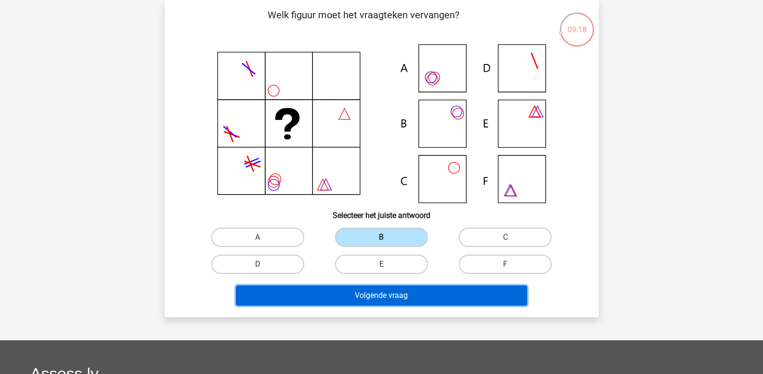
click at [364, 300] on button "Volgende vraag" at bounding box center [381, 296] width 291 height 20
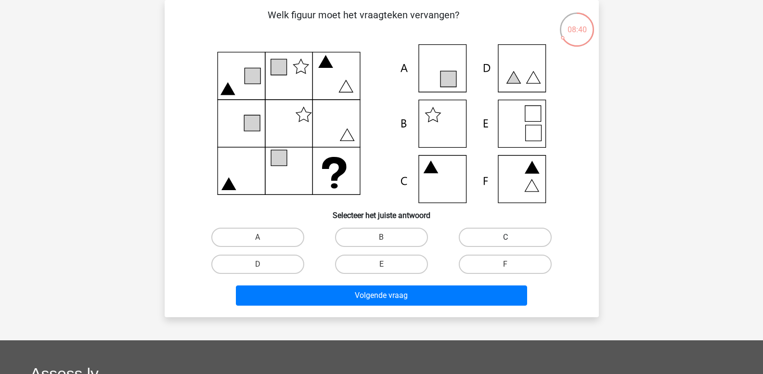
click at [516, 240] on label "C" at bounding box center [505, 237] width 93 height 19
click at [512, 240] on input "C" at bounding box center [509, 240] width 6 height 6
radio input "true"
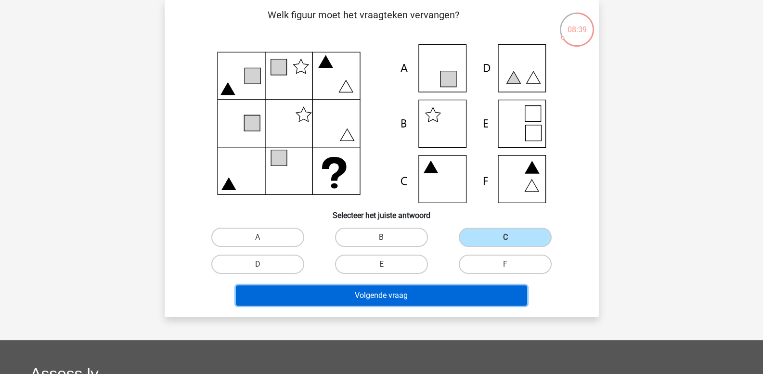
click at [451, 294] on button "Volgende vraag" at bounding box center [381, 296] width 291 height 20
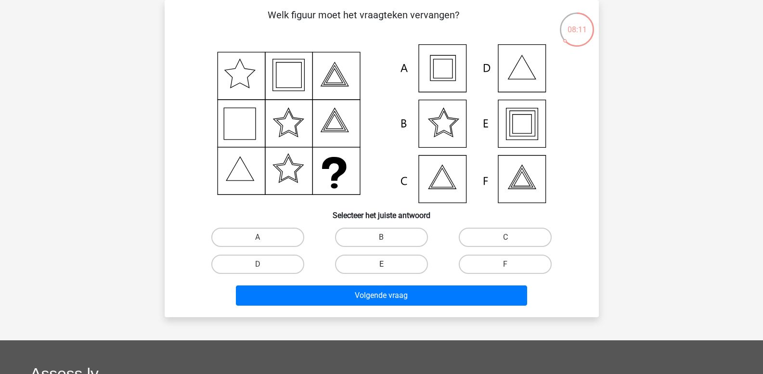
click at [366, 265] on label "E" at bounding box center [381, 264] width 93 height 19
click at [381, 265] on input "E" at bounding box center [384, 267] width 6 height 6
radio input "true"
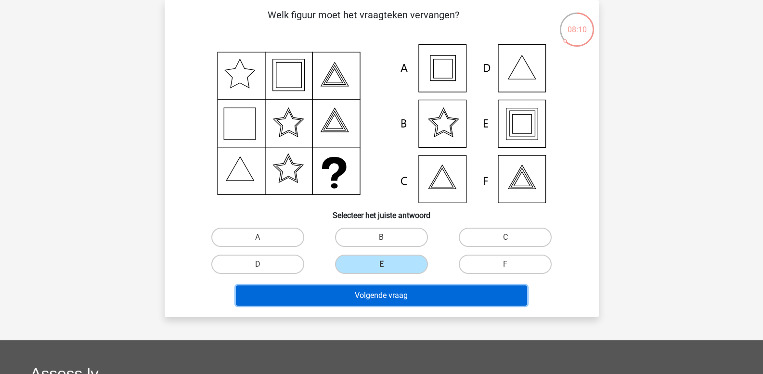
click at [364, 295] on button "Volgende vraag" at bounding box center [381, 296] width 291 height 20
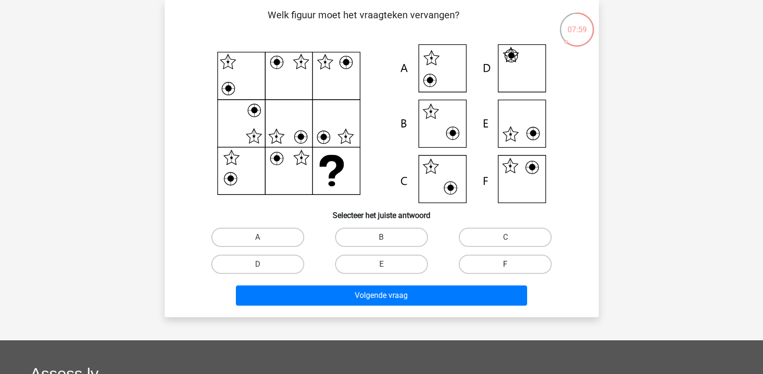
click at [505, 260] on label "F" at bounding box center [505, 264] width 93 height 19
click at [506, 264] on input "F" at bounding box center [509, 267] width 6 height 6
radio input "true"
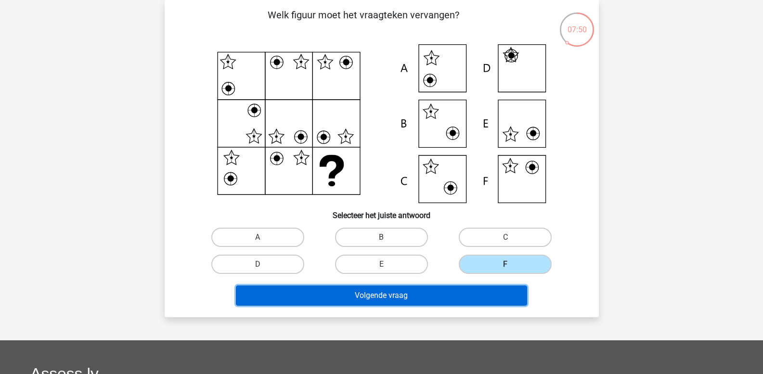
click at [416, 291] on button "Volgende vraag" at bounding box center [381, 296] width 291 height 20
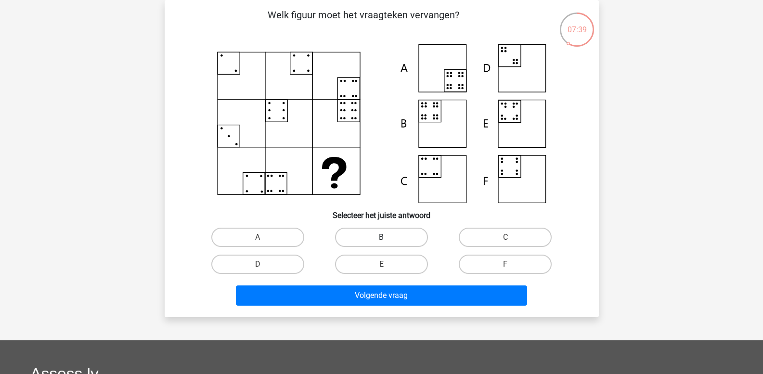
click at [378, 237] on label "B" at bounding box center [381, 237] width 93 height 19
click at [381, 237] on input "B" at bounding box center [384, 240] width 6 height 6
radio input "true"
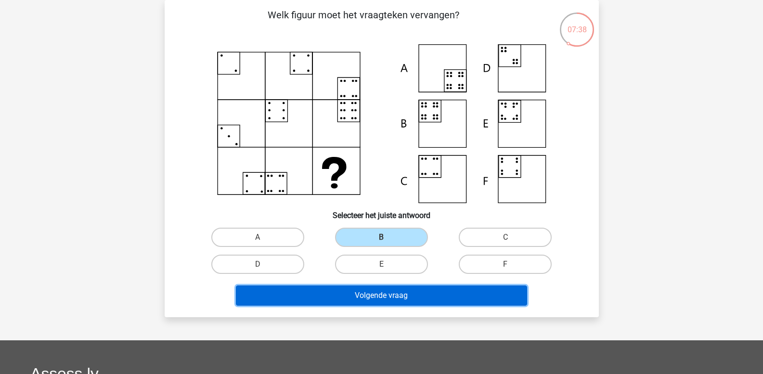
click at [355, 292] on button "Volgende vraag" at bounding box center [381, 296] width 291 height 20
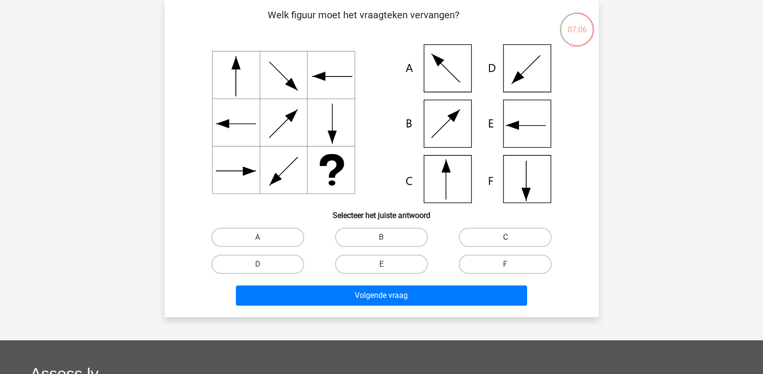
click at [496, 236] on label "C" at bounding box center [505, 237] width 93 height 19
click at [506, 237] on input "C" at bounding box center [509, 240] width 6 height 6
radio input "true"
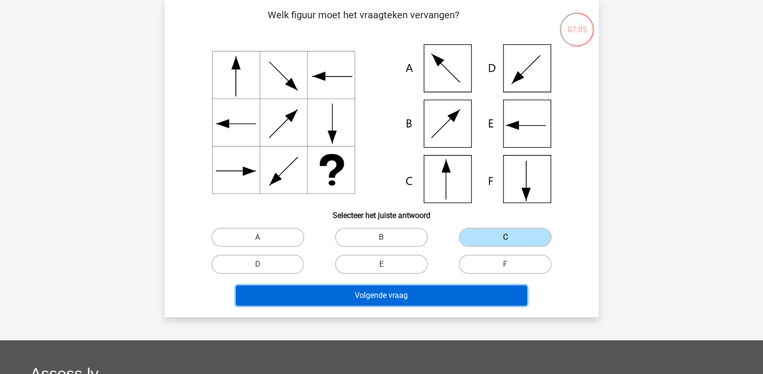
click at [384, 292] on button "Volgende vraag" at bounding box center [381, 296] width 291 height 20
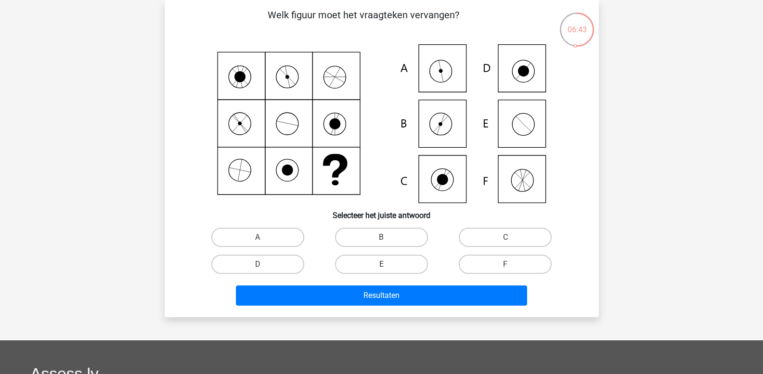
click at [444, 74] on icon at bounding box center [382, 123] width 388 height 159
click at [286, 238] on label "A" at bounding box center [257, 237] width 93 height 19
click at [264, 238] on input "A" at bounding box center [261, 240] width 6 height 6
radio input "true"
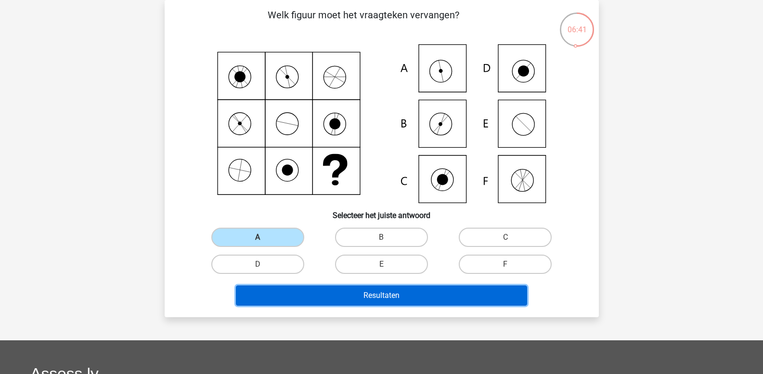
click at [306, 296] on button "Resultaten" at bounding box center [381, 296] width 291 height 20
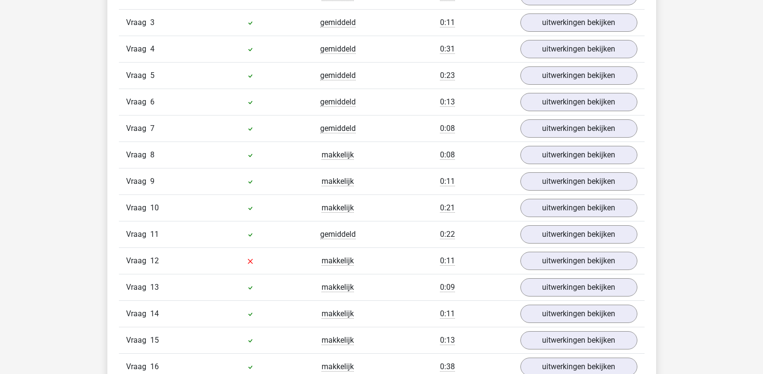
scroll to position [915, 0]
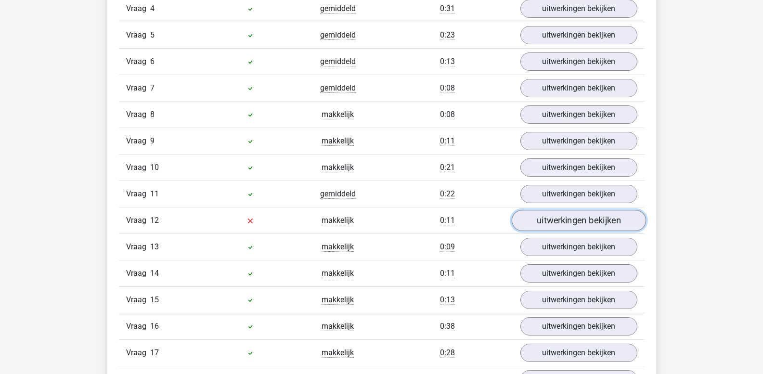
click at [590, 223] on link "uitwerkingen bekijken" at bounding box center [578, 220] width 134 height 21
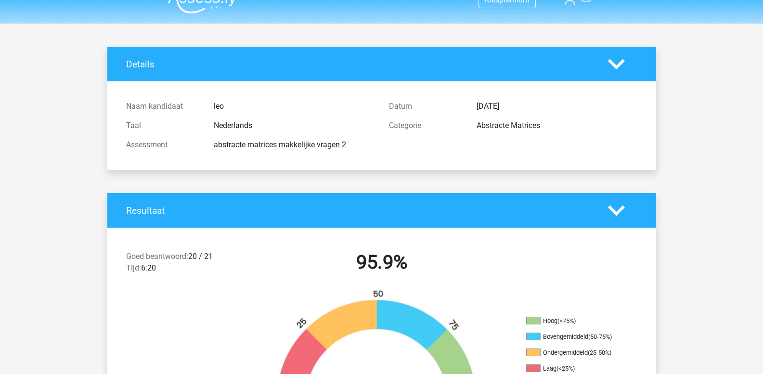
scroll to position [0, 0]
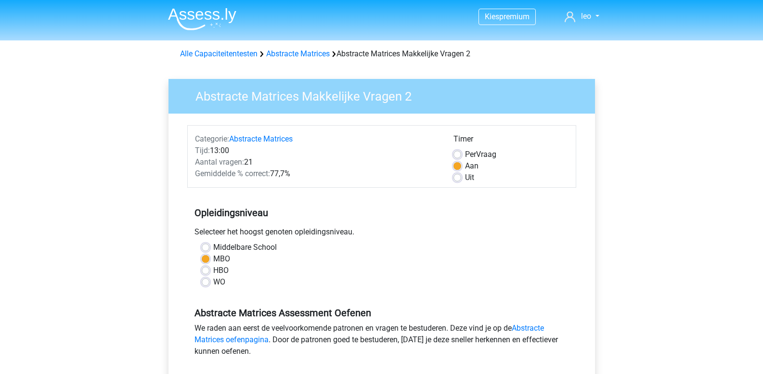
scroll to position [241, 0]
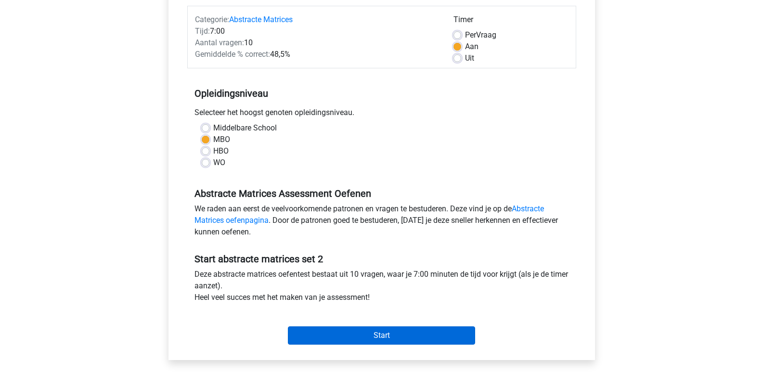
scroll to position [120, 0]
click at [360, 334] on input "Start" at bounding box center [381, 334] width 187 height 18
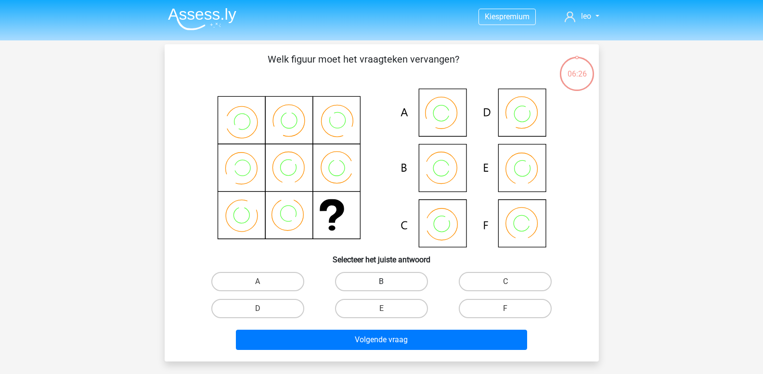
click at [390, 288] on label "B" at bounding box center [381, 281] width 93 height 19
click at [388, 288] on input "B" at bounding box center [384, 285] width 6 height 6
radio input "true"
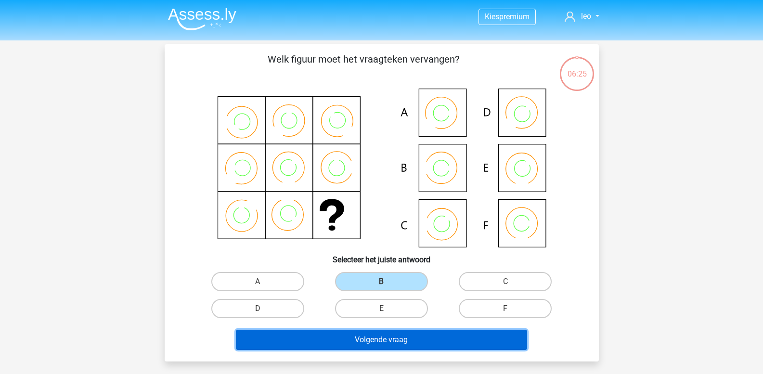
click at [377, 334] on button "Volgende vraag" at bounding box center [381, 340] width 291 height 20
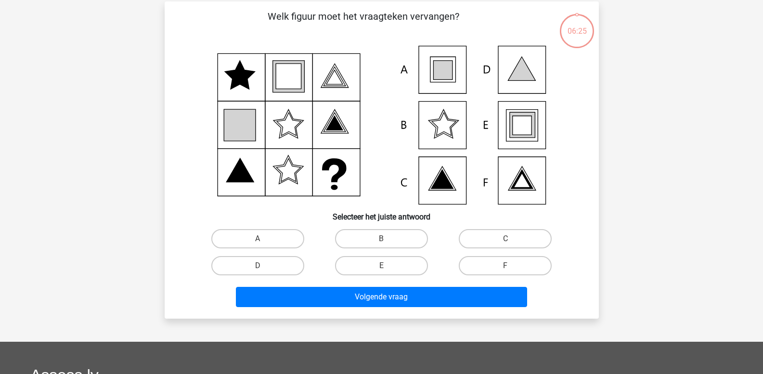
scroll to position [44, 0]
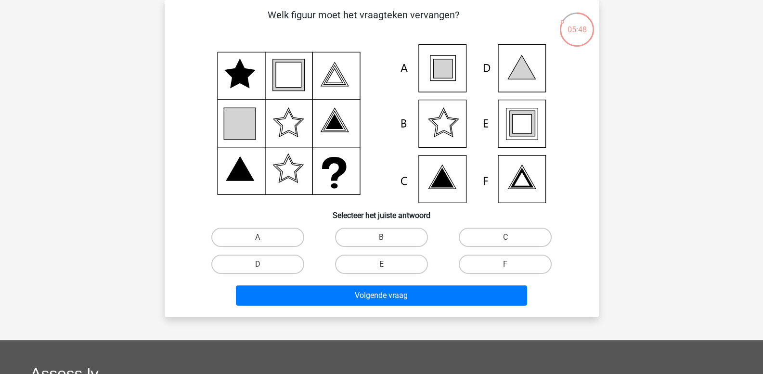
click at [512, 130] on icon at bounding box center [522, 124] width 26 height 26
click at [380, 266] on label "E" at bounding box center [381, 264] width 93 height 19
click at [381, 266] on input "E" at bounding box center [384, 267] width 6 height 6
radio input "true"
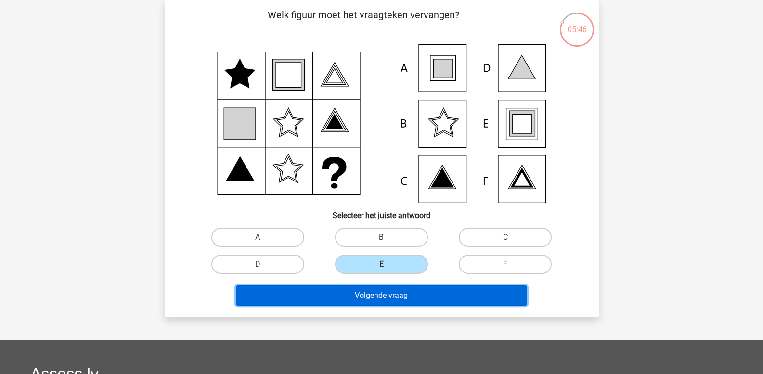
click at [368, 295] on button "Volgende vraag" at bounding box center [381, 296] width 291 height 20
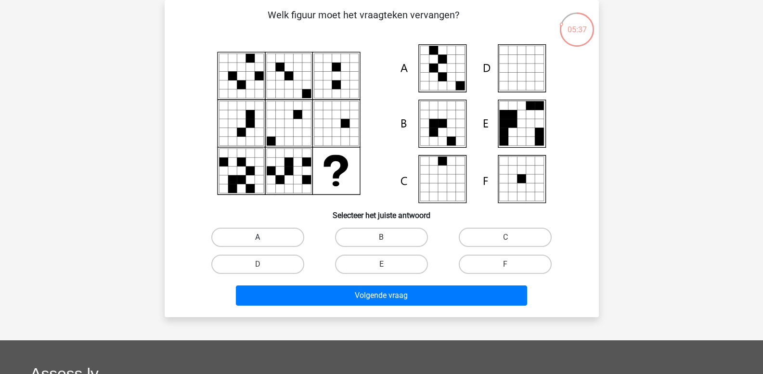
click at [271, 235] on label "A" at bounding box center [257, 237] width 93 height 19
click at [264, 237] on input "A" at bounding box center [261, 240] width 6 height 6
radio input "true"
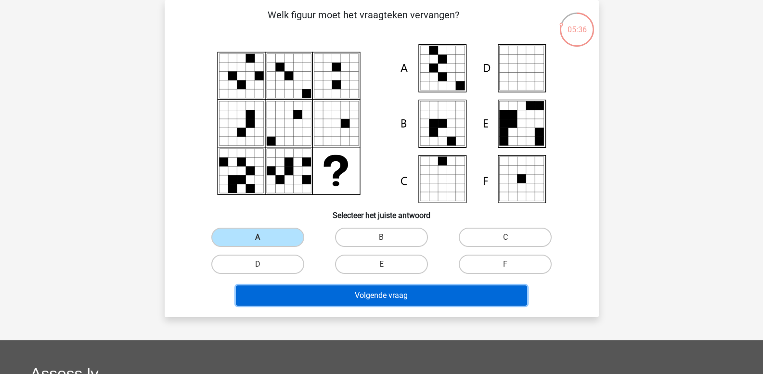
click at [294, 301] on button "Volgende vraag" at bounding box center [381, 296] width 291 height 20
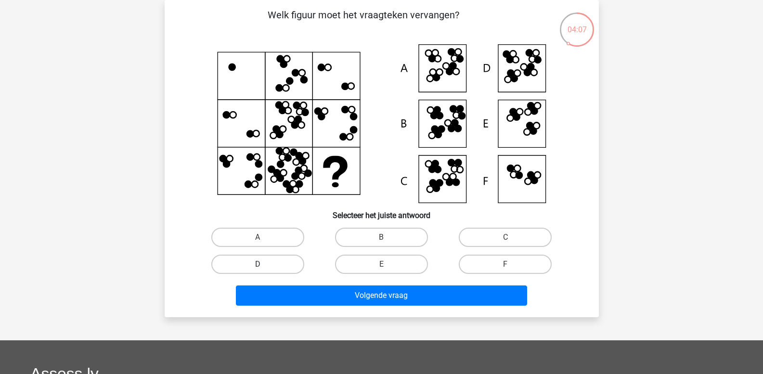
click at [270, 266] on label "D" at bounding box center [257, 264] width 93 height 19
click at [264, 266] on input "D" at bounding box center [261, 267] width 6 height 6
radio input "true"
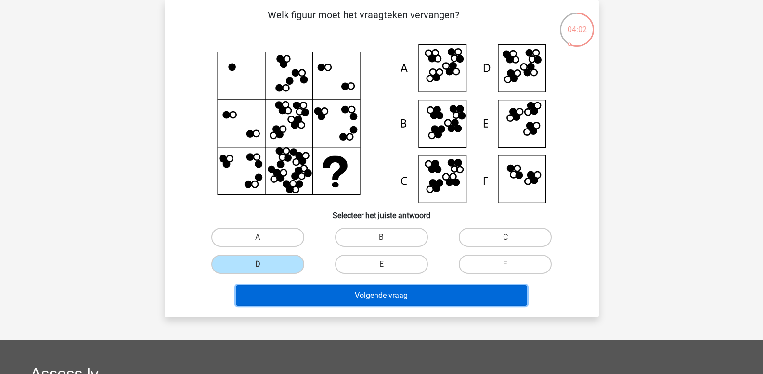
click at [296, 290] on button "Volgende vraag" at bounding box center [381, 296] width 291 height 20
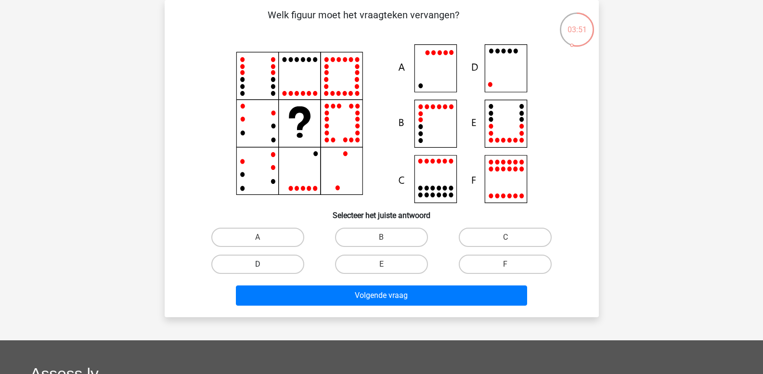
click at [287, 267] on label "D" at bounding box center [257, 264] width 93 height 19
click at [264, 267] on input "D" at bounding box center [261, 267] width 6 height 6
radio input "true"
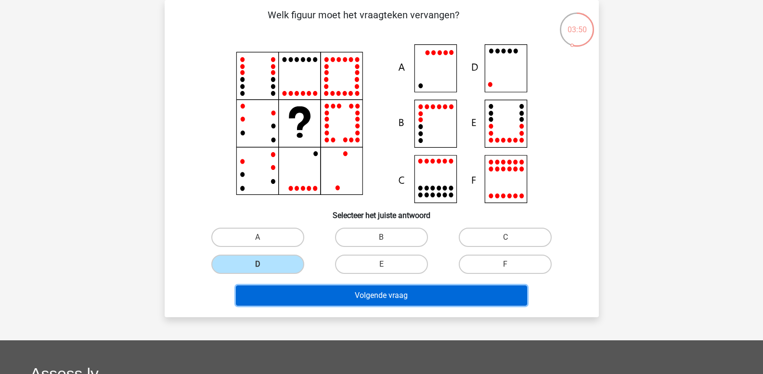
click at [303, 290] on button "Volgende vraag" at bounding box center [381, 296] width 291 height 20
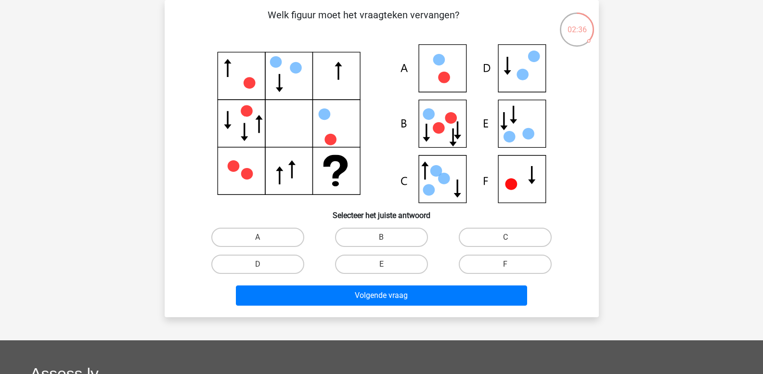
click at [516, 111] on icon at bounding box center [382, 123] width 388 height 159
click at [263, 267] on input "D" at bounding box center [261, 267] width 6 height 6
radio input "true"
click at [357, 267] on label "E" at bounding box center [381, 264] width 93 height 19
click at [381, 267] on input "E" at bounding box center [384, 267] width 6 height 6
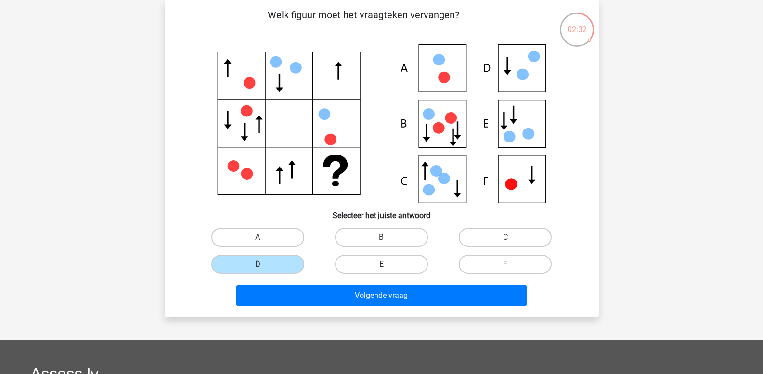
radio input "true"
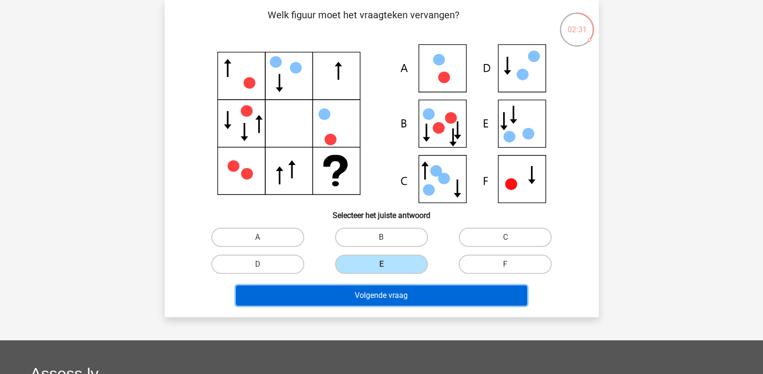
click at [358, 292] on button "Volgende vraag" at bounding box center [381, 296] width 291 height 20
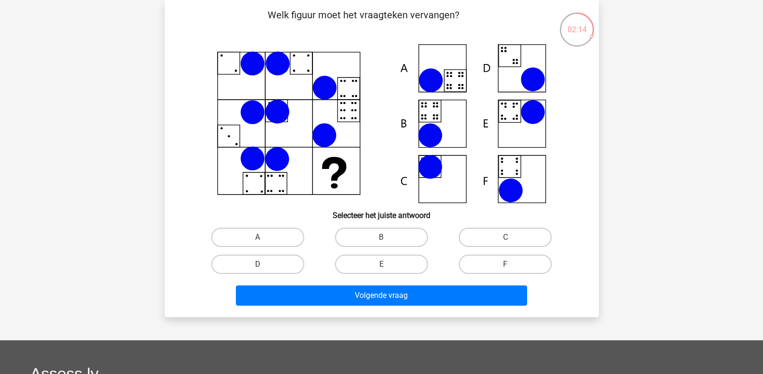
click at [372, 248] on div "B" at bounding box center [382, 237] width 124 height 27
click at [372, 241] on label "B" at bounding box center [381, 237] width 93 height 19
click at [381, 241] on input "B" at bounding box center [384, 240] width 6 height 6
radio input "true"
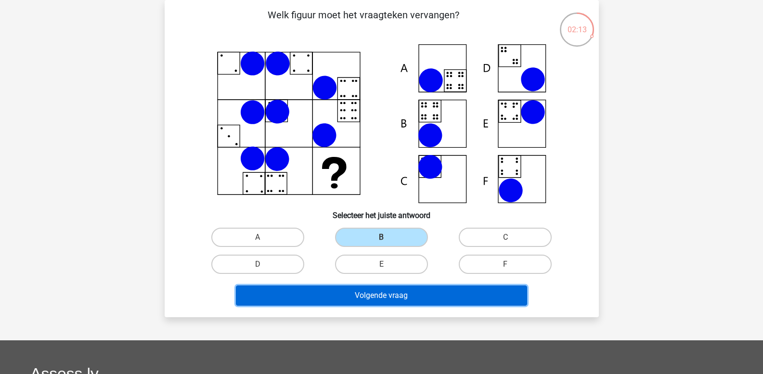
click at [345, 293] on button "Volgende vraag" at bounding box center [381, 296] width 291 height 20
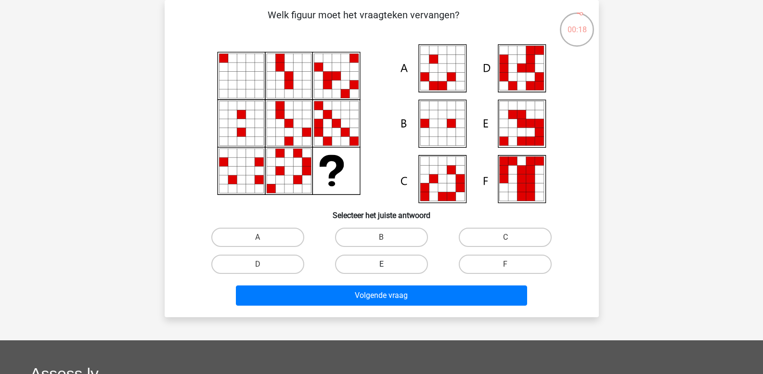
click at [357, 258] on label "E" at bounding box center [381, 264] width 93 height 19
click at [381, 264] on input "E" at bounding box center [384, 267] width 6 height 6
radio input "true"
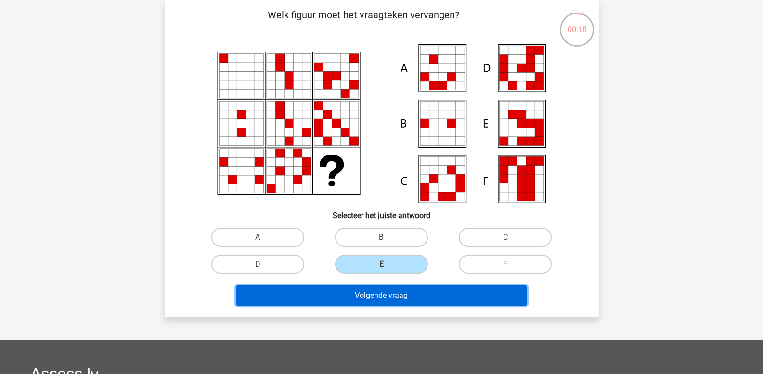
click at [354, 291] on button "Volgende vraag" at bounding box center [381, 296] width 291 height 20
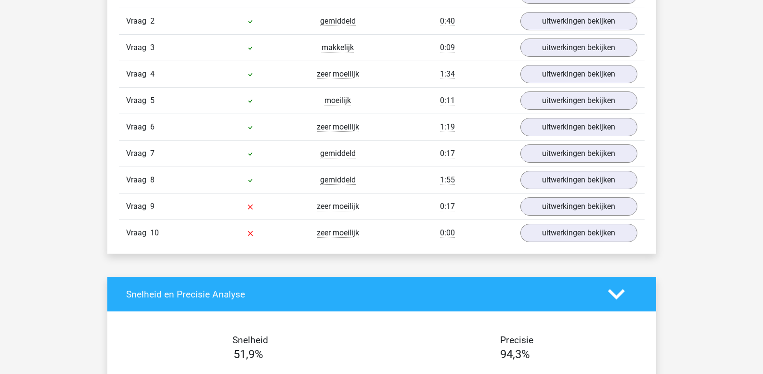
scroll to position [867, 0]
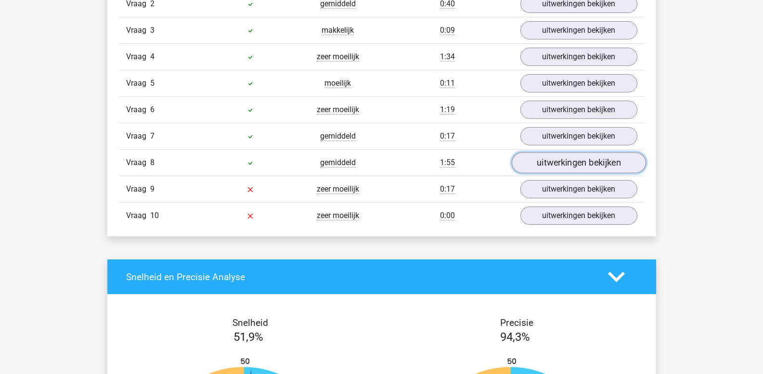
click at [543, 165] on link "uitwerkingen bekijken" at bounding box center [578, 163] width 134 height 21
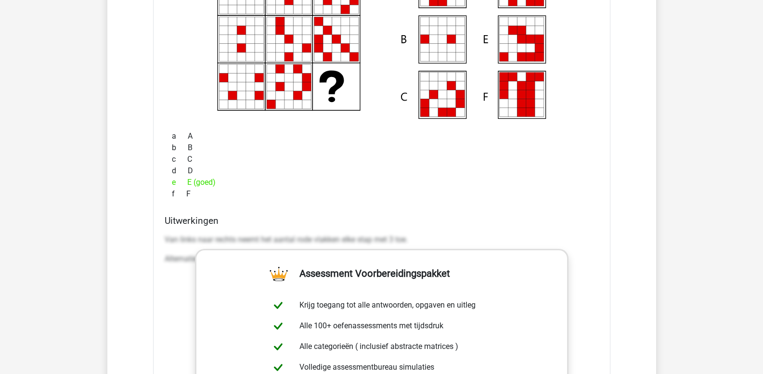
scroll to position [1204, 0]
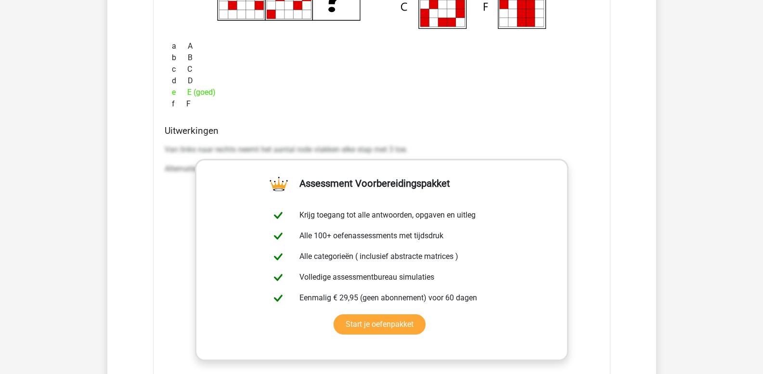
click at [162, 148] on div "Uitwerkingen Van links naar rechts neemt het aantal rode vlakken elke stap met …" at bounding box center [382, 277] width 442 height 304
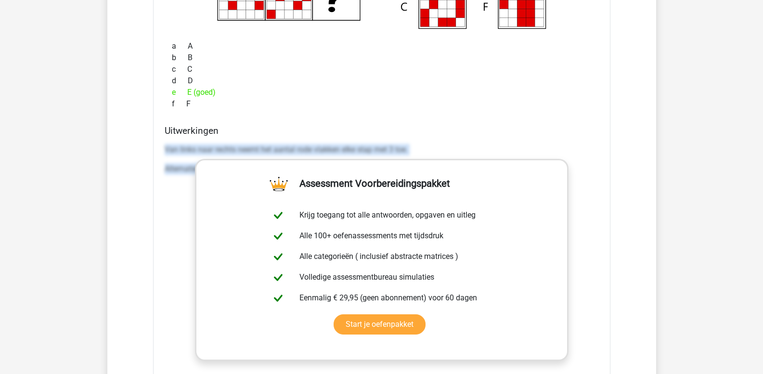
drag, startPoint x: 165, startPoint y: 148, endPoint x: 597, endPoint y: 198, distance: 435.2
click at [597, 198] on div "Van links naar rechts neemt het aantal rode vlakken elke stap met 3 toe. Altern…" at bounding box center [382, 284] width 434 height 289
copy div "Van links naar rechts neemt het aantal rode vlakken elke stap met 3 toe. Altern…"
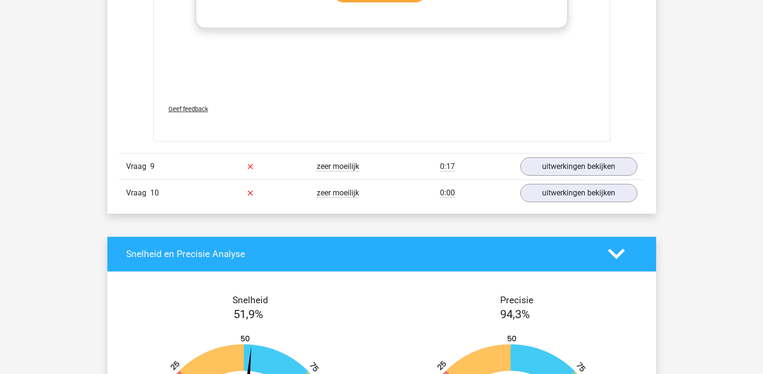
scroll to position [1541, 0]
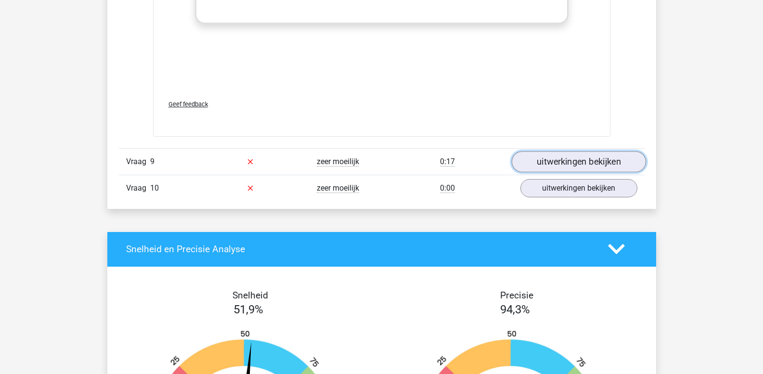
click at [567, 159] on link "uitwerkingen bekijken" at bounding box center [578, 161] width 134 height 21
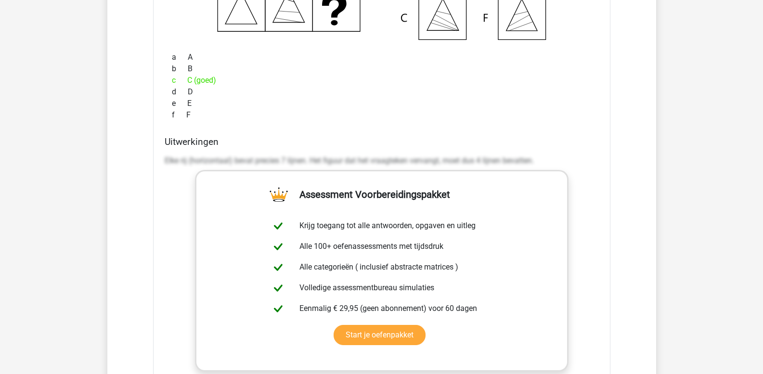
scroll to position [1878, 0]
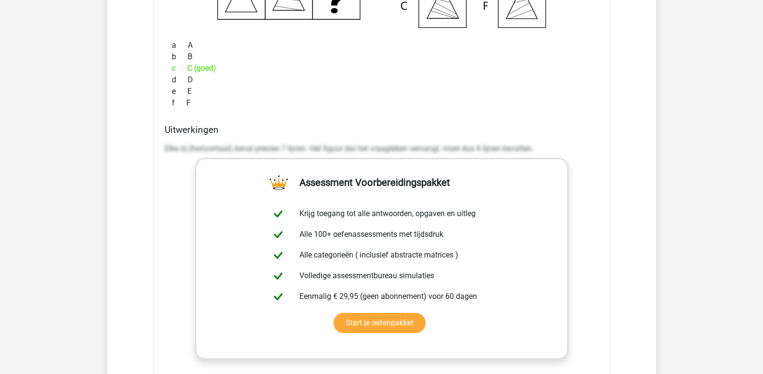
click at [166, 147] on p "Elke rij (horizontaal) bevat precies 7 lijnen. Het figuur dat het vraagteken ve…" at bounding box center [382, 149] width 434 height 12
click at [176, 151] on p "Elke rij (horizontaal) bevat precies 7 lijnen. Het figuur dat het vraagteken ve…" at bounding box center [382, 149] width 434 height 12
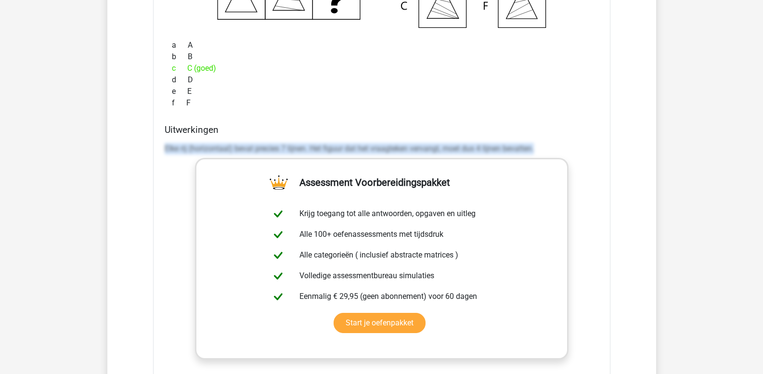
drag, startPoint x: 165, startPoint y: 146, endPoint x: 596, endPoint y: 200, distance: 434.8
click at [596, 200] on div "Elke rij (horizontaal) bevat precies 7 lijnen. Het figuur dat het vraagteken ve…" at bounding box center [382, 283] width 434 height 289
copy p "Elke rij (horizontaal) bevat precies 7 lijnen. Het figuur dat het vraagteken ve…"
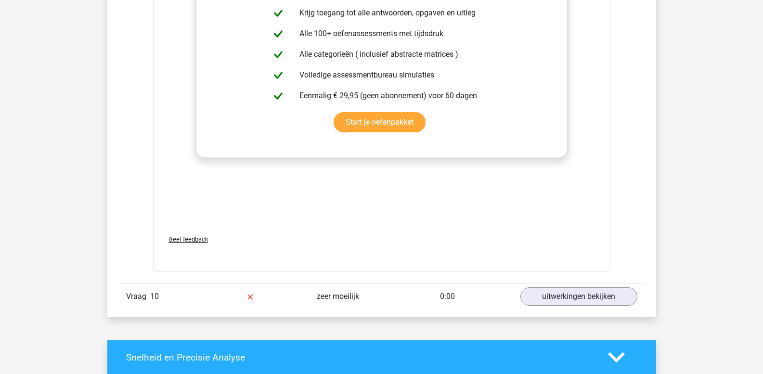
scroll to position [2167, 0]
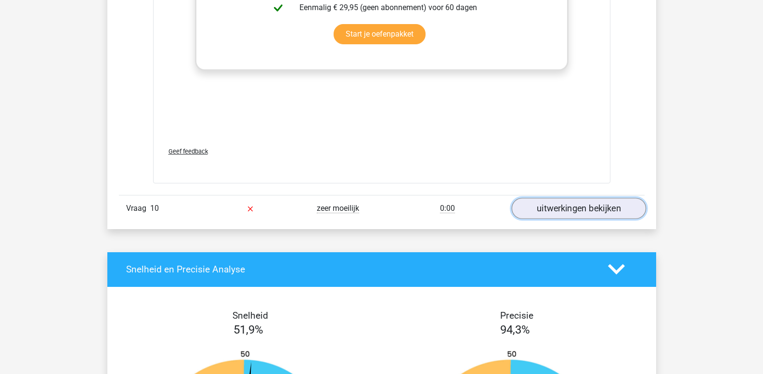
click at [543, 211] on link "uitwerkingen bekijken" at bounding box center [578, 208] width 134 height 21
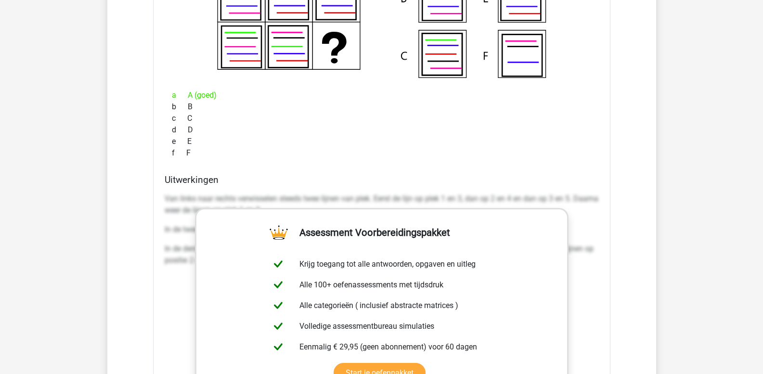
scroll to position [2552, 0]
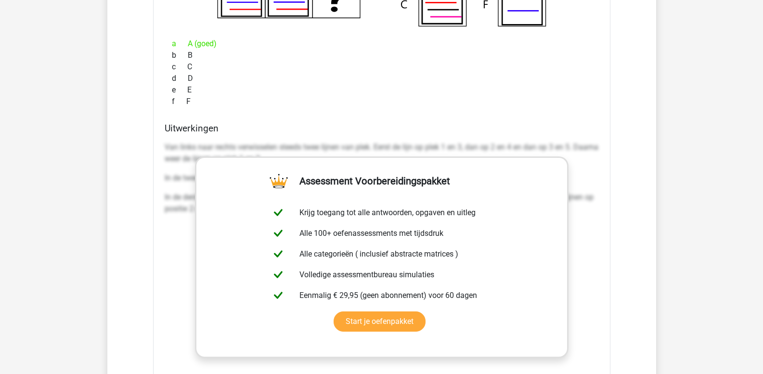
click at [165, 143] on p "Van links naar rechts verwisselen steeds twee lijnen van plek. Eerst de lijn op…" at bounding box center [382, 153] width 434 height 23
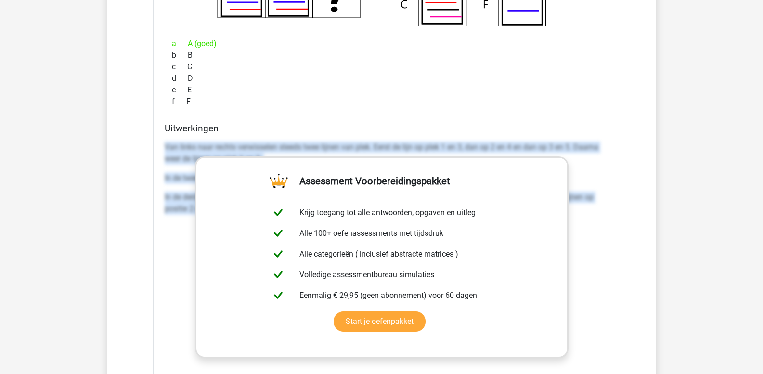
drag, startPoint x: 165, startPoint y: 146, endPoint x: 640, endPoint y: 271, distance: 491.8
copy div "Van links naar rechts verwisselen steeds twee lijnen van plek. Eerst de lijn op…"
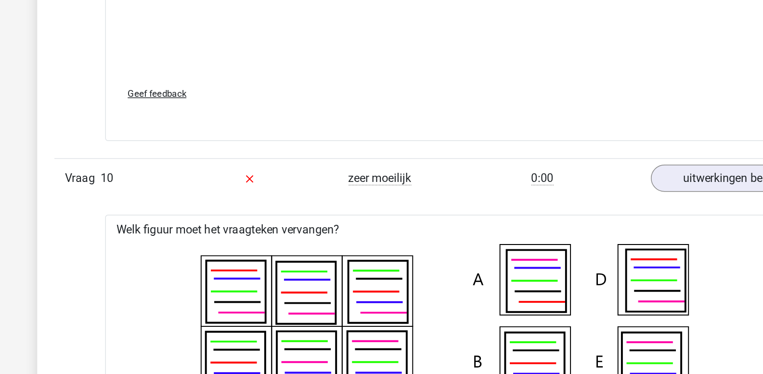
scroll to position [2240, 0]
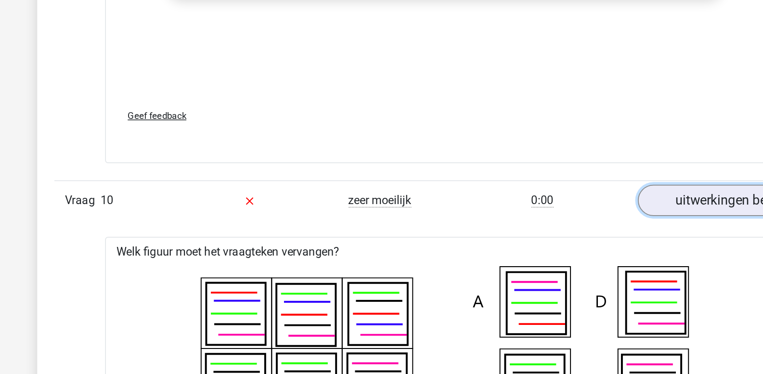
click at [551, 137] on link "uitwerkingen bekijken" at bounding box center [578, 134] width 134 height 21
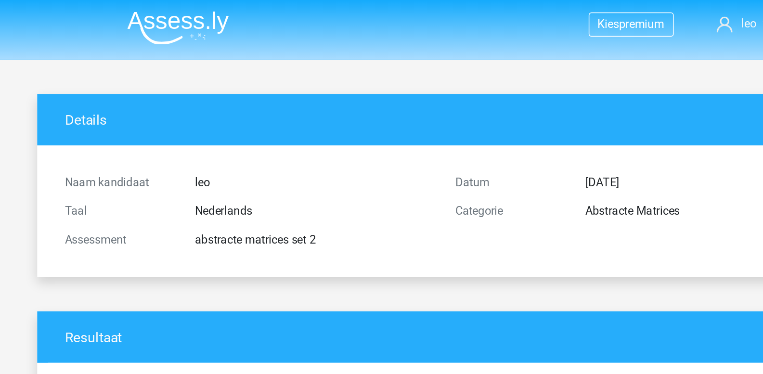
scroll to position [0, 0]
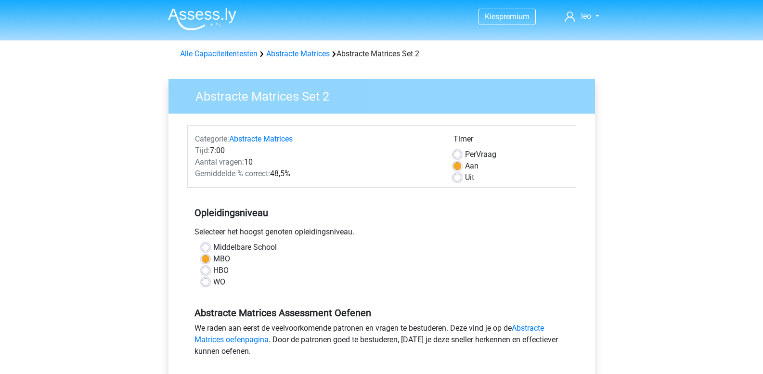
scroll to position [120, 0]
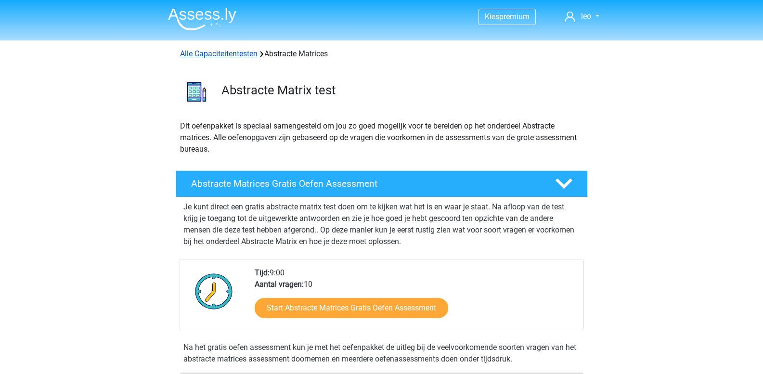
click at [222, 52] on link "Alle Capaciteitentesten" at bounding box center [219, 53] width 78 height 9
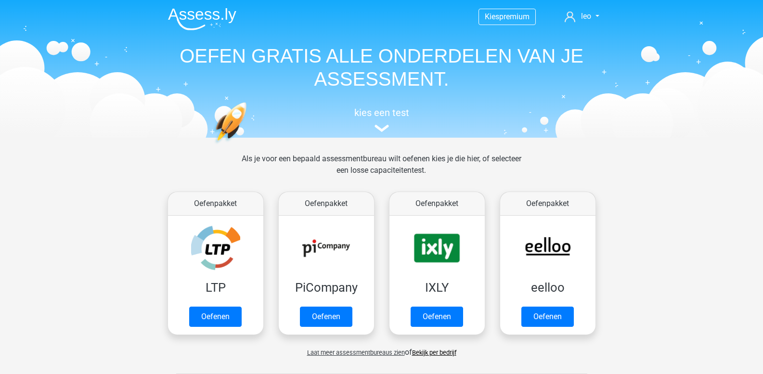
scroll to position [409, 0]
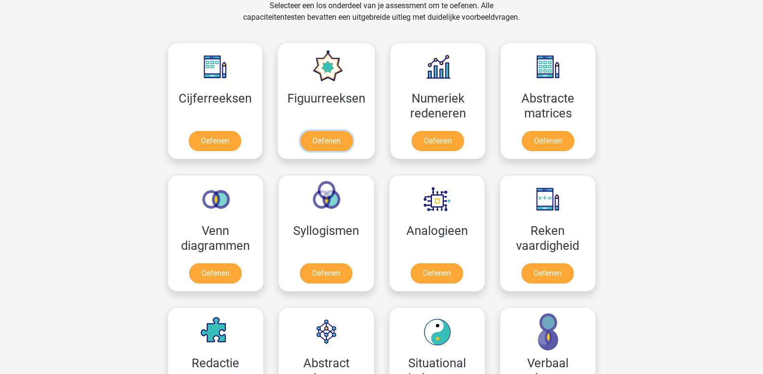
click at [337, 139] on link "Oefenen" at bounding box center [326, 141] width 52 height 20
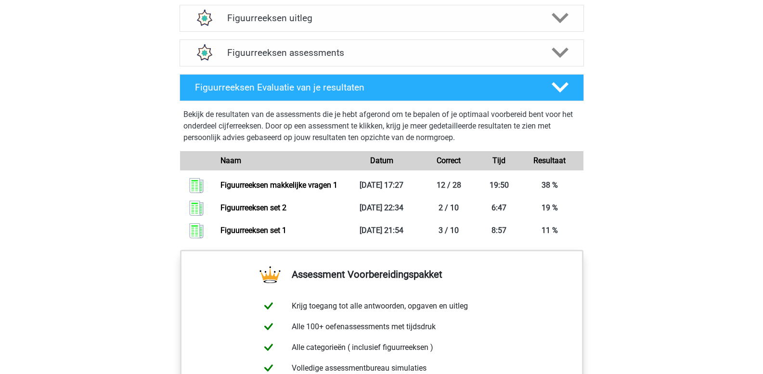
scroll to position [626, 0]
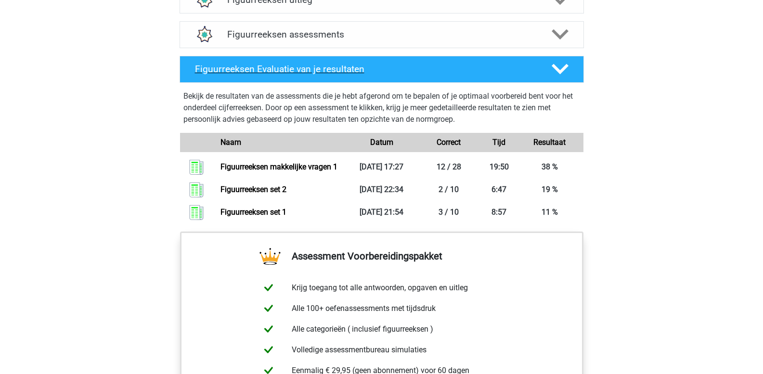
click at [561, 72] on polygon at bounding box center [560, 69] width 17 height 11
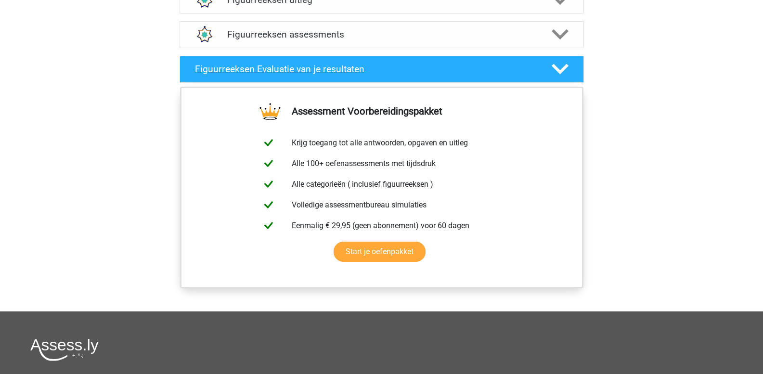
click at [560, 72] on polygon at bounding box center [560, 69] width 17 height 11
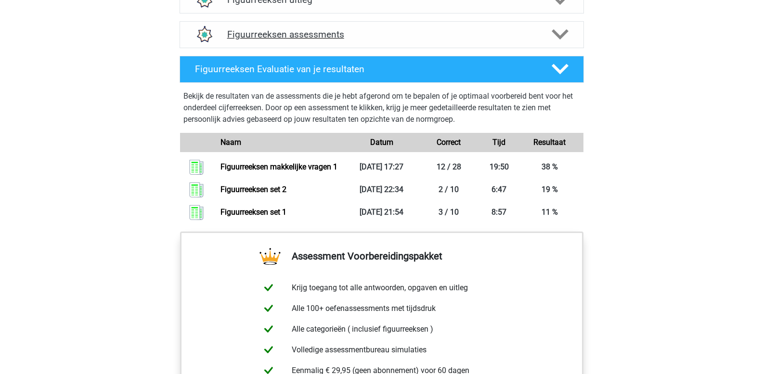
click at [559, 36] on polygon at bounding box center [560, 34] width 17 height 11
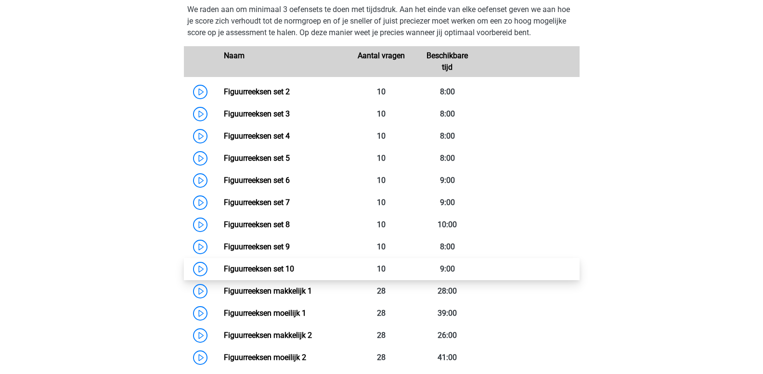
scroll to position [674, 0]
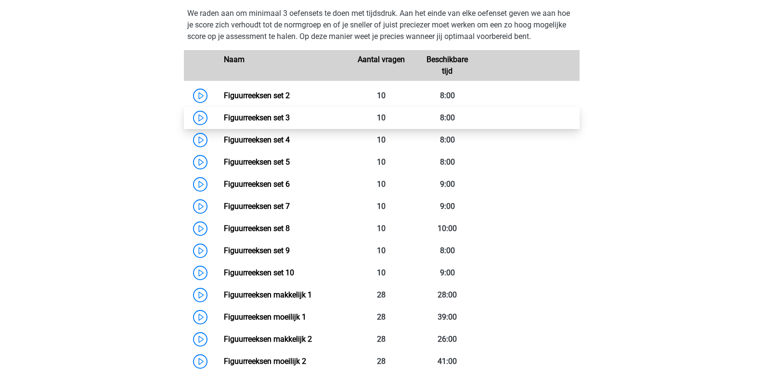
click at [290, 118] on link "Figuurreeksen set 3" at bounding box center [257, 117] width 66 height 9
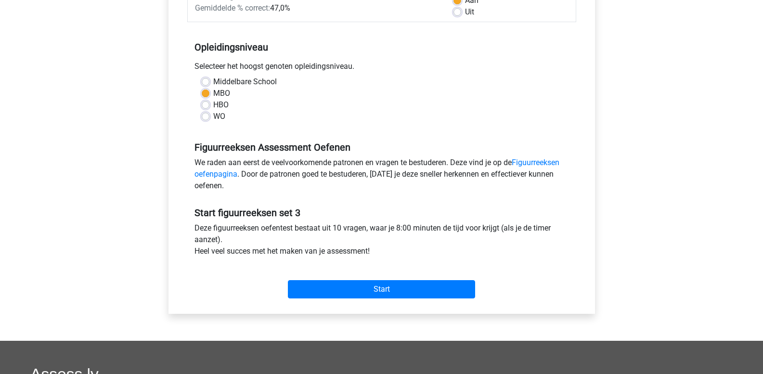
scroll to position [193, 0]
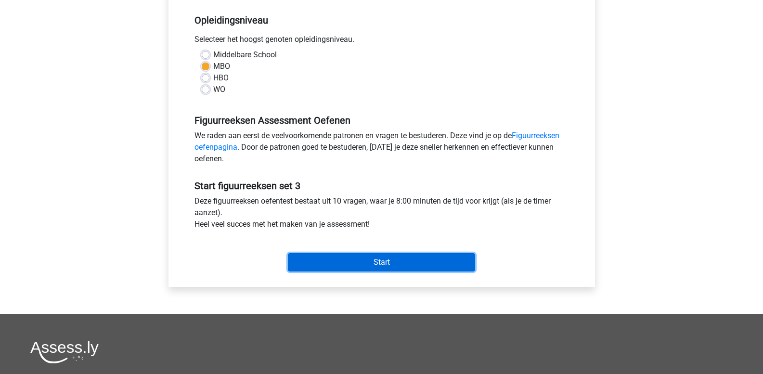
click at [344, 263] on input "Start" at bounding box center [381, 262] width 187 height 18
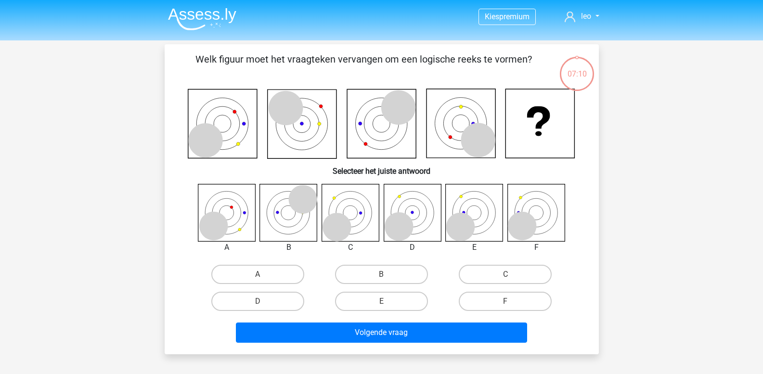
click at [469, 220] on icon at bounding box center [460, 227] width 29 height 29
click at [360, 307] on label "E" at bounding box center [381, 301] width 93 height 19
click at [381, 307] on input "E" at bounding box center [384, 304] width 6 height 6
radio input "true"
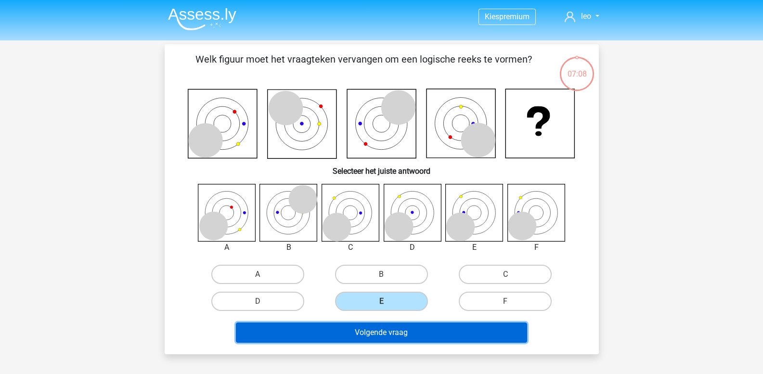
click at [359, 333] on button "Volgende vraag" at bounding box center [381, 333] width 291 height 20
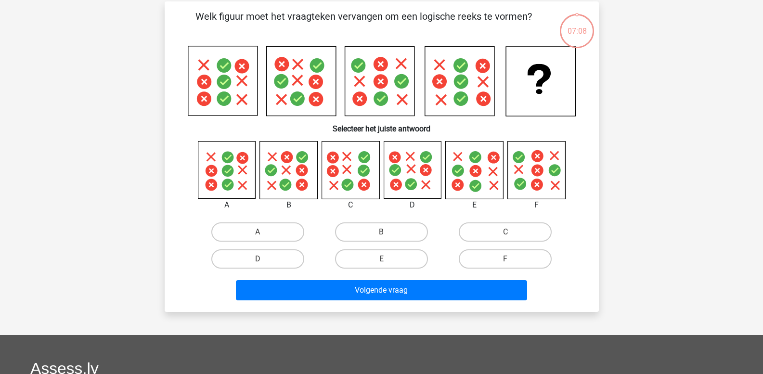
scroll to position [44, 0]
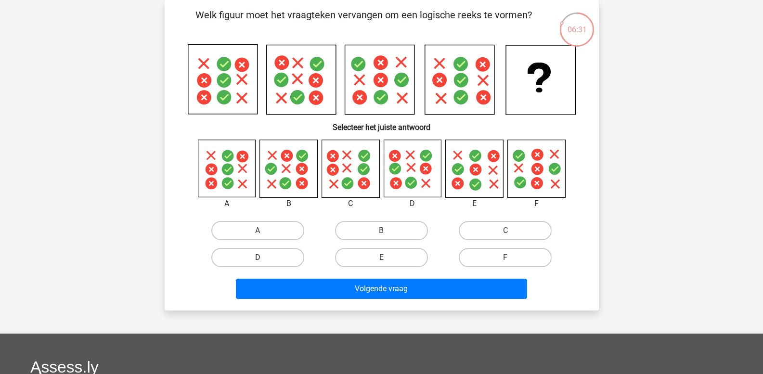
click at [270, 260] on label "D" at bounding box center [257, 257] width 93 height 19
click at [264, 260] on input "D" at bounding box center [261, 261] width 6 height 6
radio input "true"
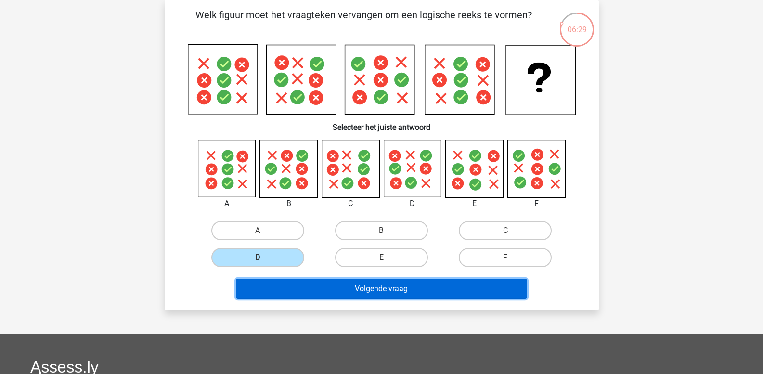
click at [366, 289] on button "Volgende vraag" at bounding box center [381, 289] width 291 height 20
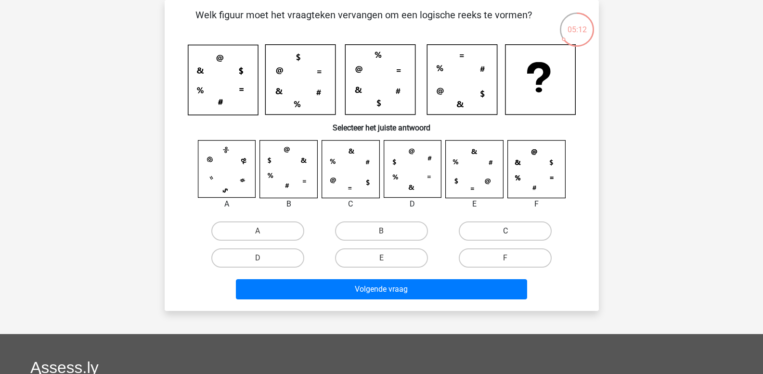
drag, startPoint x: 482, startPoint y: 232, endPoint x: 474, endPoint y: 236, distance: 9.1
click at [481, 232] on label "C" at bounding box center [505, 230] width 93 height 19
click at [506, 232] on input "C" at bounding box center [509, 234] width 6 height 6
radio input "true"
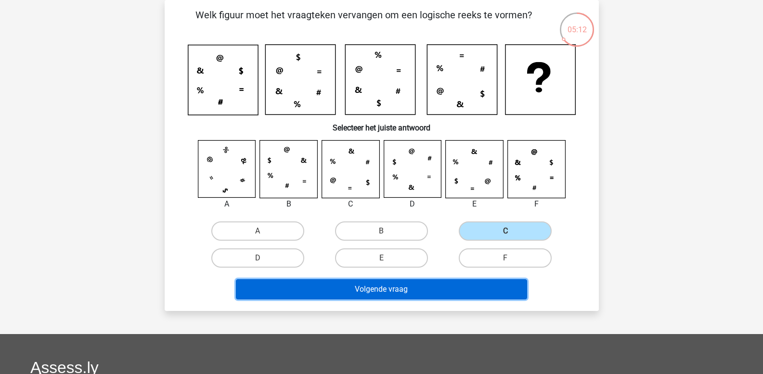
click at [415, 288] on button "Volgende vraag" at bounding box center [381, 289] width 291 height 20
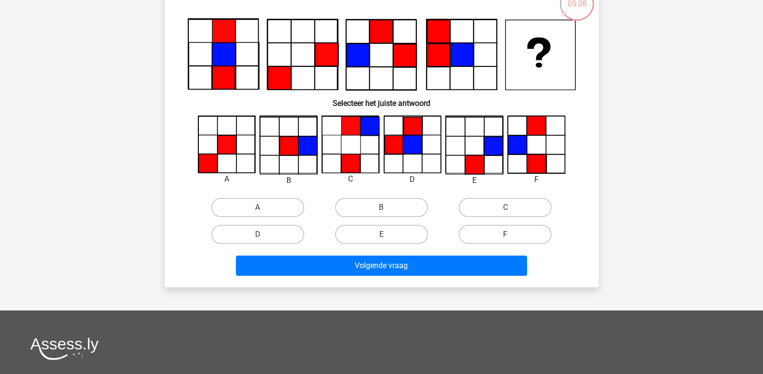
scroll to position [48, 0]
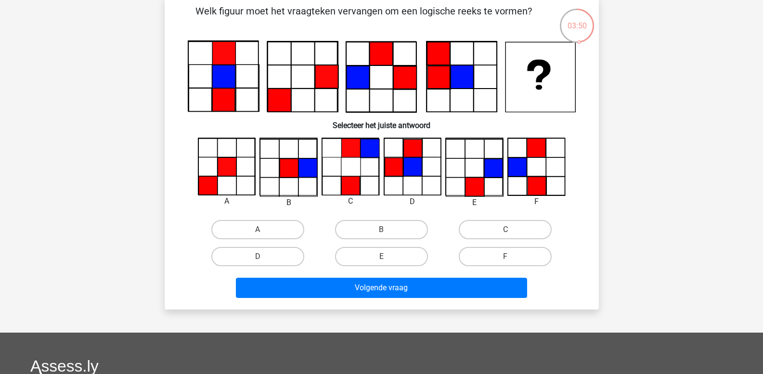
click at [388, 258] on input "E" at bounding box center [384, 260] width 6 height 6
radio input "true"
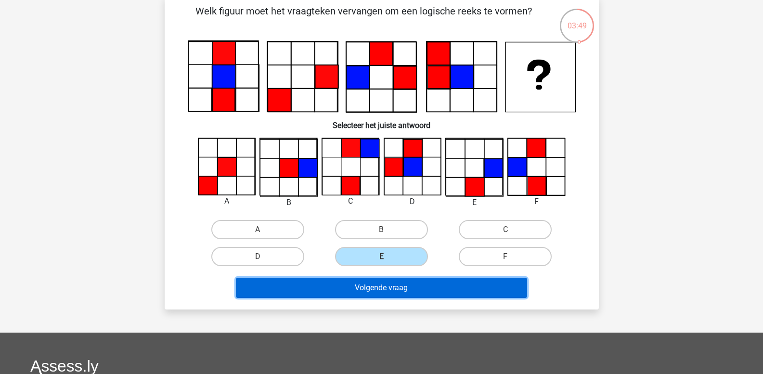
click at [387, 283] on button "Volgende vraag" at bounding box center [381, 288] width 291 height 20
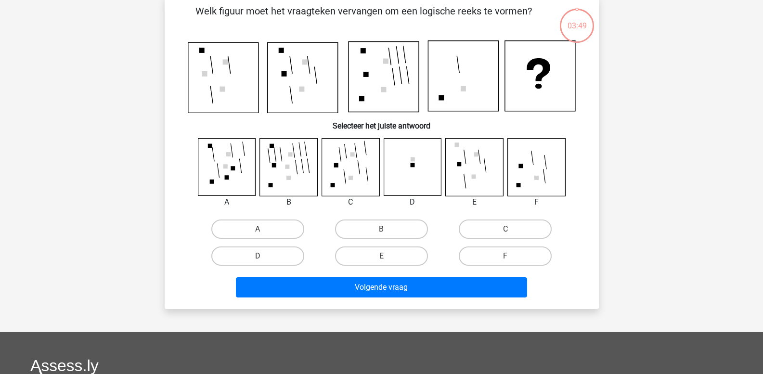
scroll to position [44, 0]
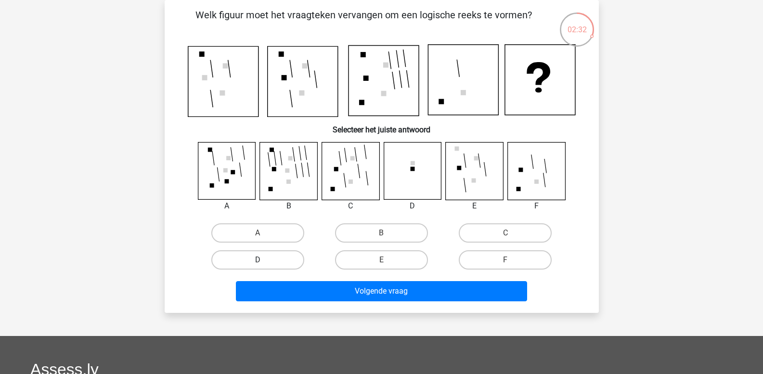
click at [279, 260] on label "D" at bounding box center [257, 259] width 93 height 19
click at [264, 260] on input "D" at bounding box center [261, 263] width 6 height 6
radio input "true"
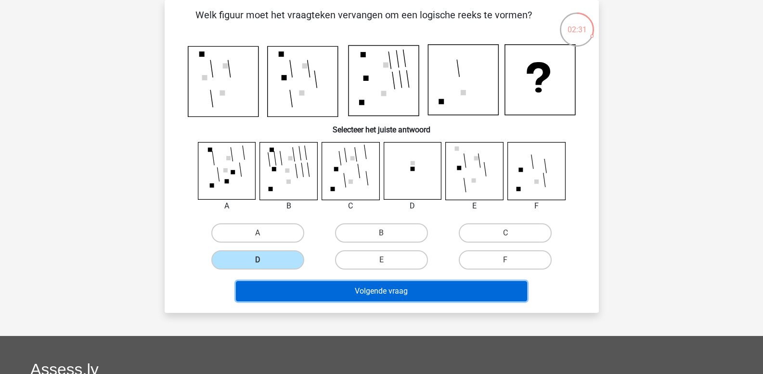
click at [306, 293] on button "Volgende vraag" at bounding box center [381, 291] width 291 height 20
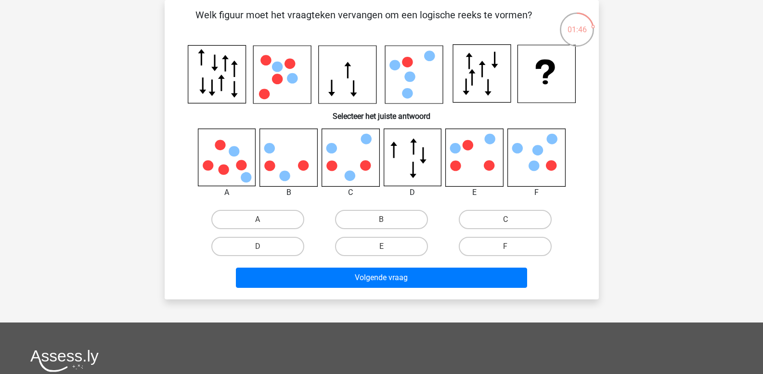
click at [299, 172] on icon at bounding box center [288, 157] width 57 height 57
click at [370, 223] on label "B" at bounding box center [381, 219] width 93 height 19
click at [381, 223] on input "B" at bounding box center [384, 223] width 6 height 6
radio input "true"
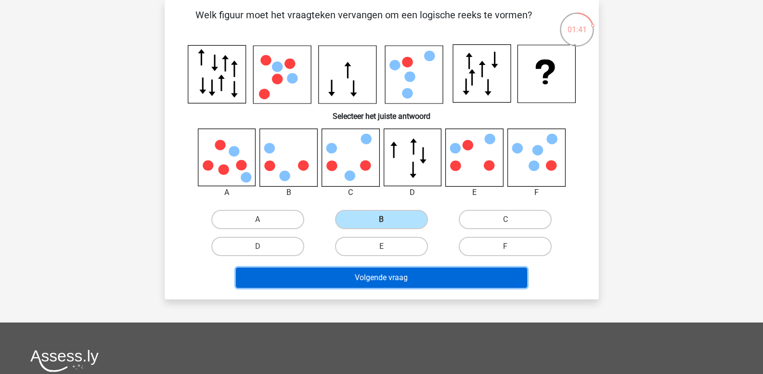
click at [379, 278] on button "Volgende vraag" at bounding box center [381, 278] width 291 height 20
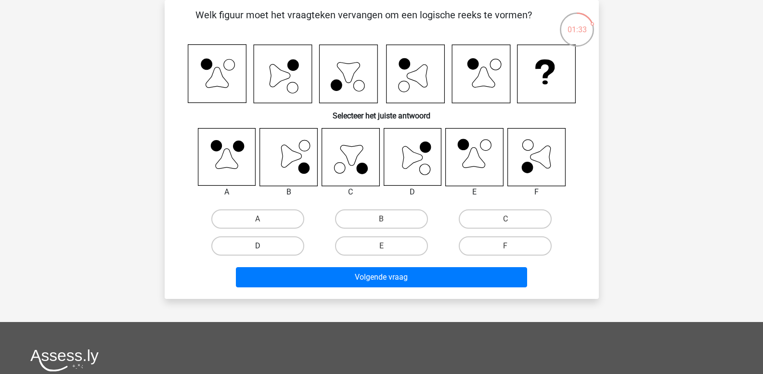
click at [274, 246] on label "D" at bounding box center [257, 245] width 93 height 19
click at [264, 246] on input "D" at bounding box center [261, 249] width 6 height 6
radio input "true"
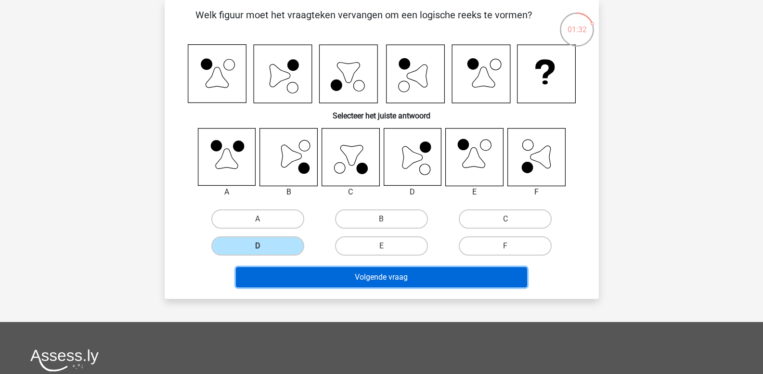
click at [301, 274] on button "Volgende vraag" at bounding box center [381, 277] width 291 height 20
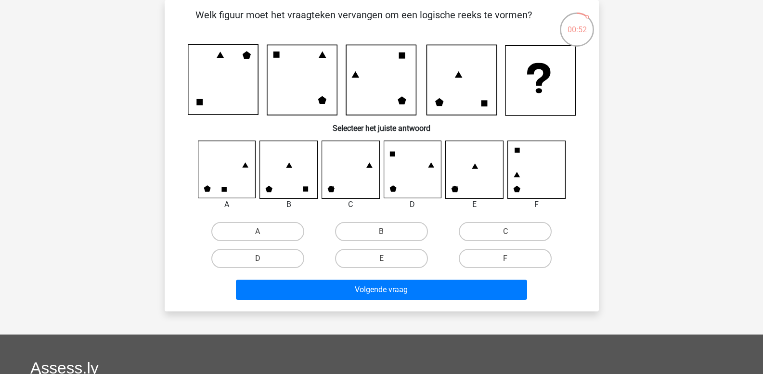
click at [429, 166] on icon at bounding box center [431, 164] width 6 height 5
click at [279, 261] on label "D" at bounding box center [257, 258] width 93 height 19
click at [264, 261] on input "D" at bounding box center [261, 262] width 6 height 6
radio input "true"
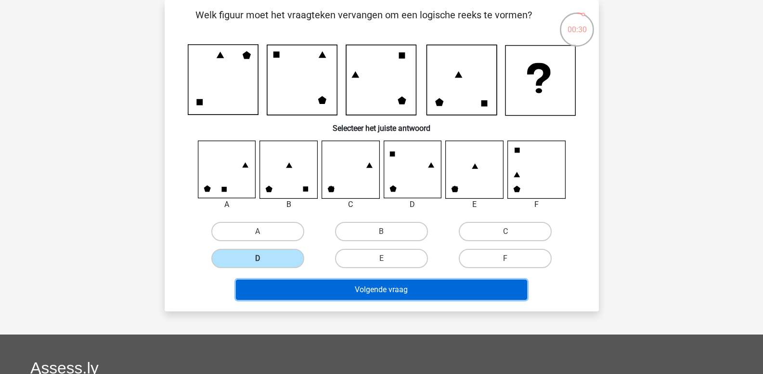
click at [299, 286] on button "Volgende vraag" at bounding box center [381, 290] width 291 height 20
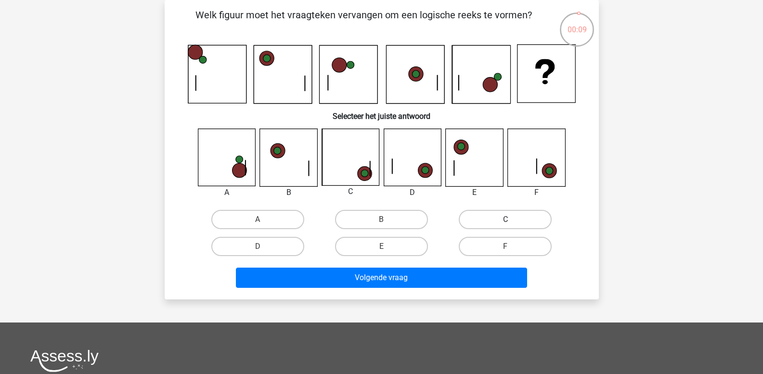
click at [481, 217] on label "C" at bounding box center [505, 219] width 93 height 19
click at [506, 220] on input "C" at bounding box center [509, 223] width 6 height 6
radio input "true"
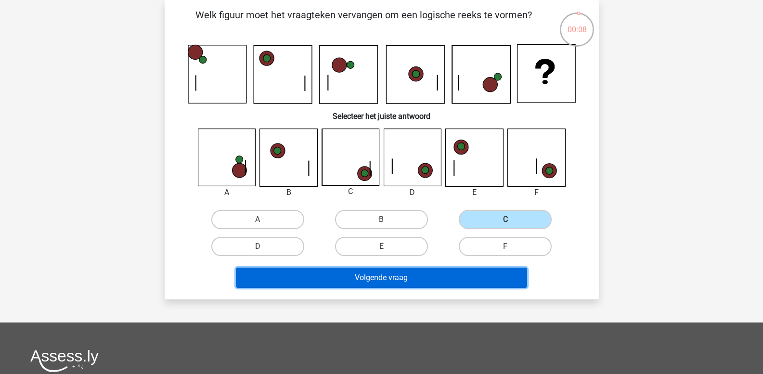
click at [375, 286] on button "Volgende vraag" at bounding box center [381, 278] width 291 height 20
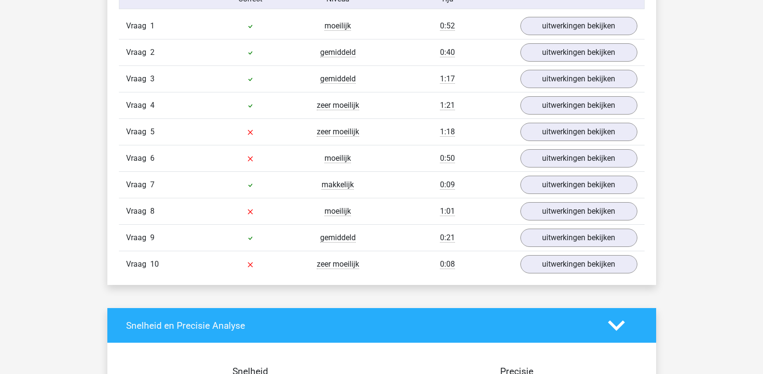
scroll to position [819, 0]
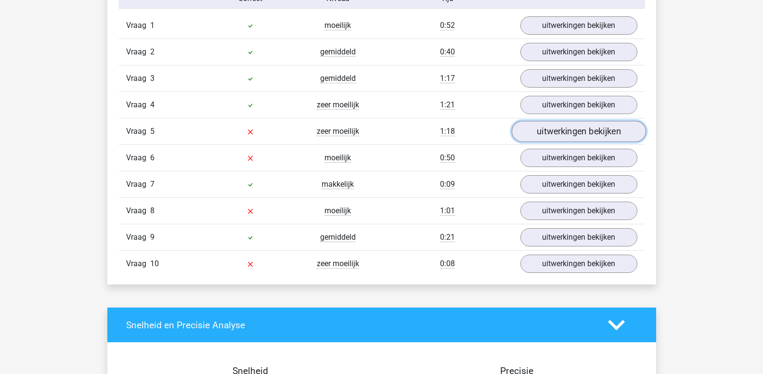
click at [548, 129] on link "uitwerkingen bekijken" at bounding box center [578, 131] width 134 height 21
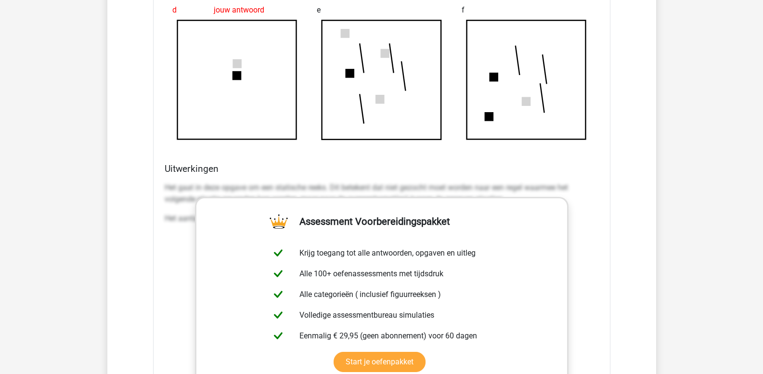
scroll to position [1252, 0]
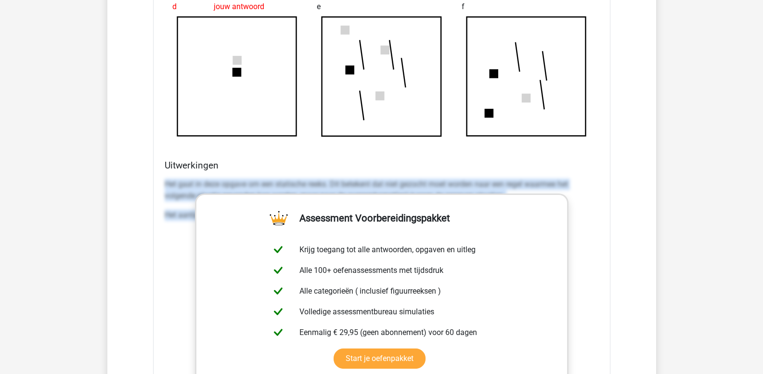
drag, startPoint x: 166, startPoint y: 182, endPoint x: 638, endPoint y: 269, distance: 480.8
click at [638, 269] on div "In deze sectie vind je de antwoorden en uitwerkingen bij alle vragen. Daarnaast…" at bounding box center [382, 82] width 534 height 1154
copy div "Het gaat in deze opgave om een statische reeks. Dit betekent dat niet gezocht m…"
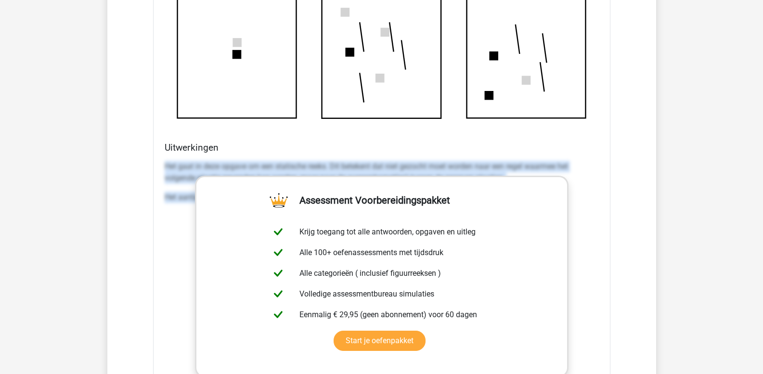
scroll to position [1300, 0]
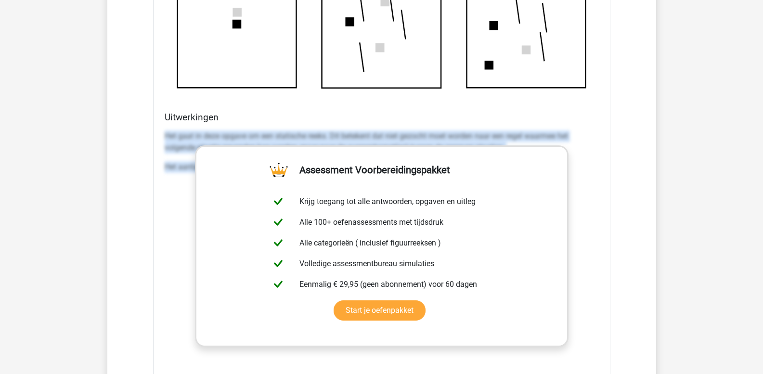
click at [179, 135] on p "Het gaat in deze opgave om een statische reeks. Dit betekent dat niet gezocht m…" at bounding box center [382, 141] width 434 height 23
drag, startPoint x: 164, startPoint y: 135, endPoint x: 677, endPoint y: 307, distance: 541.5
click at [677, 307] on div "Kies premium leo [EMAIL_ADDRESS][DOMAIN_NAME]" at bounding box center [381, 170] width 763 height 2941
copy div "Het gaat in deze opgave om een statische reeks. Dit betekent dat niet gezocht m…"
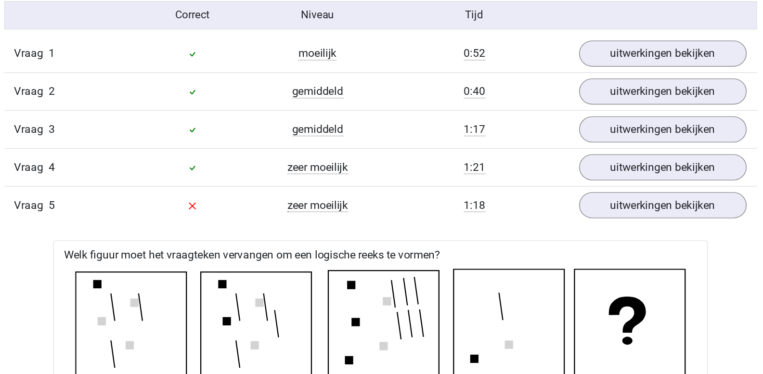
scroll to position [797, 0]
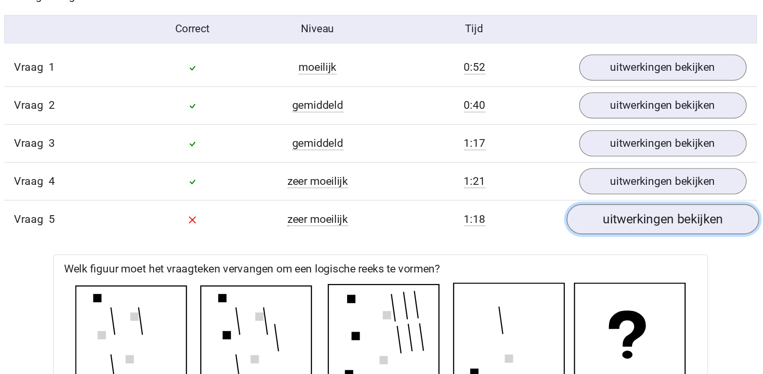
click at [535, 156] on link "uitwerkingen bekijken" at bounding box center [578, 153] width 134 height 21
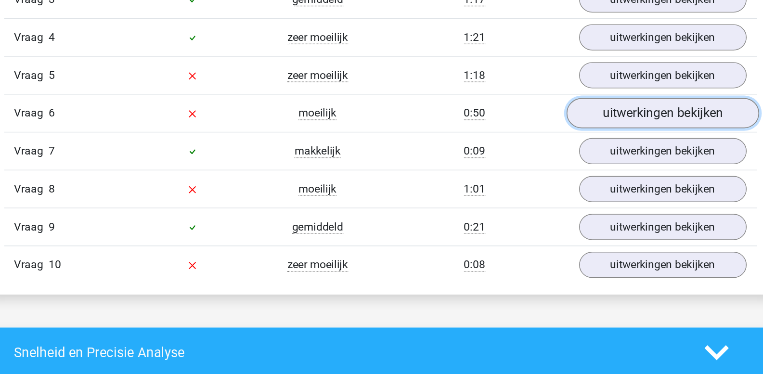
click at [543, 177] on link "uitwerkingen bekijken" at bounding box center [578, 179] width 134 height 21
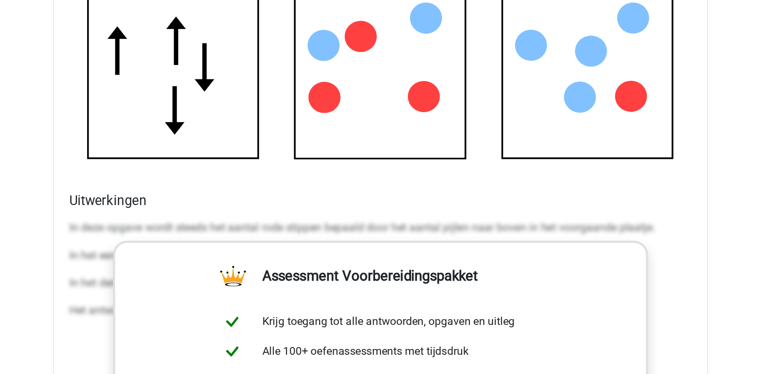
scroll to position [1223, 0]
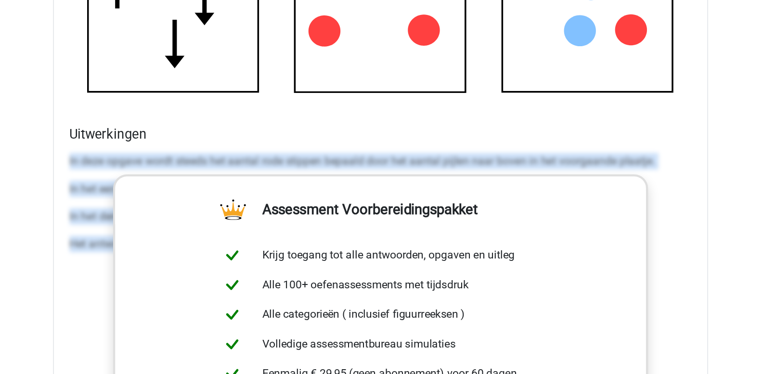
drag, startPoint x: 165, startPoint y: 223, endPoint x: 613, endPoint y: 333, distance: 461.4
click at [613, 333] on div "Vraag 1 moeilijk 0:52 uitwerkingen bekijken Welk figuur moet het vraagteken ver…" at bounding box center [381, 138] width 511 height 1058
copy div "In deze opgave wordt steeds het aantal rode stippen bepaald door het aantal pij…"
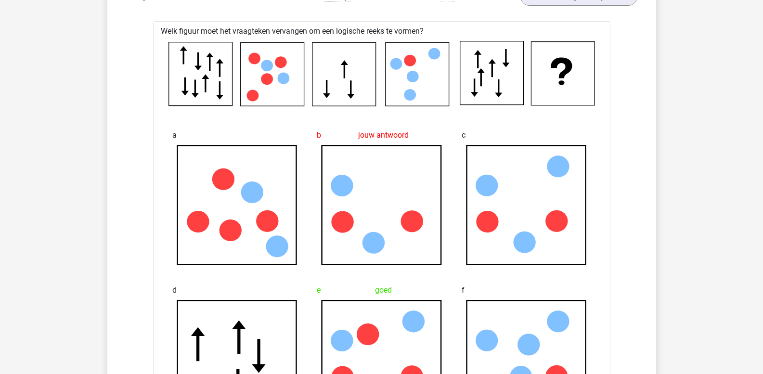
scroll to position [955, 0]
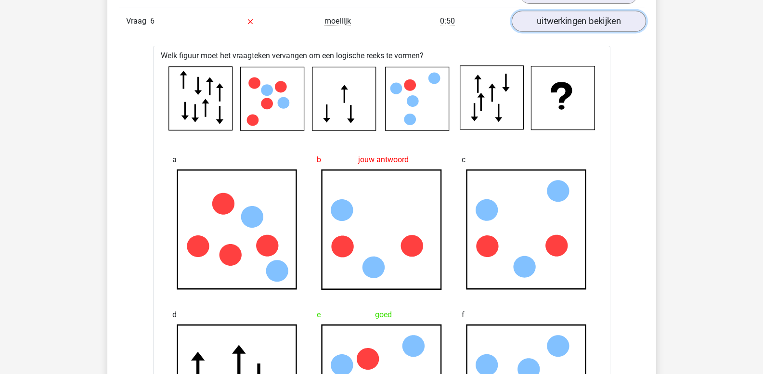
click at [568, 26] on link "uitwerkingen bekijken" at bounding box center [578, 21] width 134 height 21
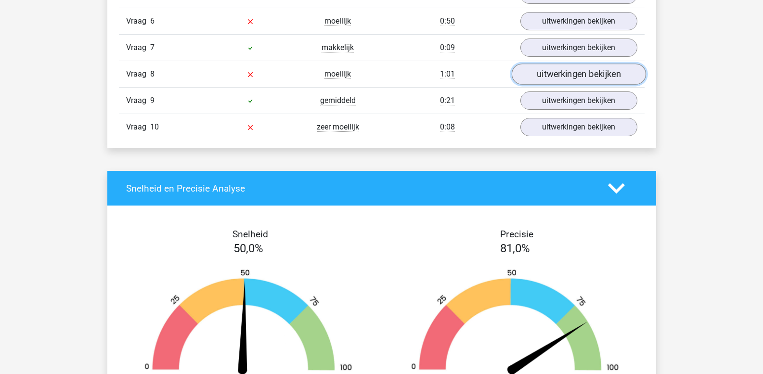
click at [542, 79] on link "uitwerkingen bekijken" at bounding box center [578, 74] width 134 height 21
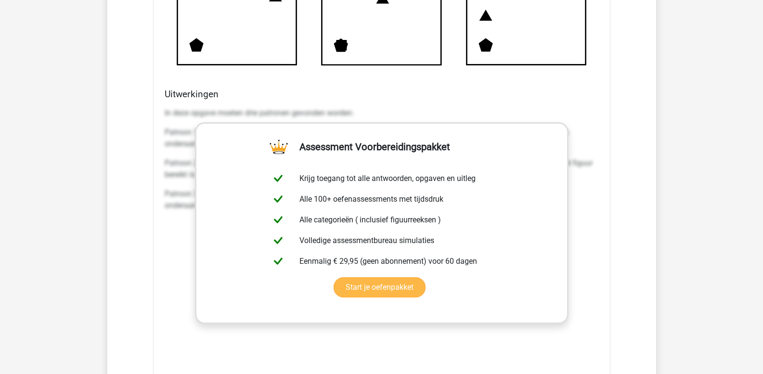
scroll to position [1437, 0]
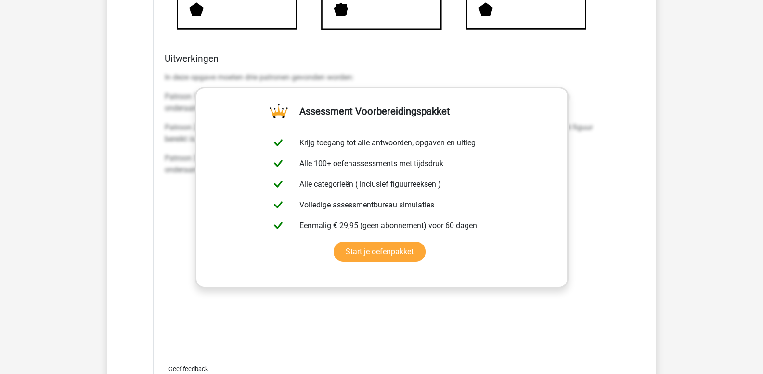
click at [166, 79] on p "In deze opgave moeten drie patronen gevonden worden:" at bounding box center [382, 78] width 434 height 12
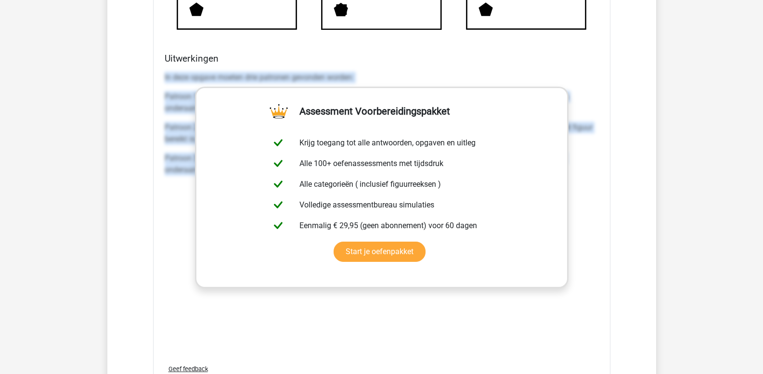
drag, startPoint x: 165, startPoint y: 75, endPoint x: 655, endPoint y: 204, distance: 506.9
copy div "In deze opgave moeten drie patronen gevonden worden: Patroon 1: De vijfhoek bew…"
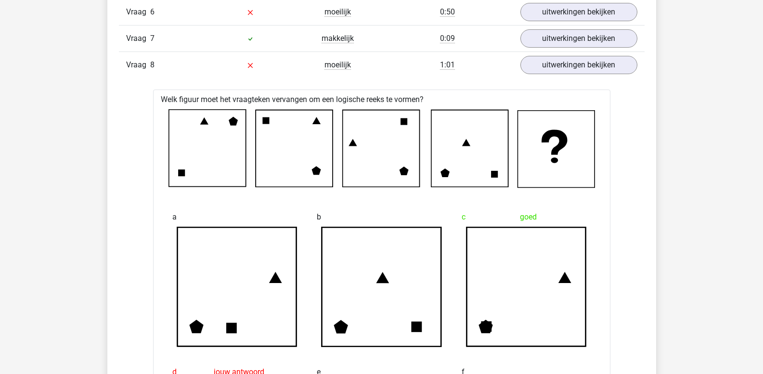
scroll to position [955, 0]
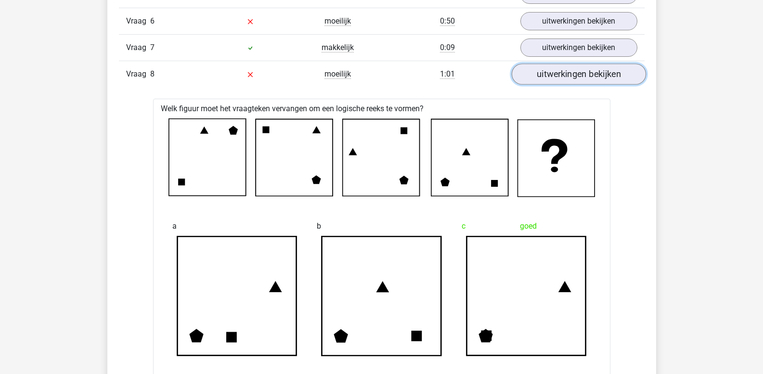
click at [546, 79] on link "uitwerkingen bekijken" at bounding box center [578, 74] width 134 height 21
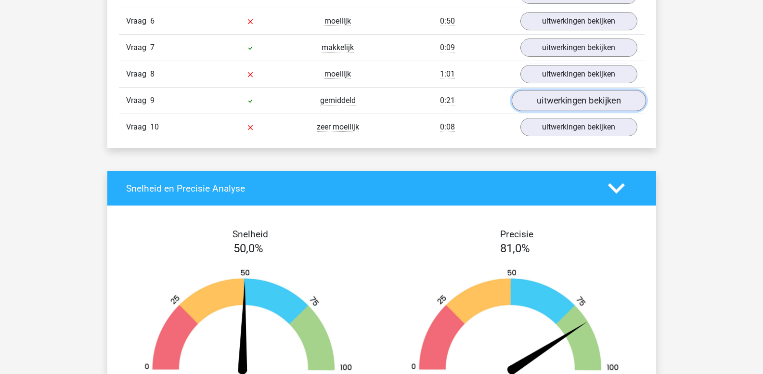
click at [544, 103] on link "uitwerkingen bekijken" at bounding box center [578, 101] width 134 height 21
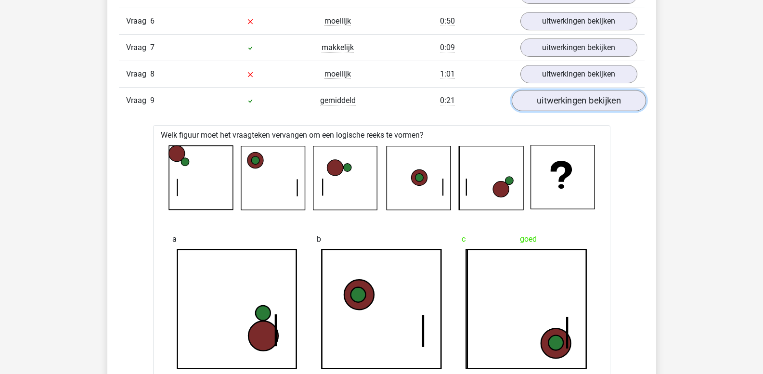
click at [541, 100] on link "uitwerkingen bekijken" at bounding box center [578, 101] width 134 height 21
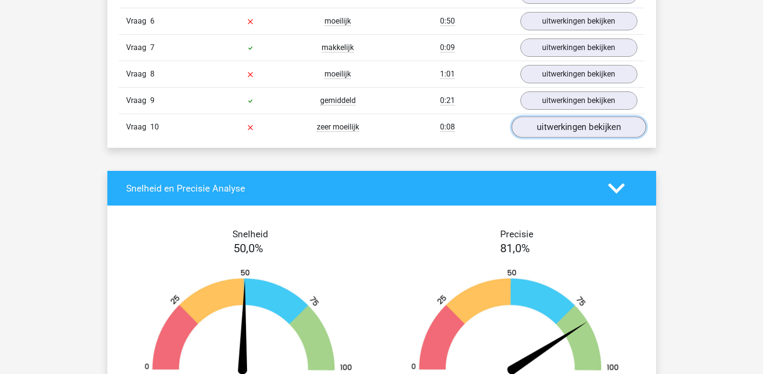
click at [545, 128] on link "uitwerkingen bekijken" at bounding box center [578, 127] width 134 height 21
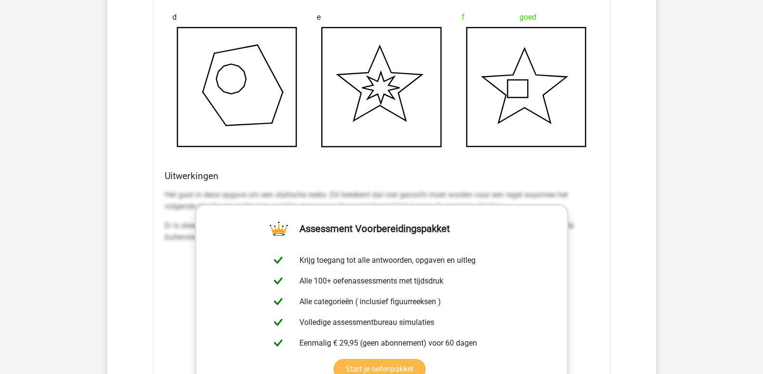
scroll to position [1437, 0]
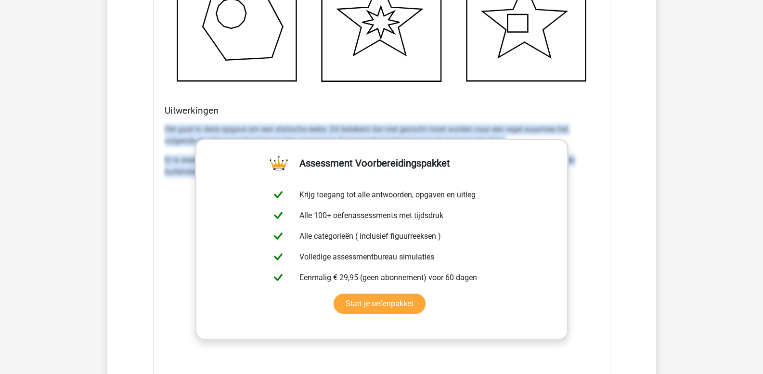
drag, startPoint x: 165, startPoint y: 128, endPoint x: 696, endPoint y: 264, distance: 548.0
click at [696, 264] on div "Kies premium leo leo.aertsens@gmail.com" at bounding box center [381, 32] width 763 height 2939
copy div "Het gaat in deze opgave om een statische reeks. Dit betekent dat niet gezocht m…"
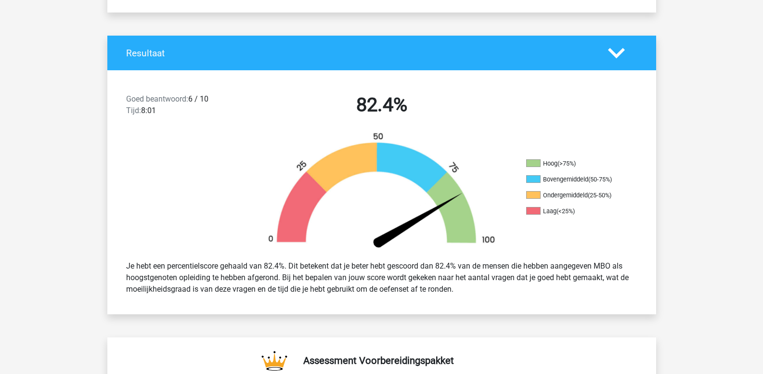
scroll to position [0, 0]
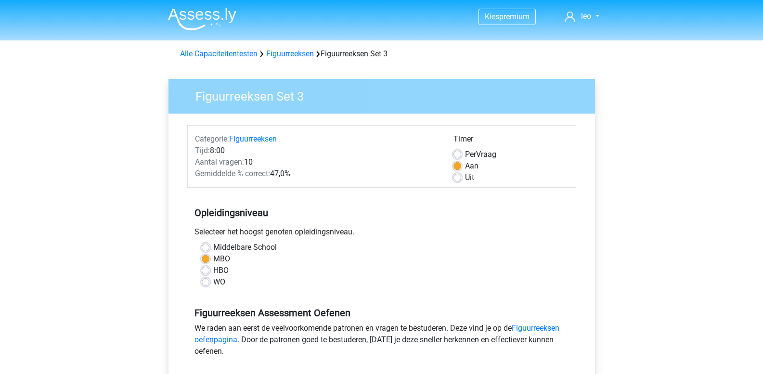
scroll to position [193, 0]
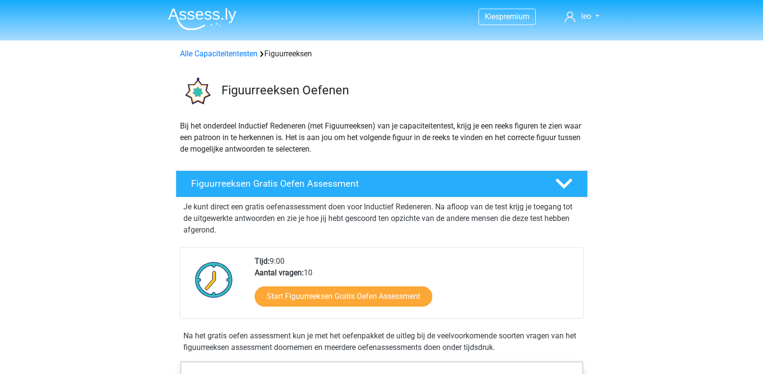
scroll to position [674, 0]
